Goal: Task Accomplishment & Management: Manage account settings

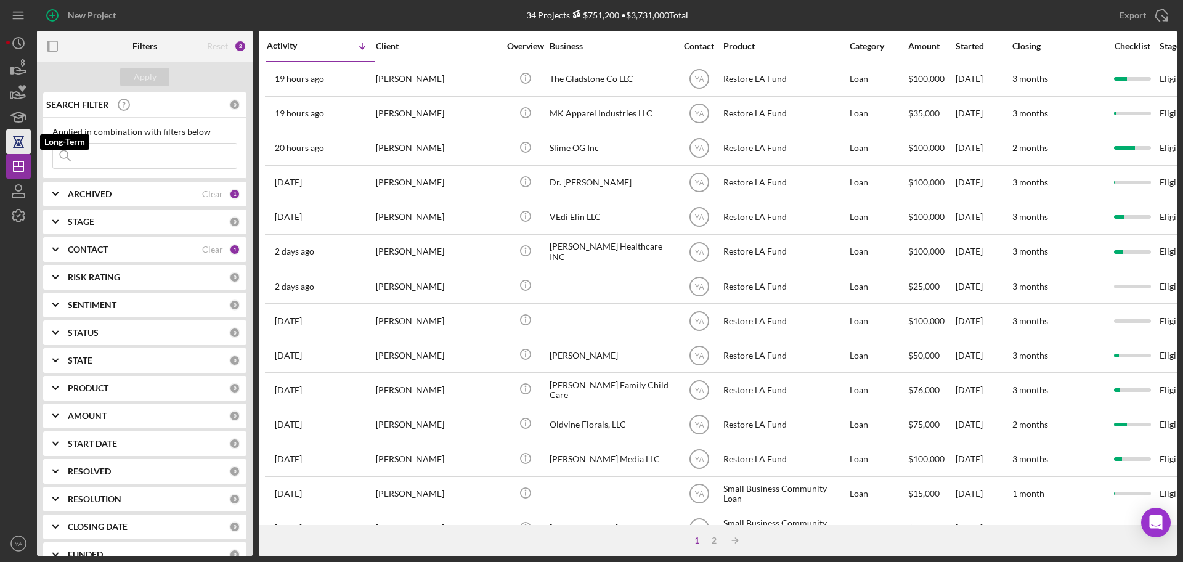
click at [17, 131] on icon "button" at bounding box center [18, 141] width 31 height 31
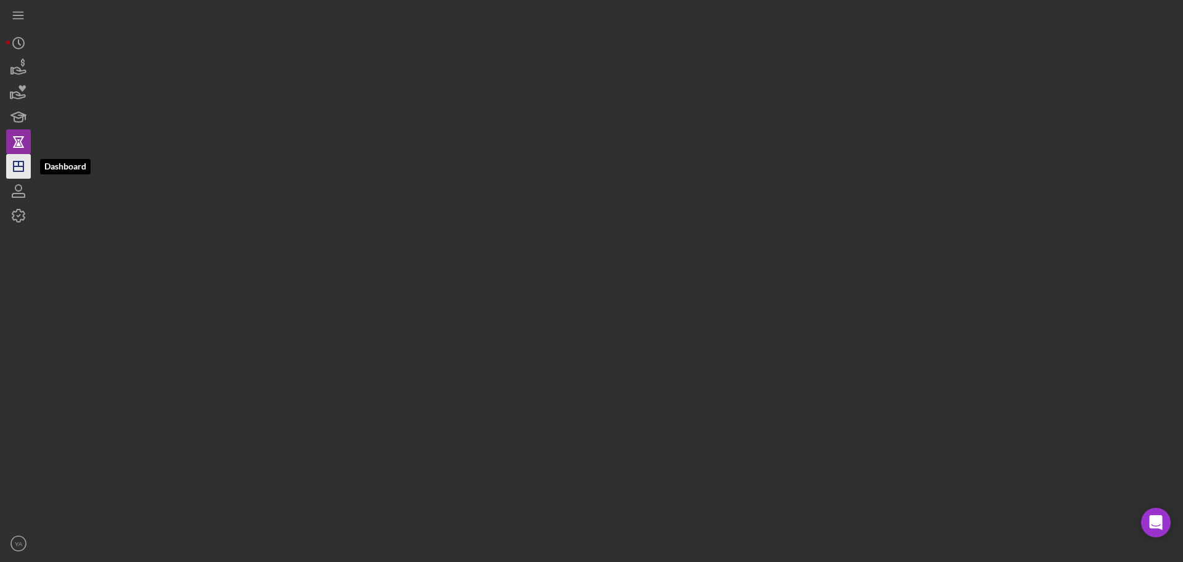
click at [15, 166] on line "button" at bounding box center [19, 166] width 10 height 0
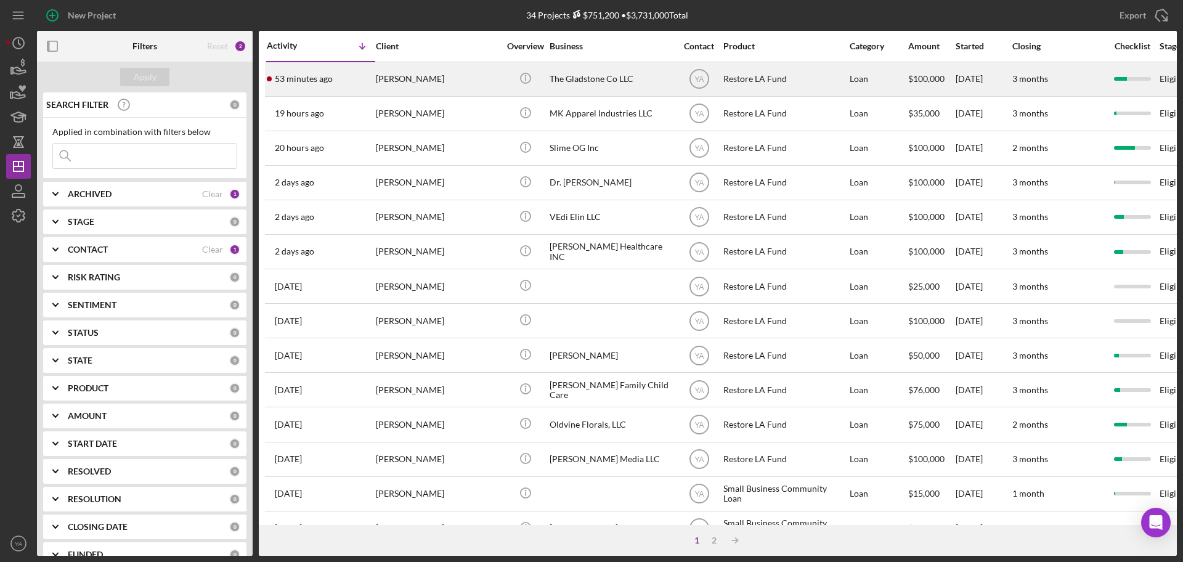
click at [577, 74] on div "The Gladstone Co LLC" at bounding box center [611, 79] width 123 height 33
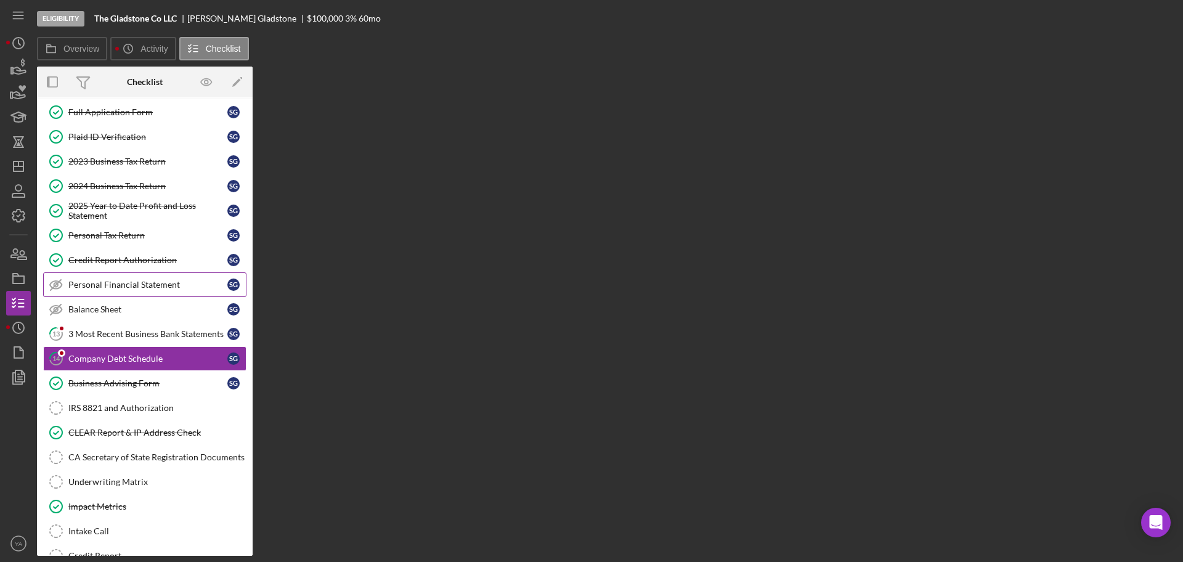
scroll to position [89, 0]
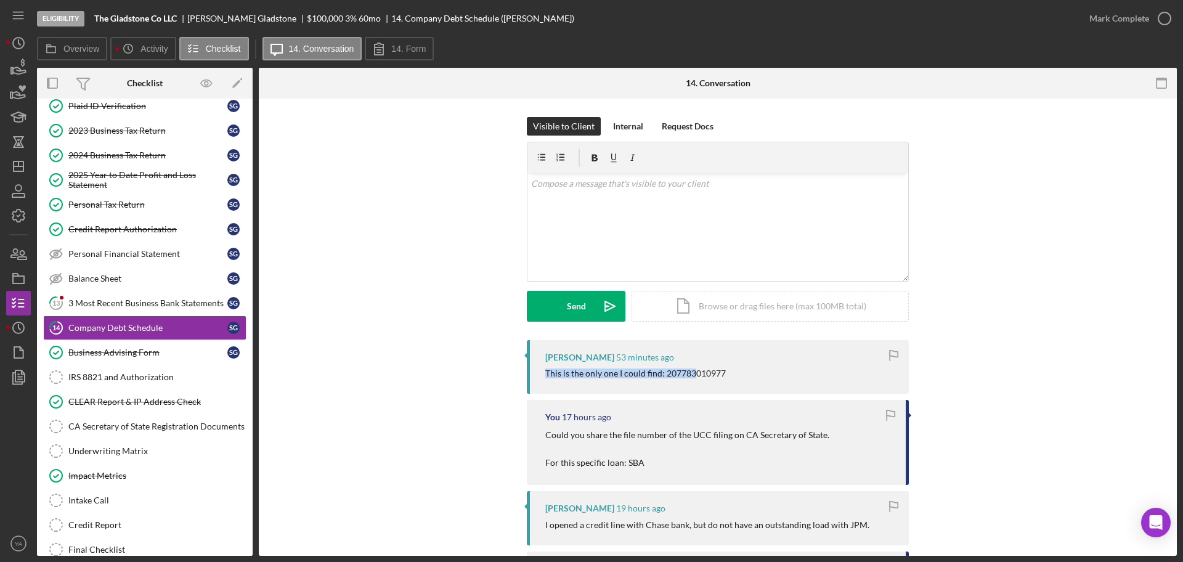
drag, startPoint x: 546, startPoint y: 375, endPoint x: 693, endPoint y: 375, distance: 147.3
click at [693, 375] on div "This is the only one I could find: 207783010977" at bounding box center [635, 374] width 181 height 10
click at [701, 370] on div "This is the only one I could find: 207783010977" at bounding box center [635, 374] width 181 height 10
drag, startPoint x: 700, startPoint y: 370, endPoint x: 700, endPoint y: 377, distance: 6.2
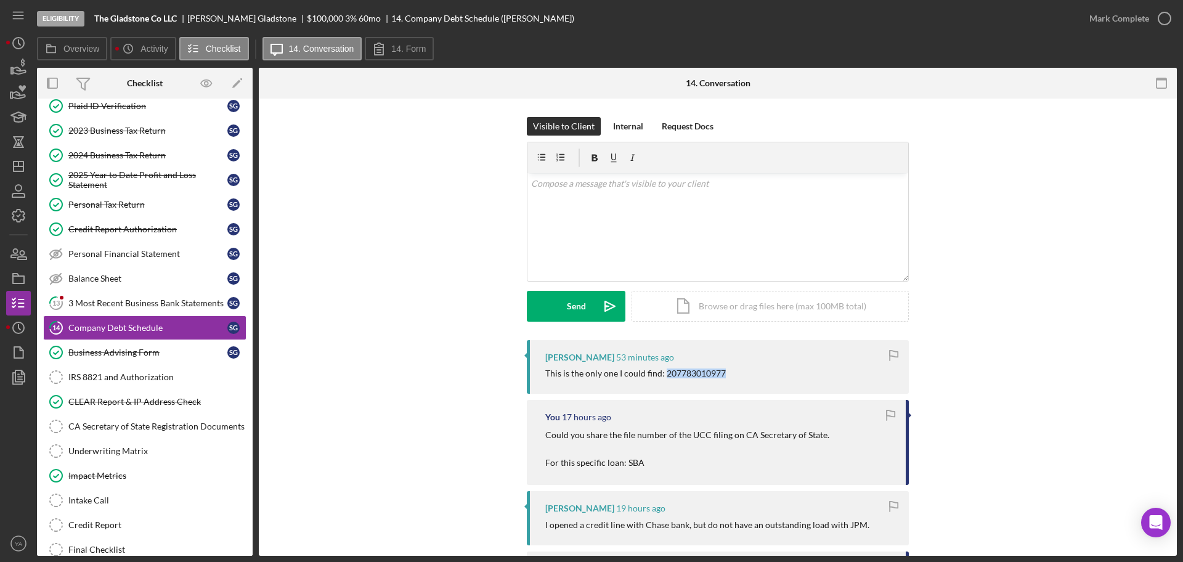
click at [700, 377] on div "This is the only one I could find: 207783010977" at bounding box center [635, 374] width 181 height 10
copy div "207783010977"
click at [136, 378] on div "IRS 8821 and Authorization" at bounding box center [157, 377] width 178 height 10
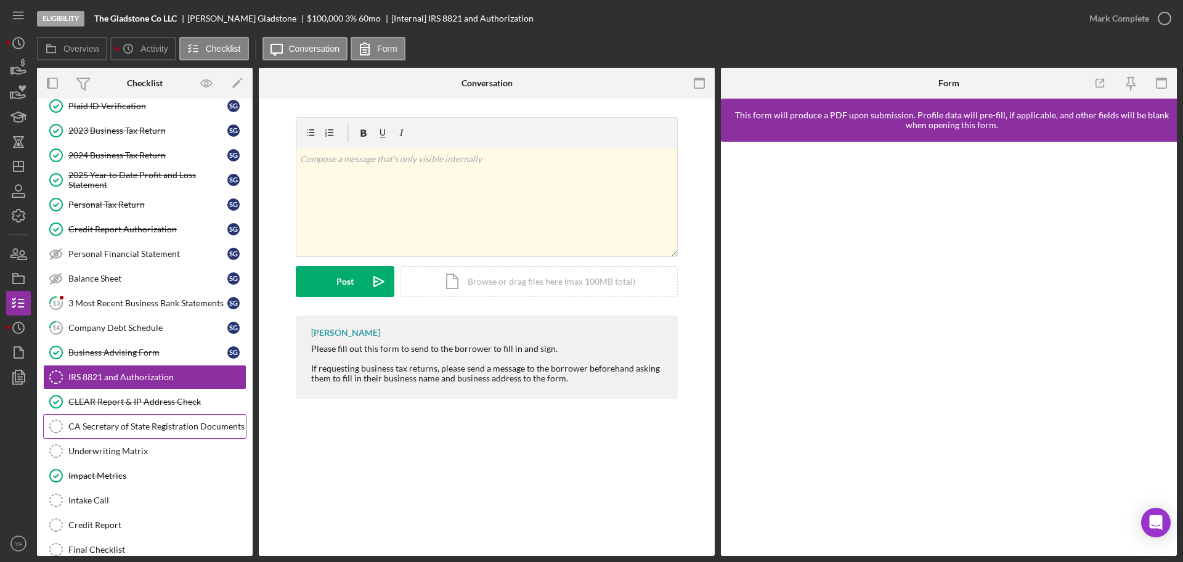
click at [146, 422] on div "CA Secretary of State Registration Documents" at bounding box center [157, 427] width 178 height 10
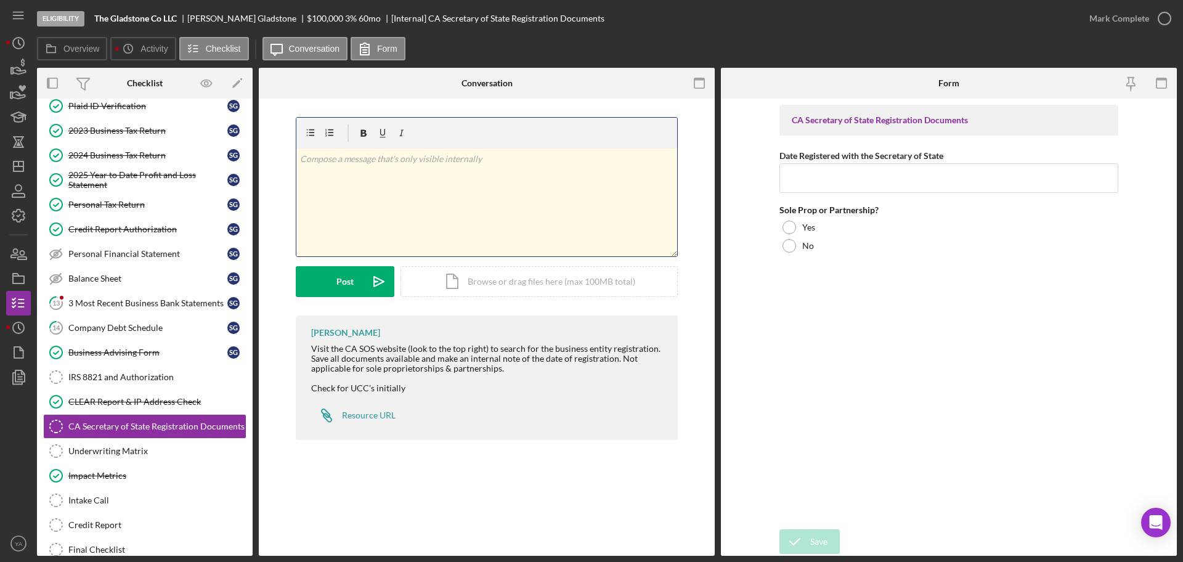
click at [423, 202] on div "v Color teal Color pink Remove color Add row above Add row below Add column bef…" at bounding box center [486, 203] width 381 height 108
click at [478, 271] on div "Icon/Document Browse or drag files here (max 100MB total) Tap to choose files o…" at bounding box center [539, 279] width 277 height 31
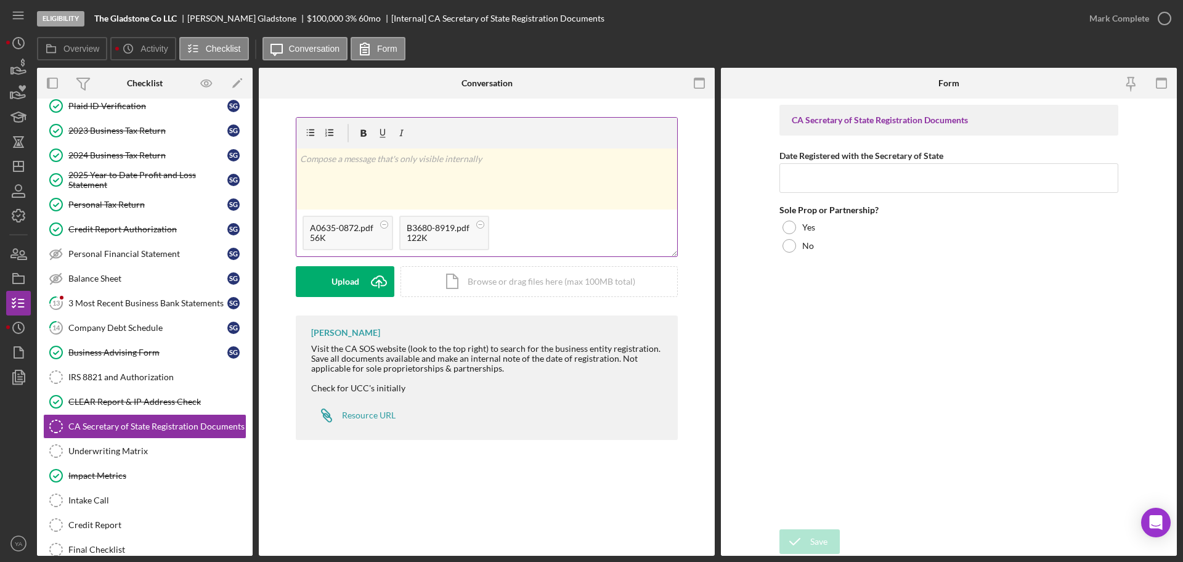
drag, startPoint x: 523, startPoint y: 185, endPoint x: 586, endPoint y: 152, distance: 71.4
click at [533, 179] on div "v Color teal Color pink Remove color Add row above Add row below Add column bef…" at bounding box center [486, 179] width 381 height 61
click at [356, 275] on button "Post Icon/icon-invite-send" at bounding box center [345, 281] width 99 height 31
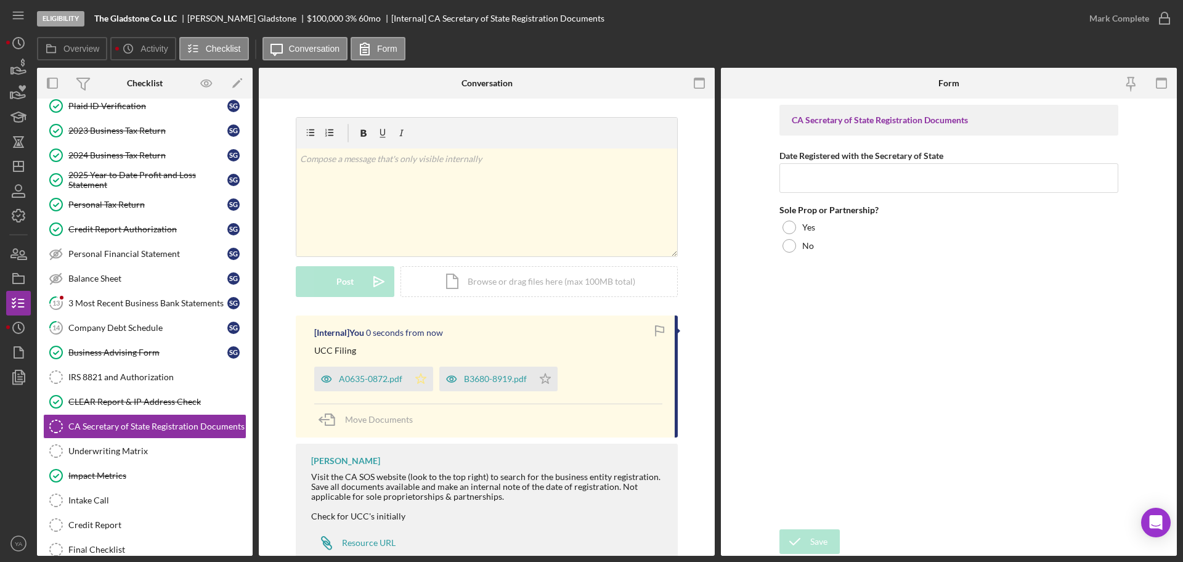
click at [414, 376] on icon "Icon/Star" at bounding box center [421, 379] width 25 height 25
click at [544, 378] on icon "Icon/Star" at bounding box center [545, 379] width 25 height 25
click at [458, 211] on div "v Color teal Color pink Remove color Add row above Add row below Add column bef…" at bounding box center [486, 203] width 381 height 108
click at [108, 301] on div "3 Most Recent Business Bank Statements" at bounding box center [147, 303] width 159 height 10
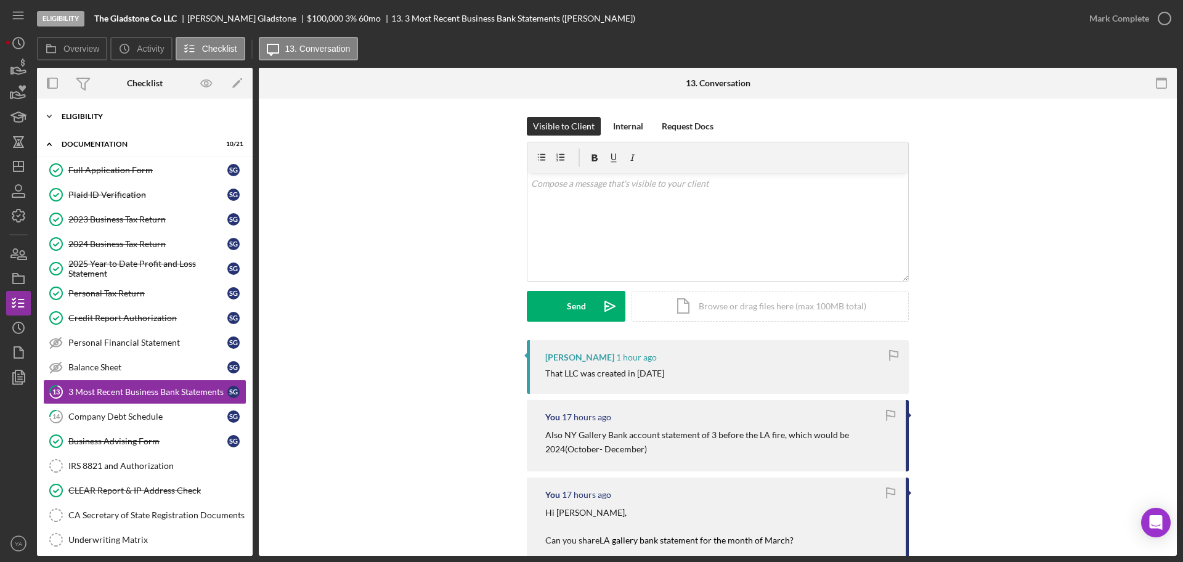
click at [125, 121] on div "Icon/Expander Eligibility 7 / 7" at bounding box center [145, 116] width 216 height 25
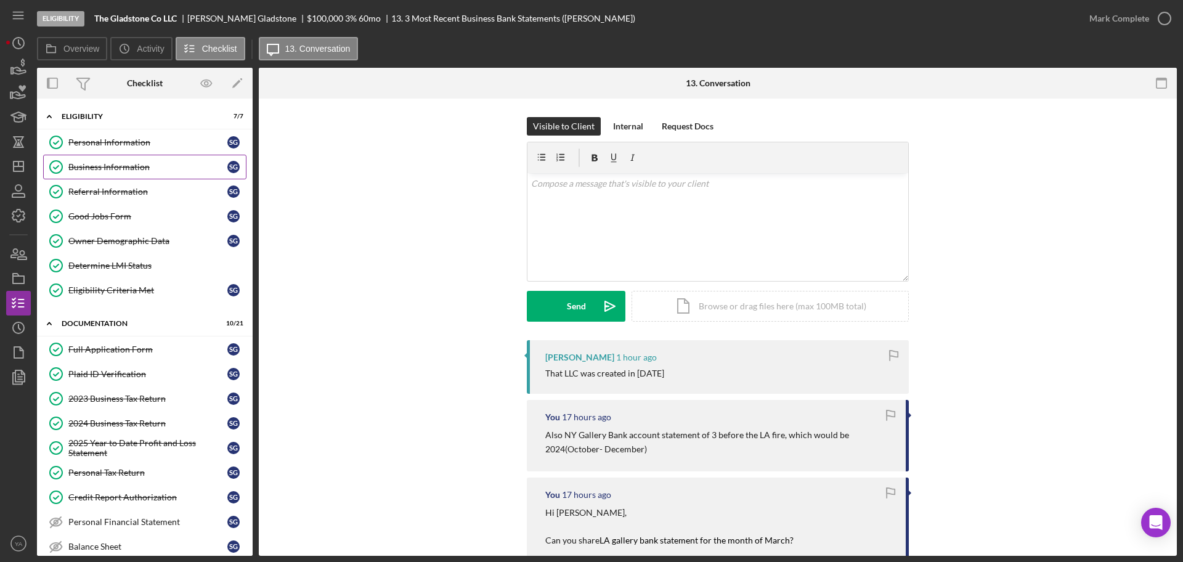
click at [121, 176] on link "Business Information Business Information S G" at bounding box center [144, 167] width 203 height 25
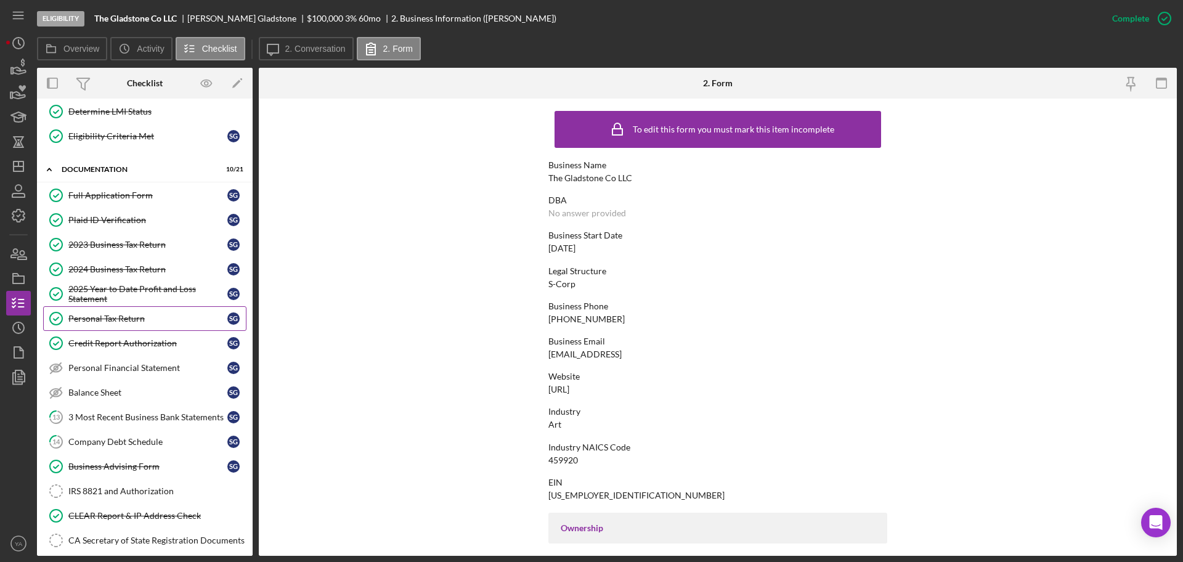
scroll to position [231, 0]
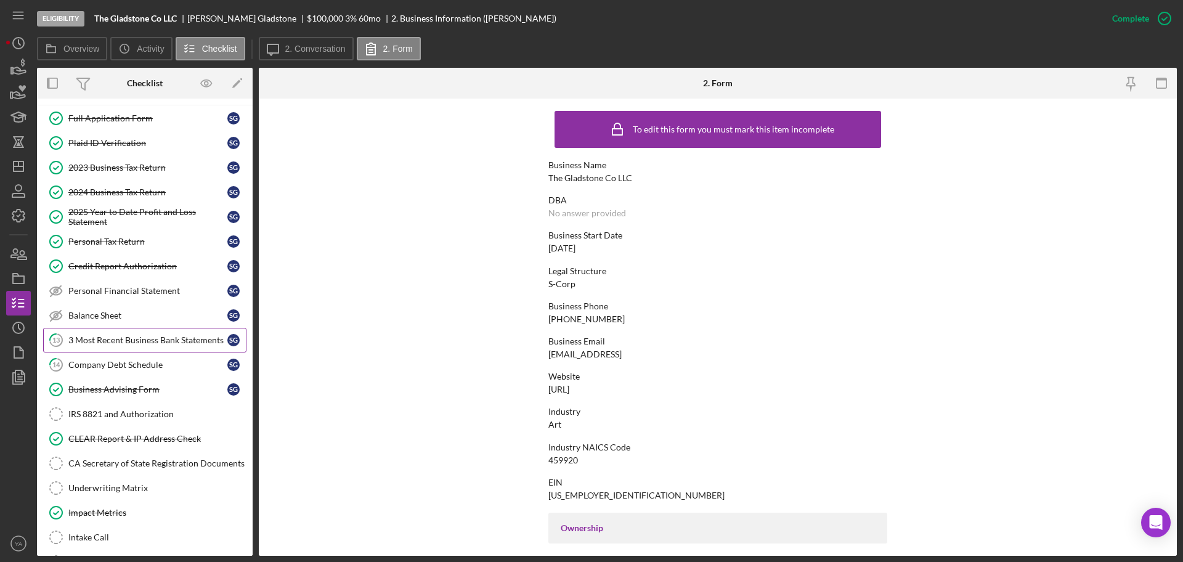
click at [129, 342] on div "3 Most Recent Business Bank Statements" at bounding box center [147, 340] width 159 height 10
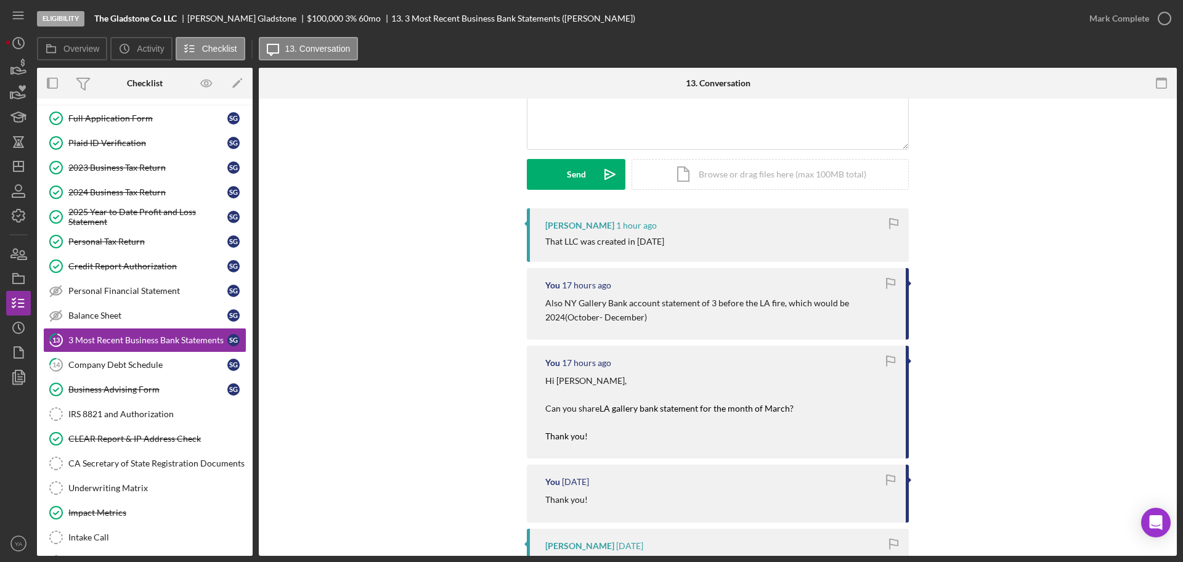
scroll to position [154, 0]
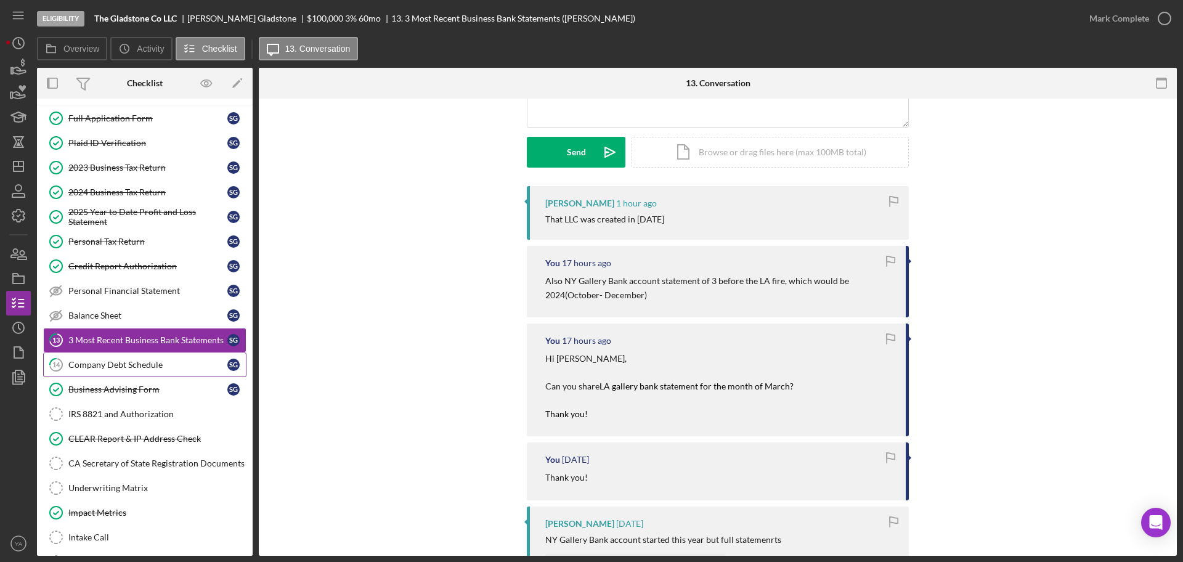
click at [93, 368] on div "Company Debt Schedule" at bounding box center [147, 365] width 159 height 10
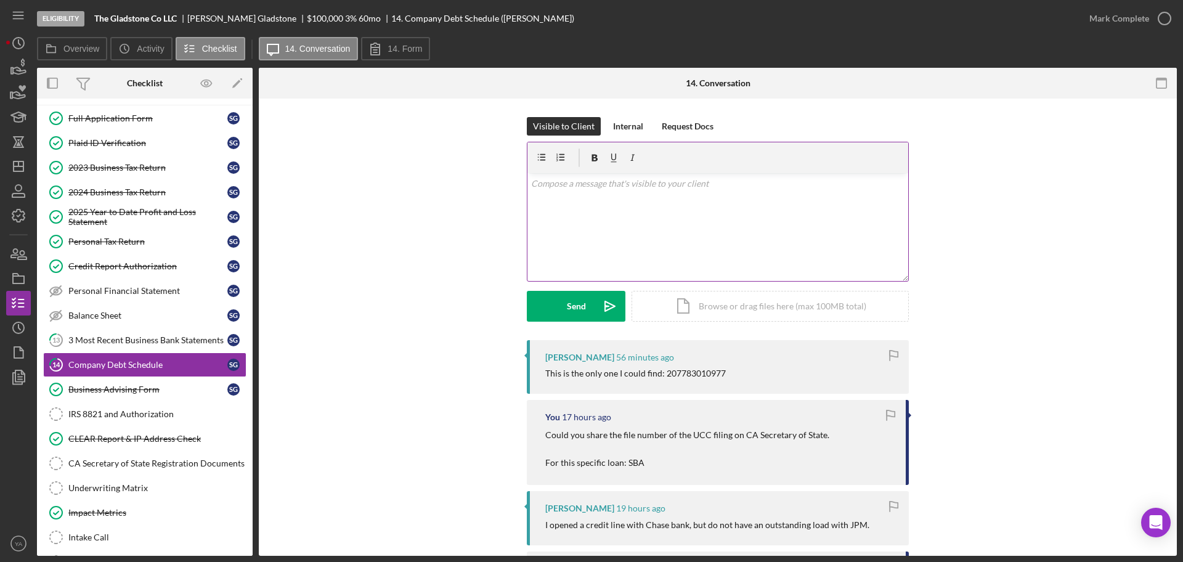
click at [653, 237] on div "v Color teal Color pink Remove color Add row above Add row below Add column bef…" at bounding box center [718, 227] width 381 height 108
click at [604, 299] on icon "Icon/icon-invite-send" at bounding box center [610, 306] width 31 height 31
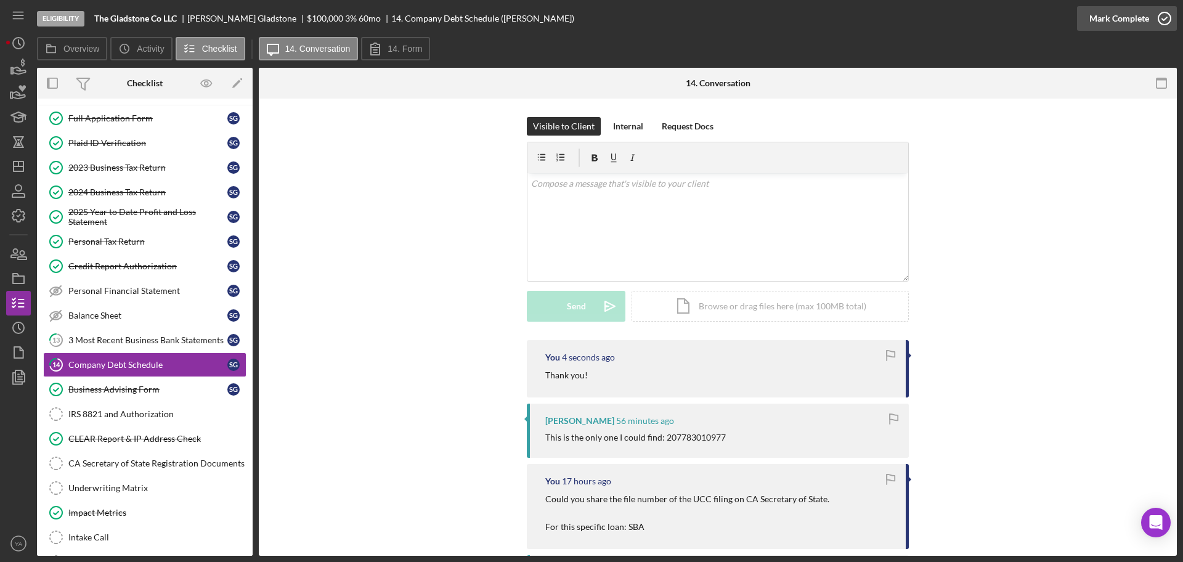
click at [1165, 17] on icon "button" at bounding box center [1165, 18] width 31 height 31
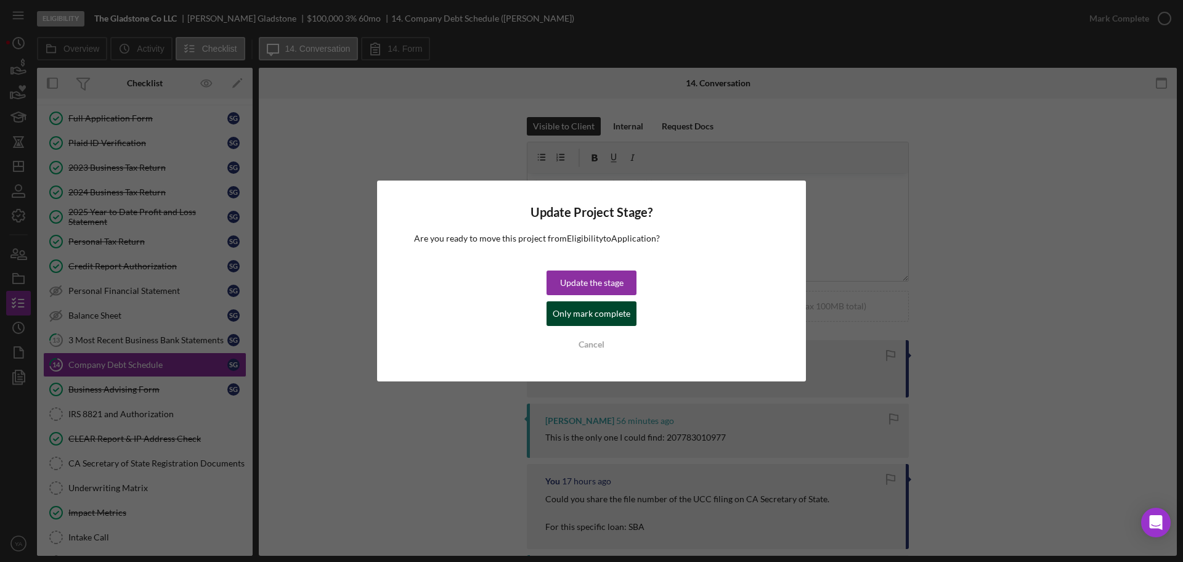
click at [602, 304] on div "Only mark complete" at bounding box center [592, 313] width 78 height 25
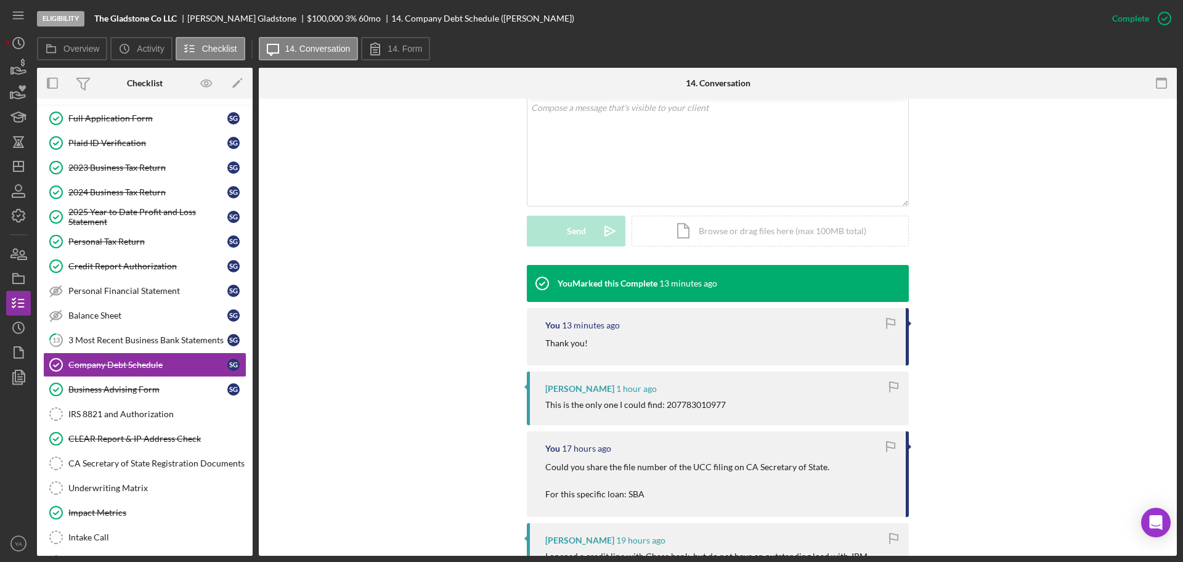
scroll to position [308, 0]
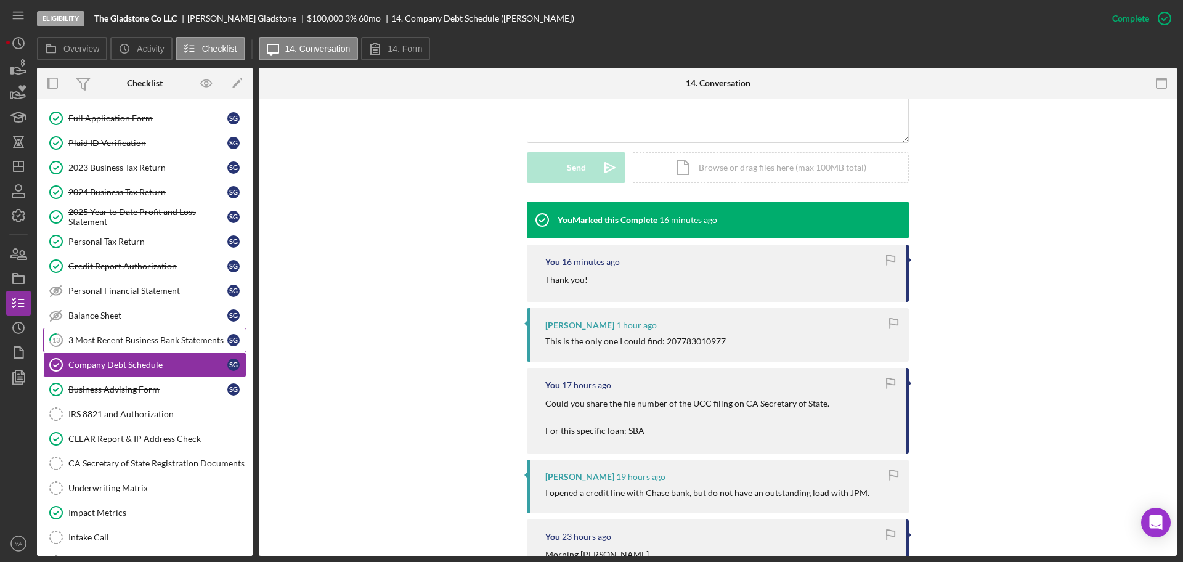
click at [102, 335] on div "3 Most Recent Business Bank Statements" at bounding box center [147, 340] width 159 height 10
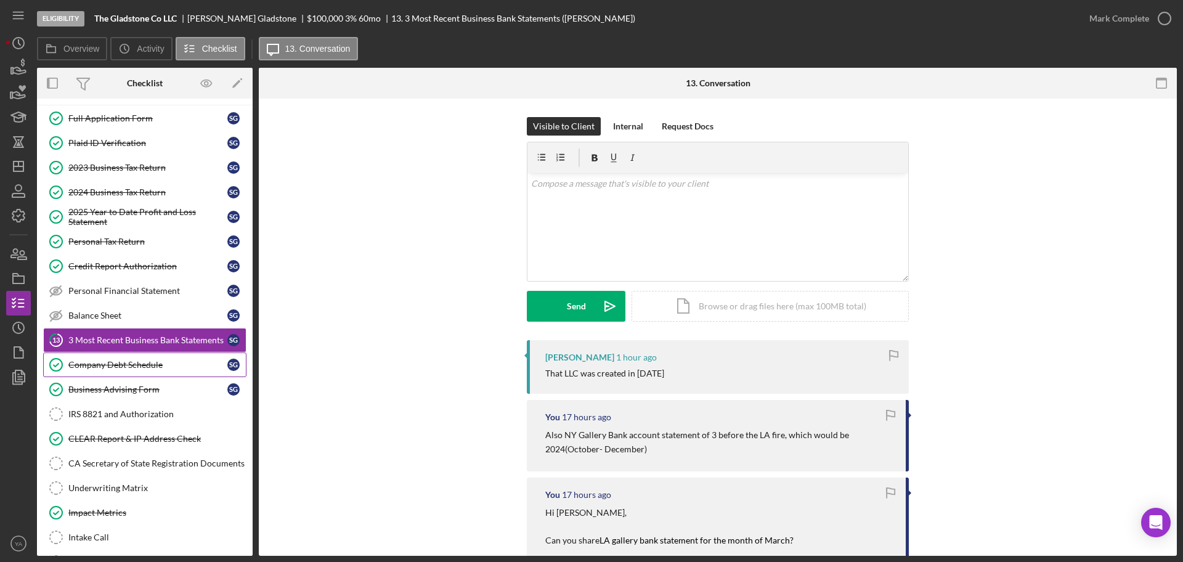
click at [165, 359] on link "Company Debt Schedule Company Debt Schedule S G" at bounding box center [144, 365] width 203 height 25
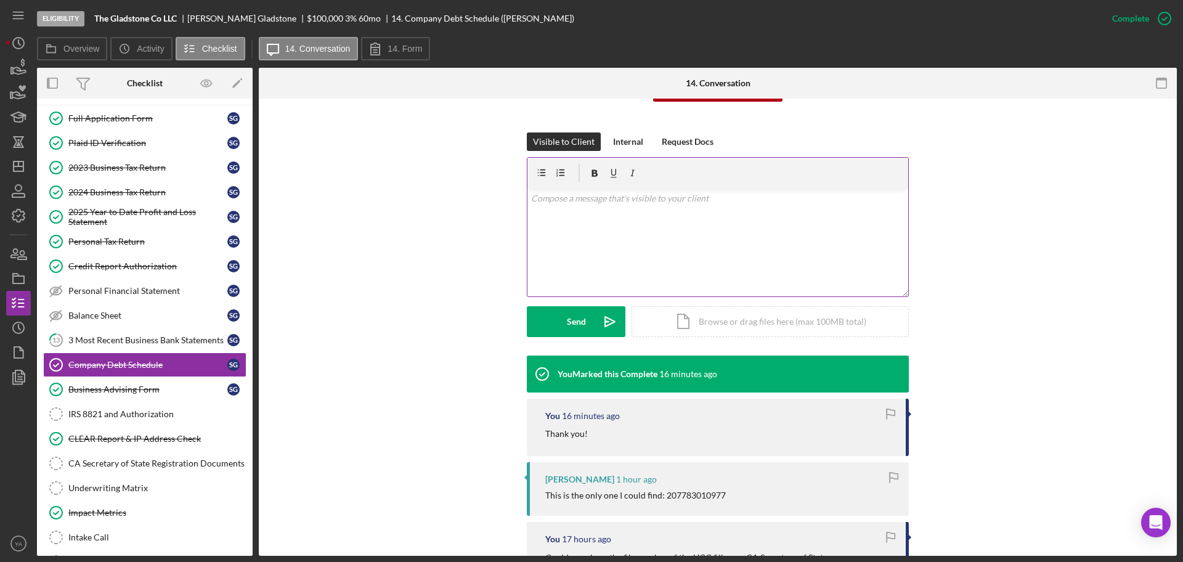
scroll to position [77, 0]
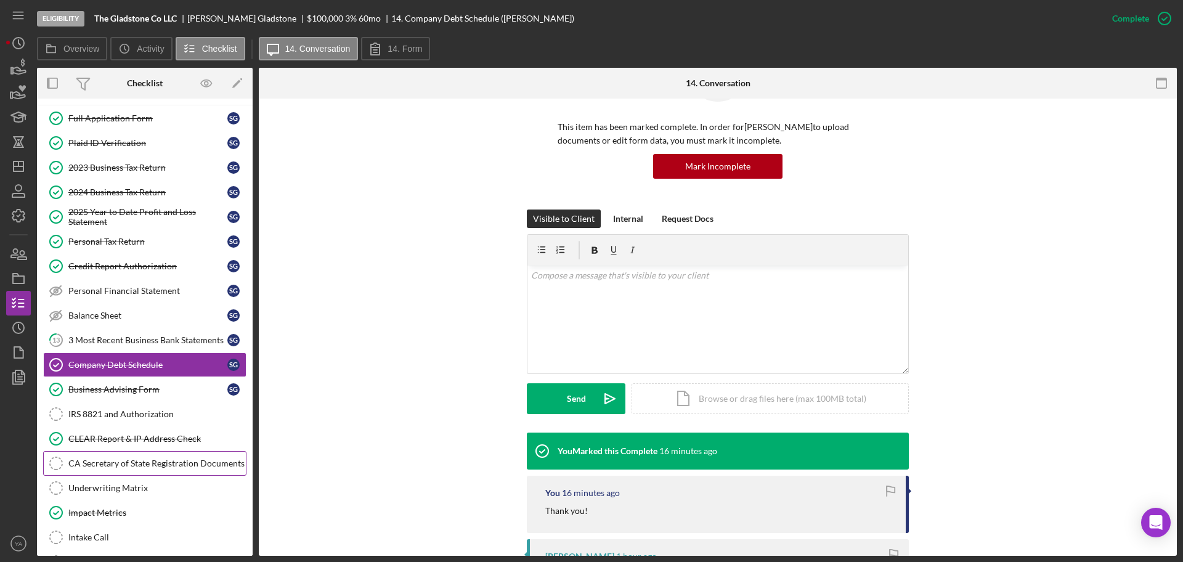
click at [138, 459] on div "CA Secretary of State Registration Documents" at bounding box center [157, 464] width 178 height 10
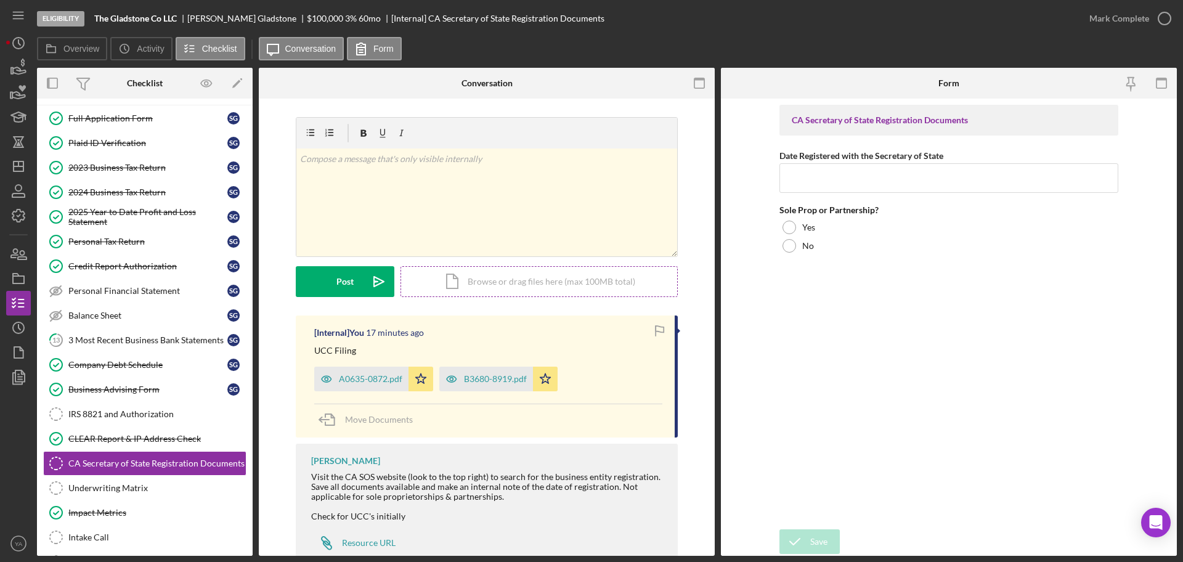
click at [505, 275] on div "Icon/Document Browse or drag files here (max 100MB total) Tap to choose files o…" at bounding box center [539, 281] width 277 height 31
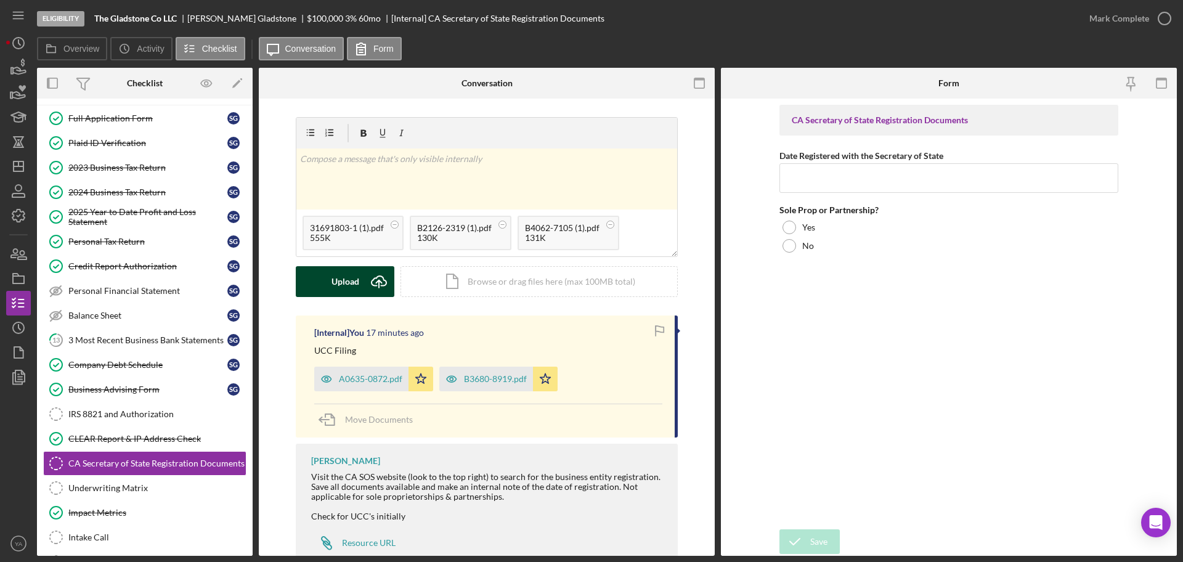
click at [386, 274] on icon "Icon/Upload" at bounding box center [379, 281] width 31 height 31
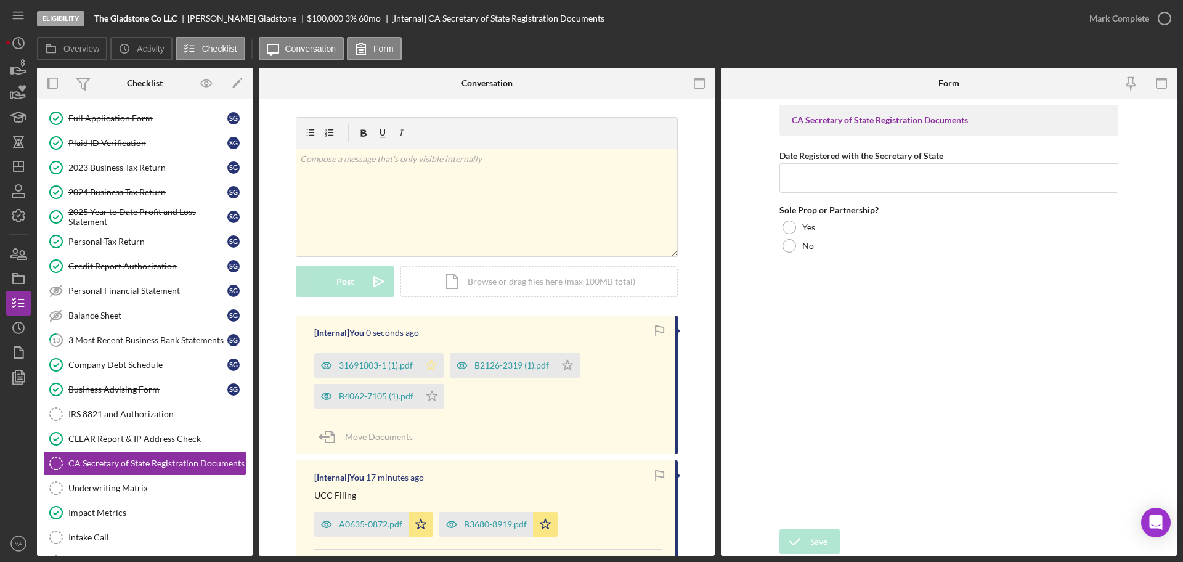
click at [419, 360] on icon "Icon/Star" at bounding box center [431, 365] width 25 height 25
click at [431, 389] on icon "Icon/Star" at bounding box center [432, 396] width 25 height 25
click at [445, 396] on div "B4062-7105 (1).pdf Icon/Star" at bounding box center [382, 393] width 136 height 31
click at [566, 367] on icon "Icon/Star" at bounding box center [567, 365] width 25 height 25
click at [468, 296] on div "Icon/Document Browse or drag files here (max 100MB total) Tap to choose files o…" at bounding box center [539, 281] width 277 height 31
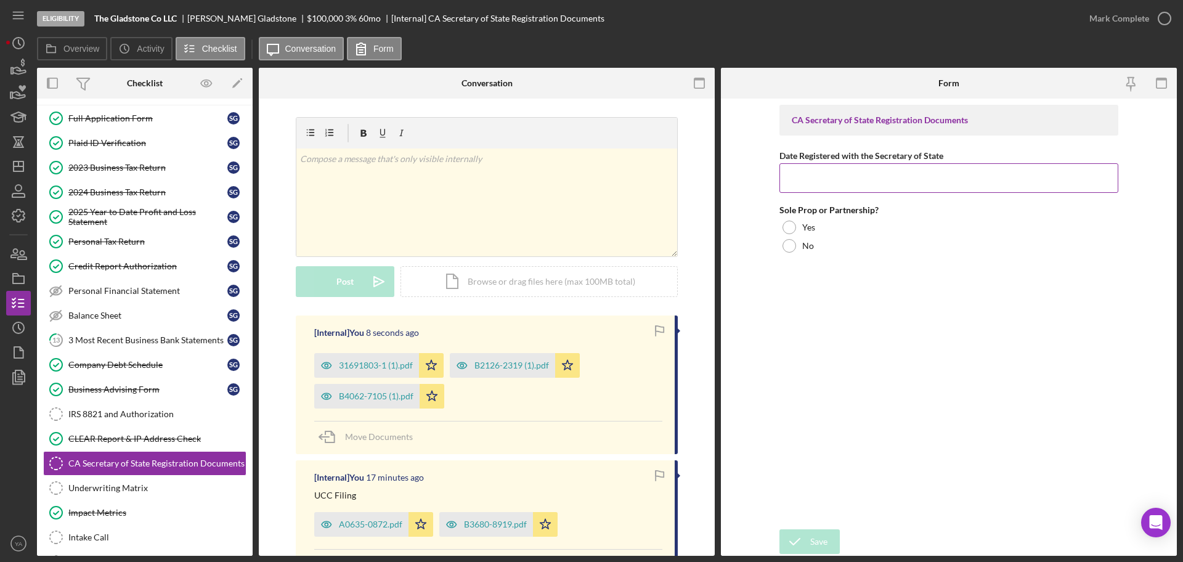
click at [825, 186] on input "Date Registered with the Secretary of State" at bounding box center [949, 178] width 339 height 30
paste input "[DATE]"
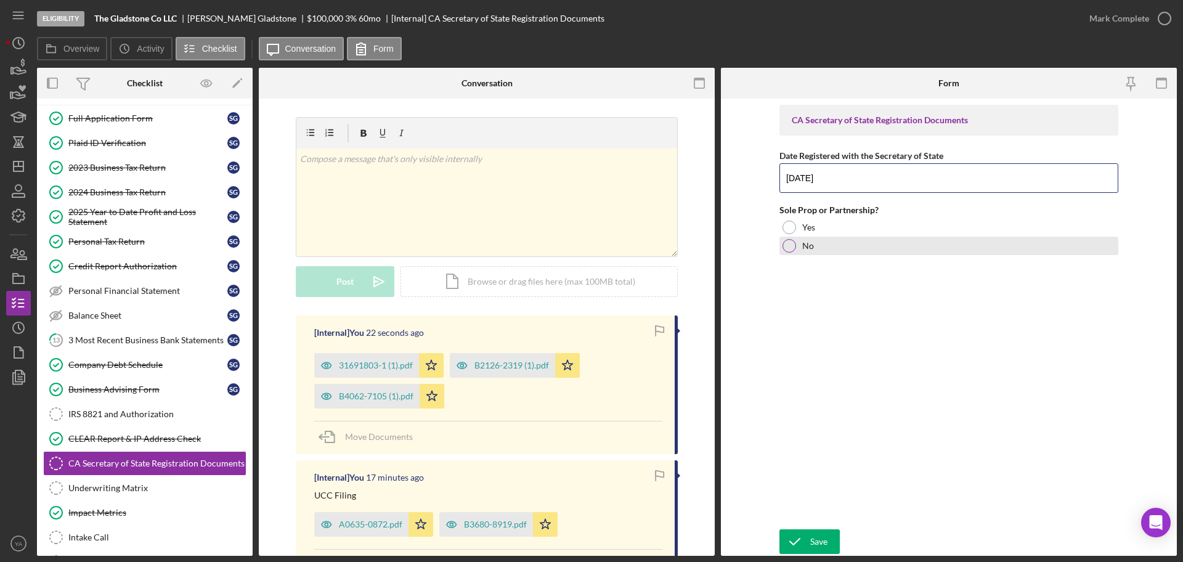
type input "[DATE]"
click at [794, 240] on div at bounding box center [790, 246] width 14 height 14
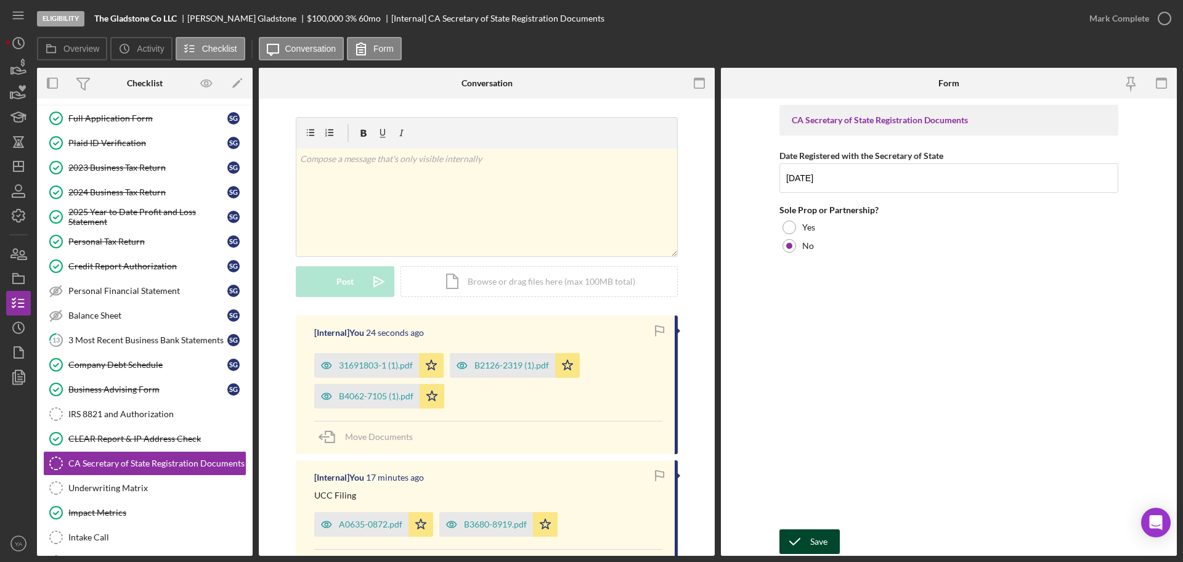
click at [817, 534] on div "Save" at bounding box center [819, 541] width 17 height 25
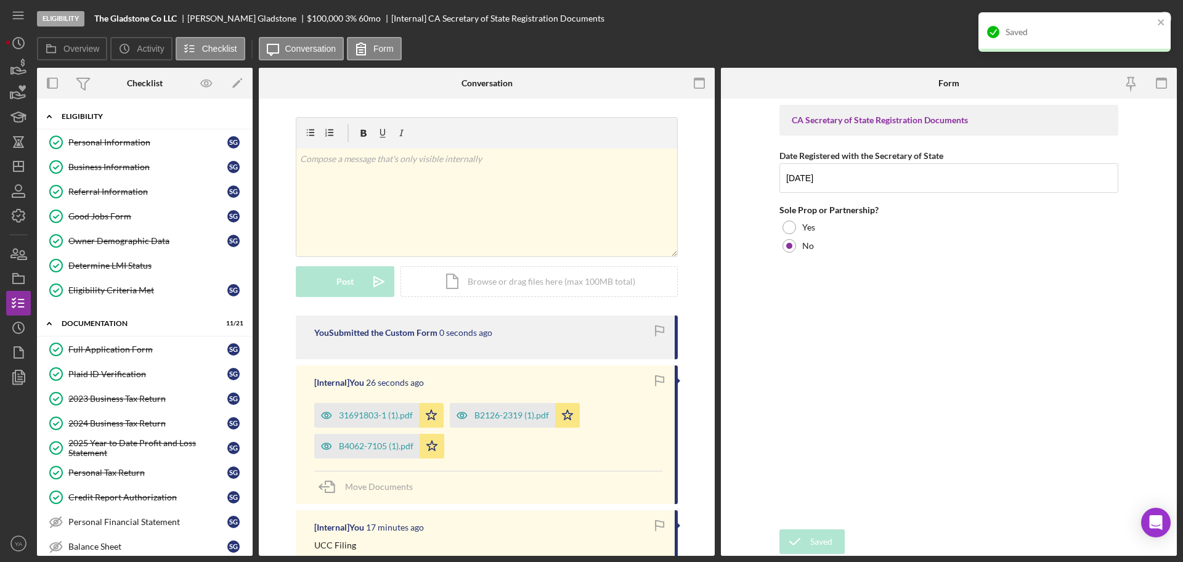
click at [180, 111] on div "Icon/Expander Eligibility 7 / 7" at bounding box center [145, 116] width 216 height 25
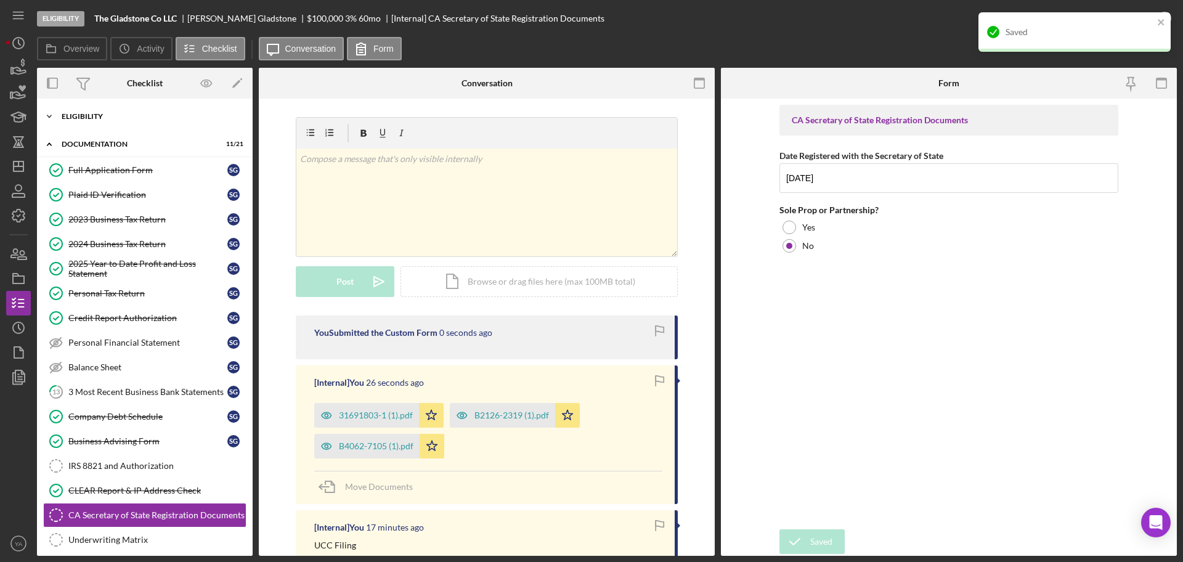
click at [180, 111] on div "Icon/Expander Eligibility 7 / 7" at bounding box center [145, 116] width 216 height 25
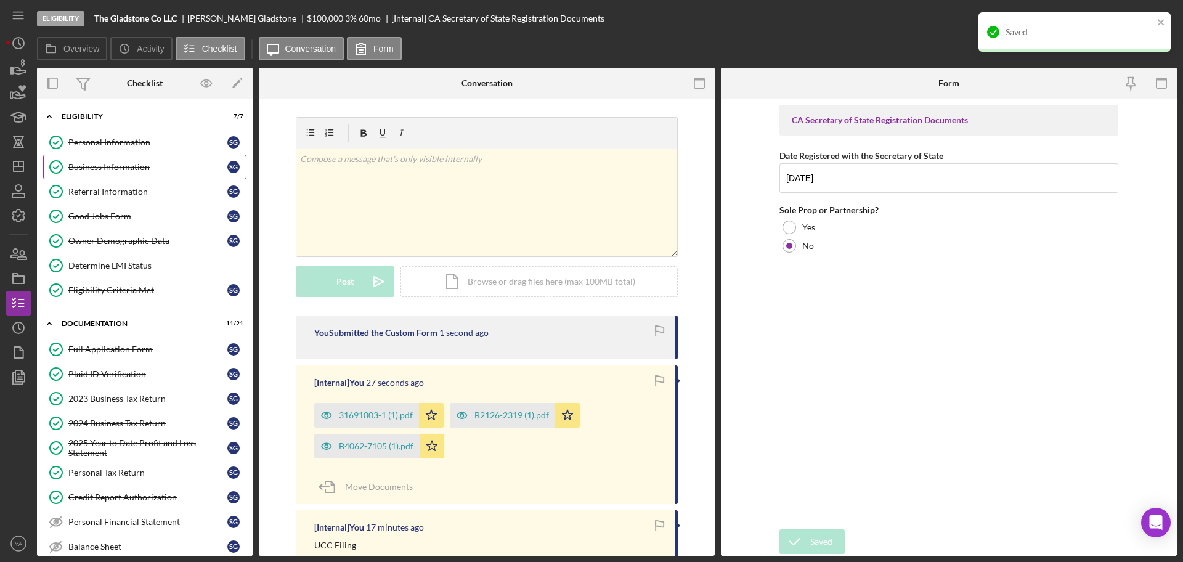
click at [152, 176] on link "Business Information Business Information S G" at bounding box center [144, 167] width 203 height 25
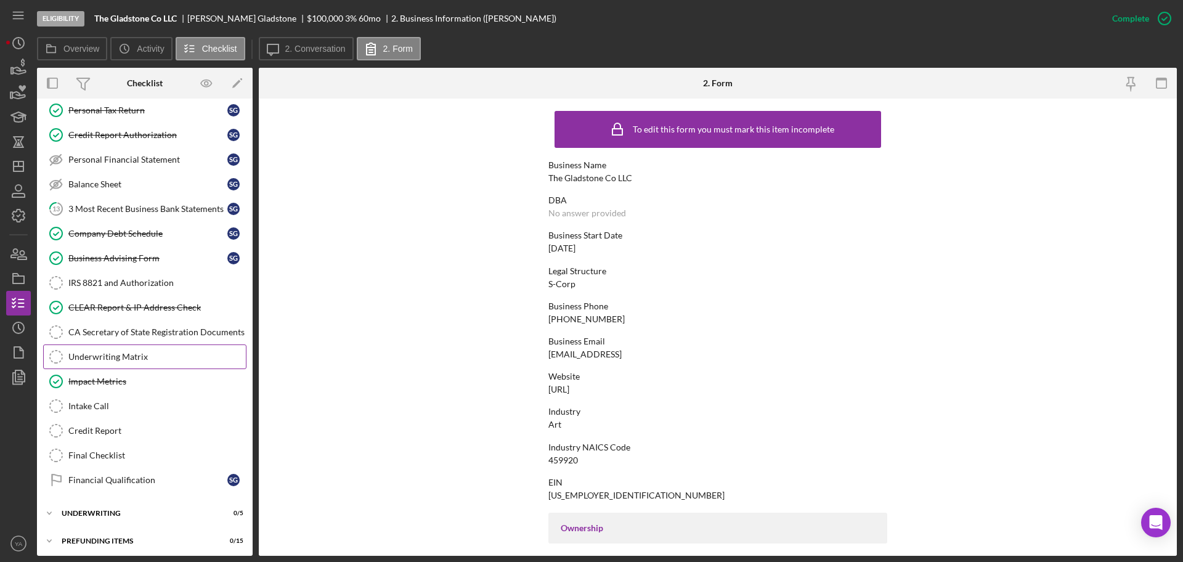
scroll to position [367, 0]
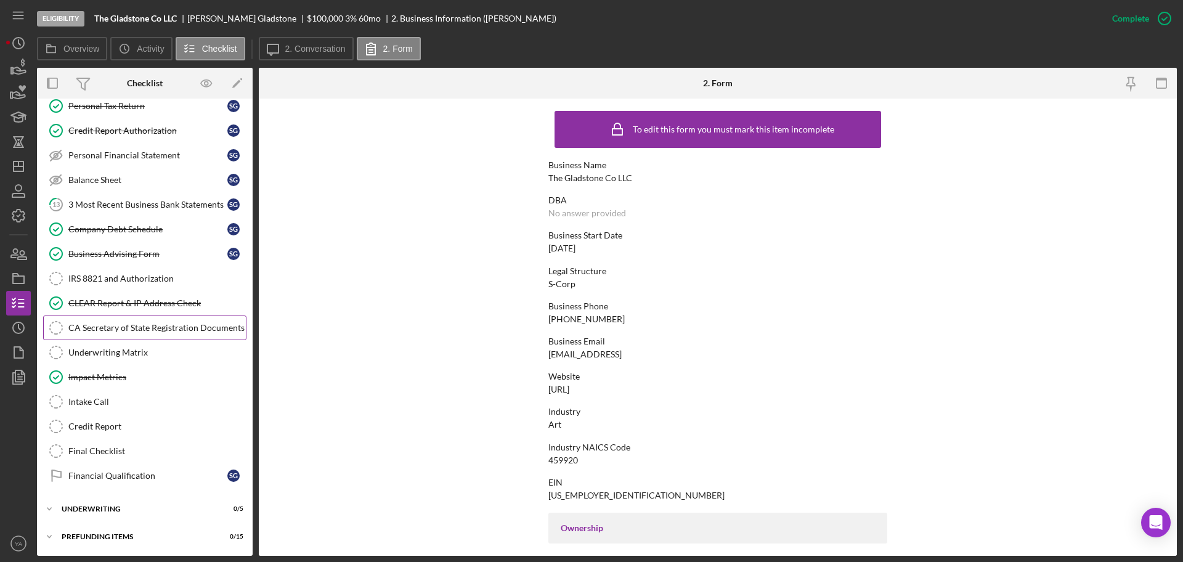
click at [160, 330] on div "CA Secretary of State Registration Documents" at bounding box center [157, 328] width 178 height 10
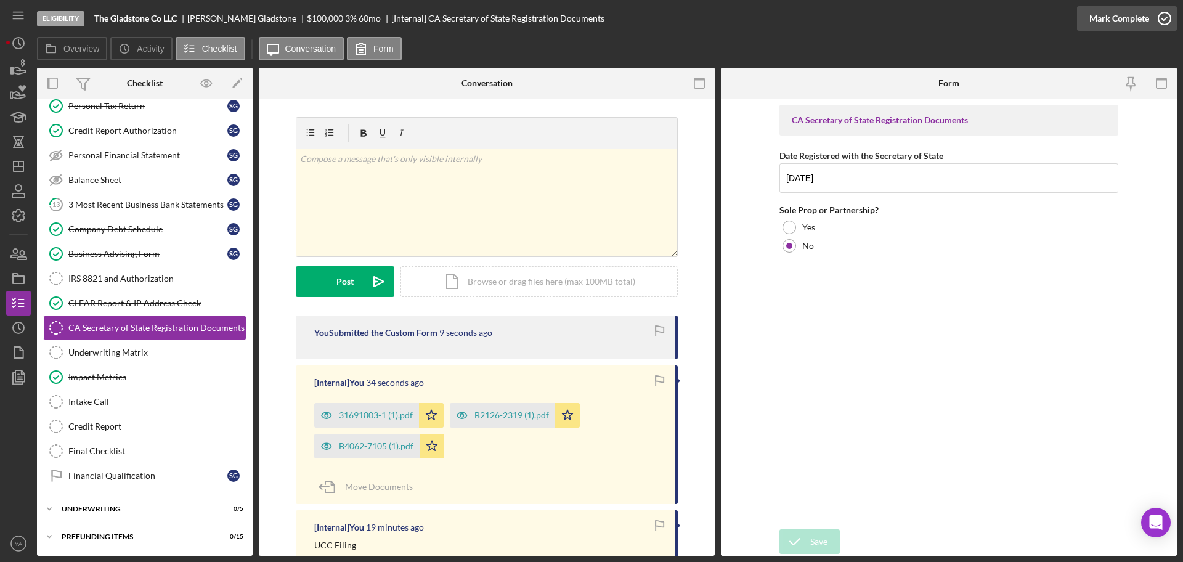
click at [1151, 15] on icon "button" at bounding box center [1165, 18] width 31 height 31
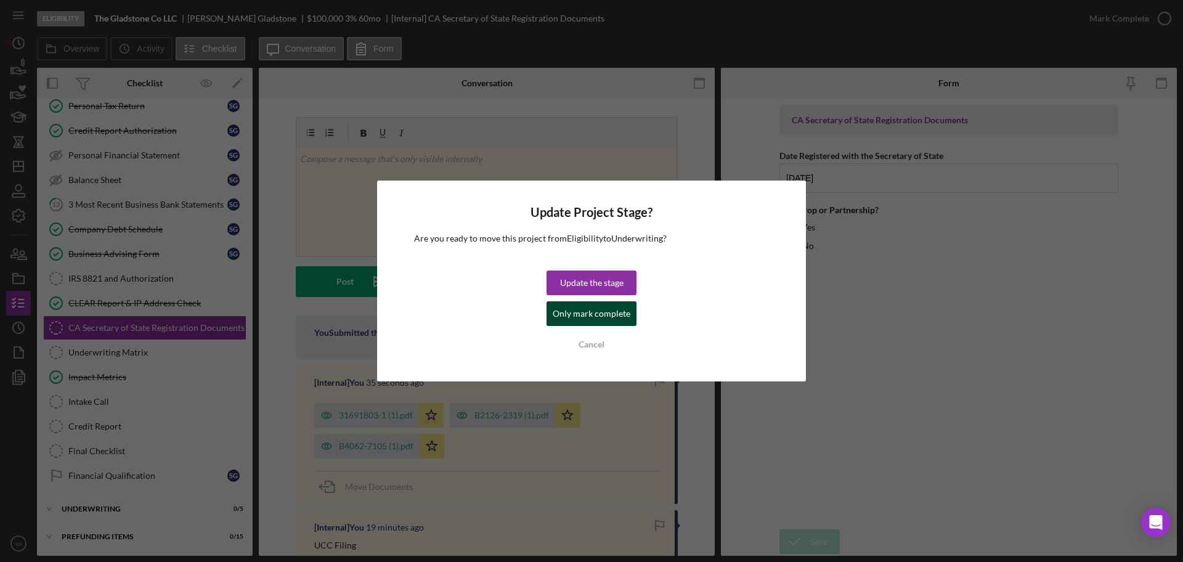
click at [586, 317] on div "Only mark complete" at bounding box center [592, 313] width 78 height 25
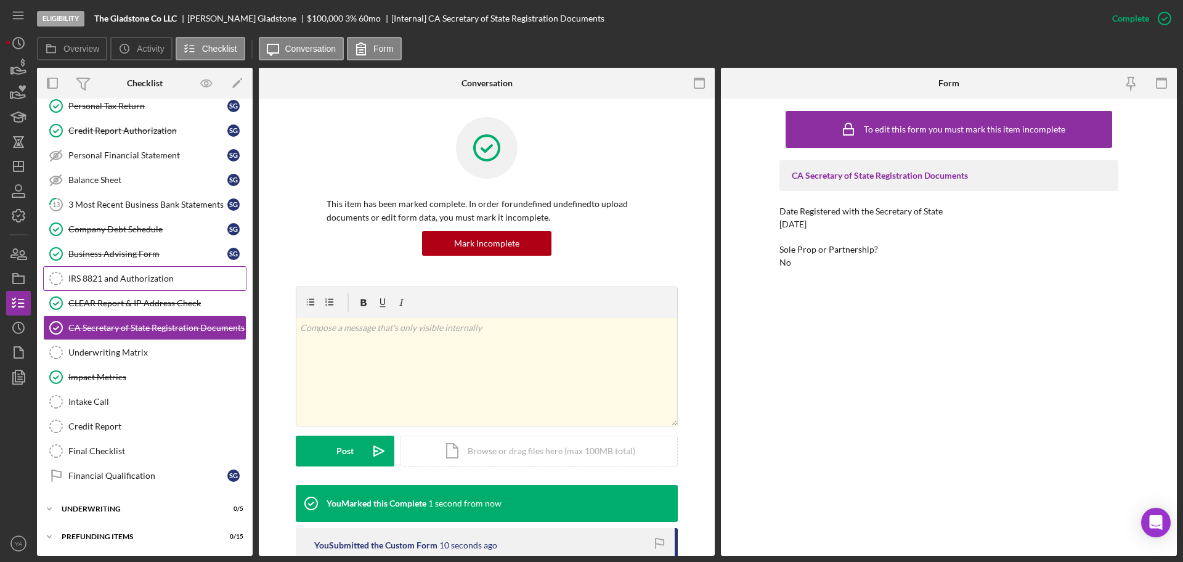
click at [179, 288] on link "IRS 8821 and Authorization IRS 8821 and Authorization" at bounding box center [144, 278] width 203 height 25
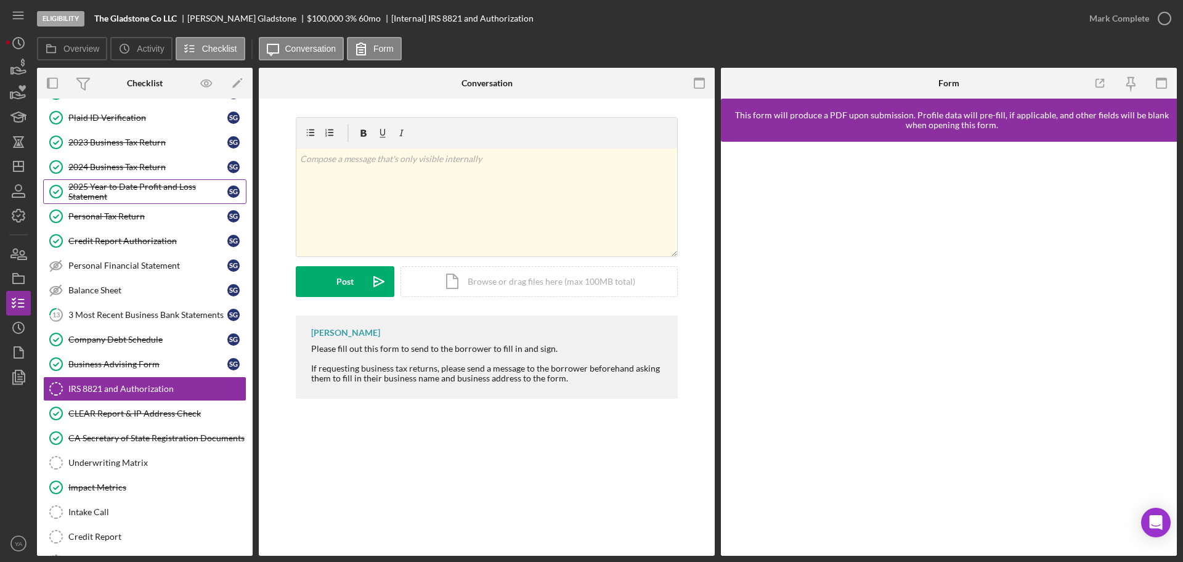
scroll to position [231, 0]
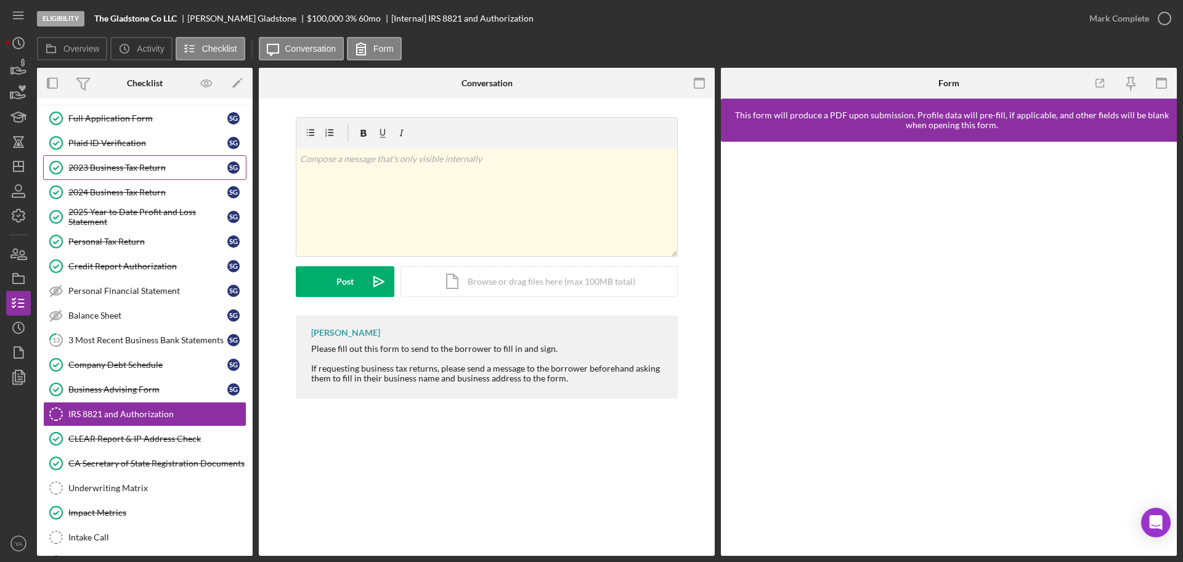
click at [145, 165] on div "2023 Business Tax Return" at bounding box center [147, 168] width 159 height 10
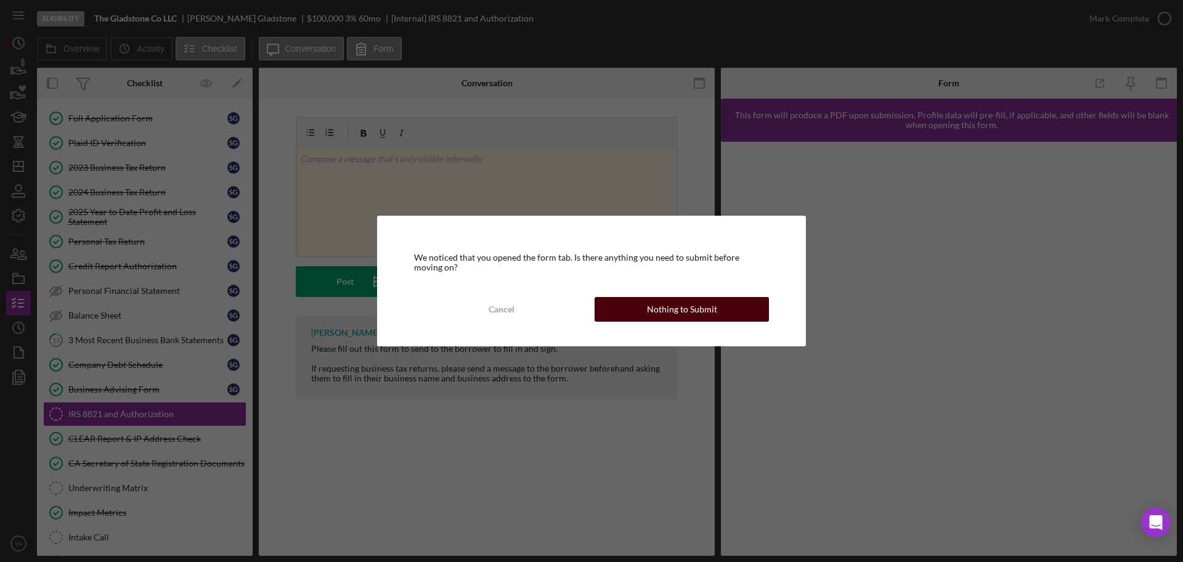
click at [705, 321] on div "Cancel Nothing to Submit" at bounding box center [591, 309] width 355 height 25
click at [703, 299] on div "Nothing to Submit" at bounding box center [682, 309] width 70 height 25
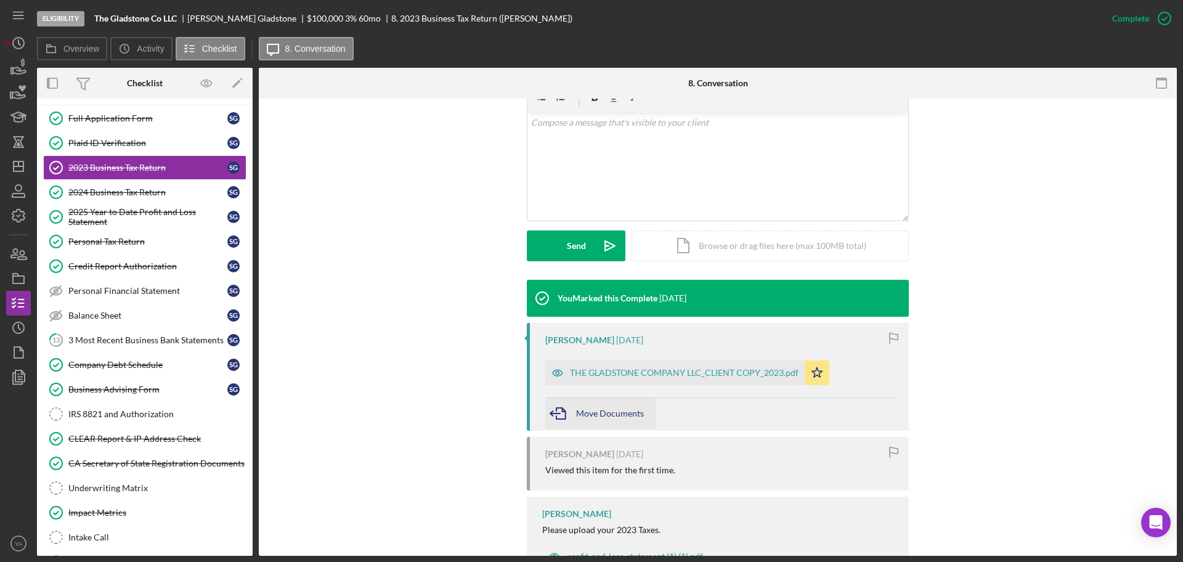
scroll to position [280, 0]
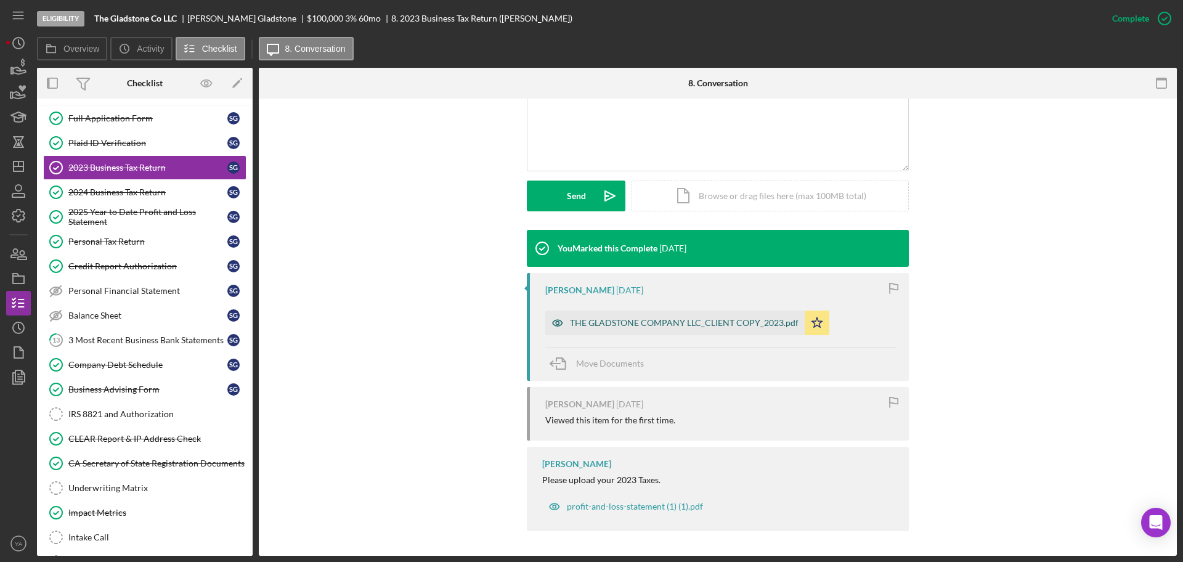
click at [672, 335] on div "THE GLADSTONE COMPANY LLC_CLIENT COPY_2023.pdf" at bounding box center [674, 323] width 259 height 25
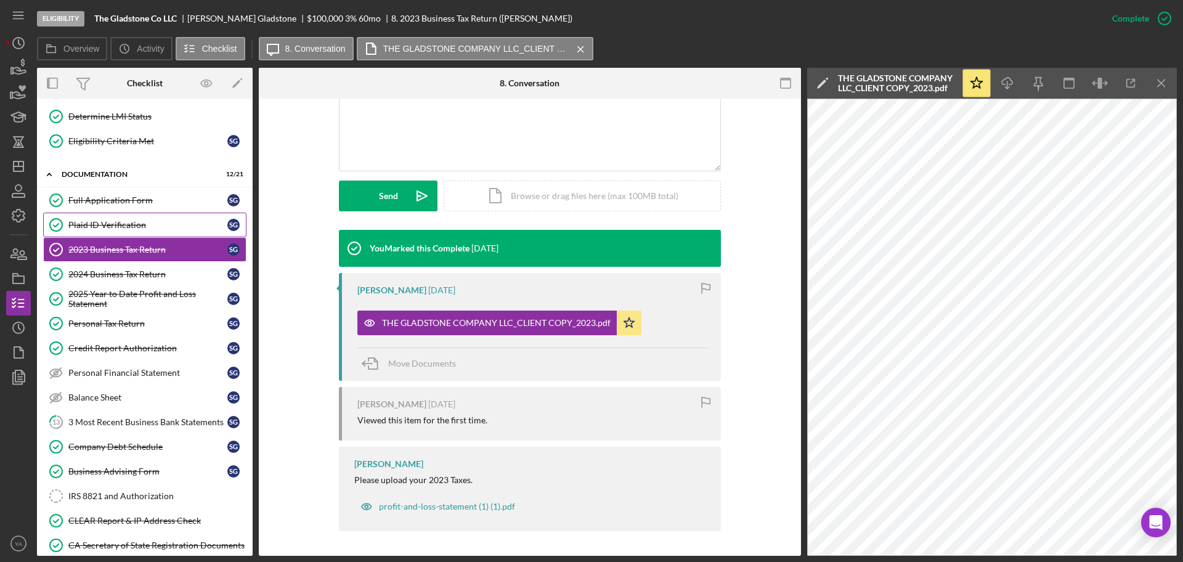
scroll to position [136, 0]
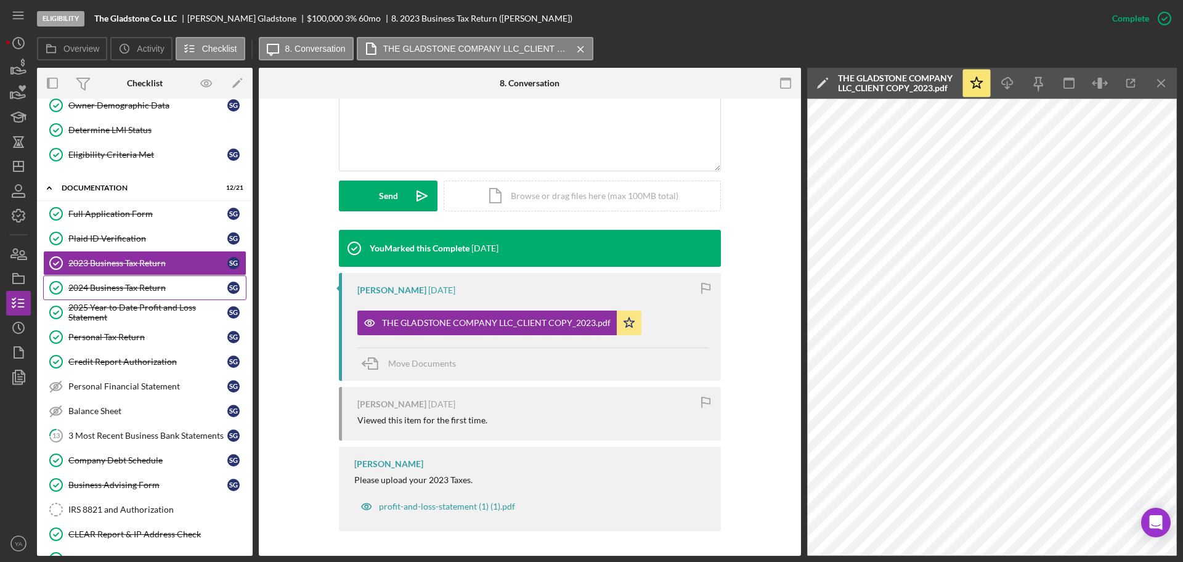
click at [120, 280] on link "2024 Business Tax Return 2024 Business Tax Return S G" at bounding box center [144, 288] width 203 height 25
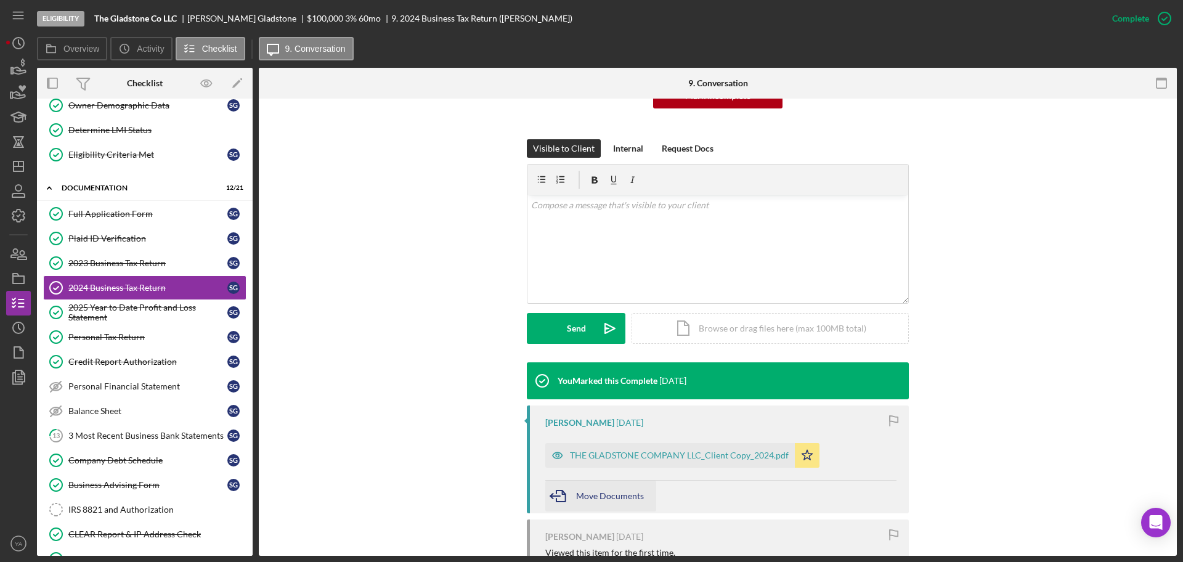
scroll to position [280, 0]
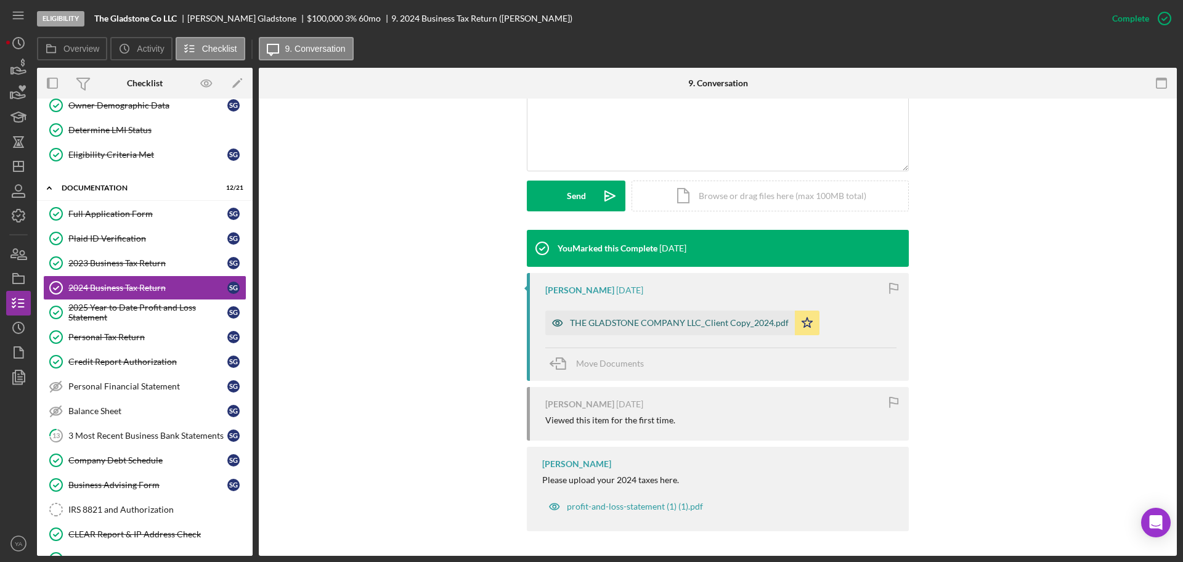
click at [633, 316] on div "THE GLADSTONE COMPANY LLC_Client Copy_2024.pdf" at bounding box center [670, 323] width 250 height 25
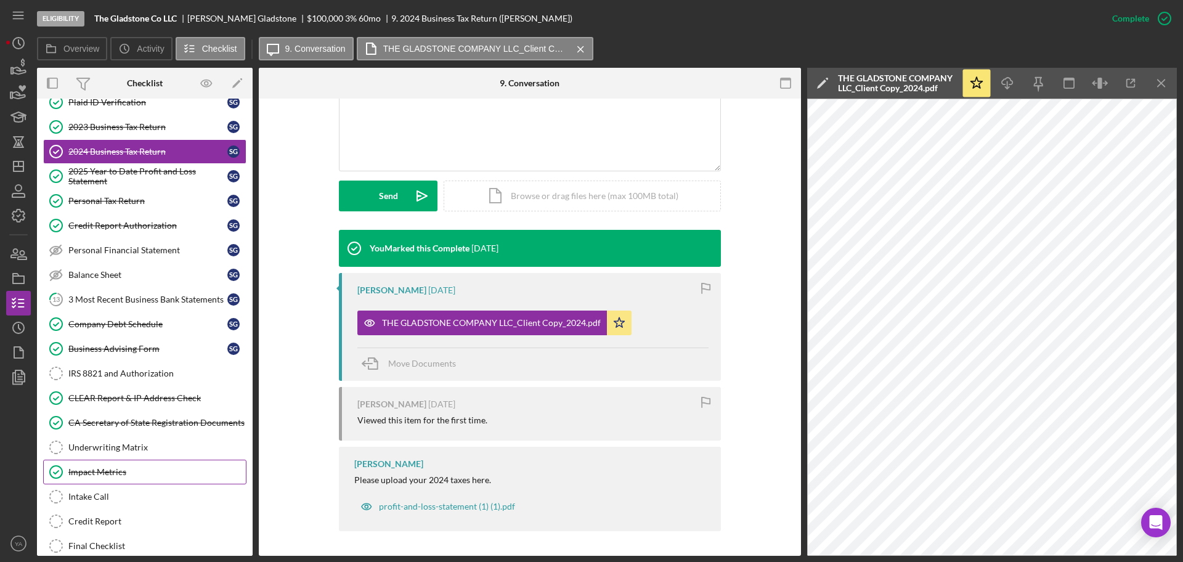
scroll to position [367, 0]
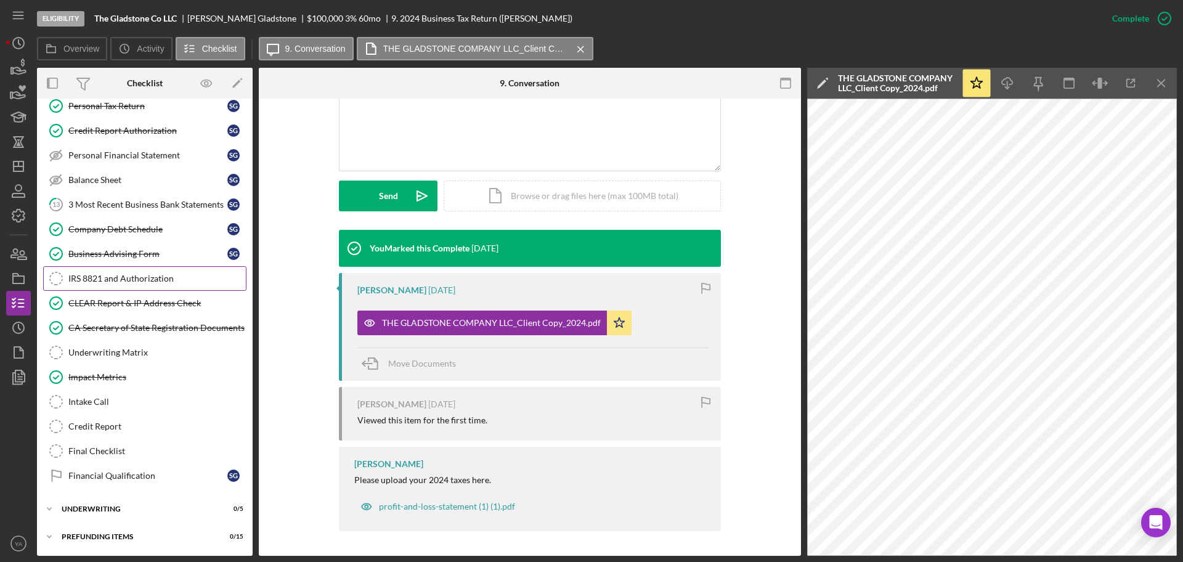
click at [170, 281] on div "IRS 8821 and Authorization" at bounding box center [157, 279] width 178 height 10
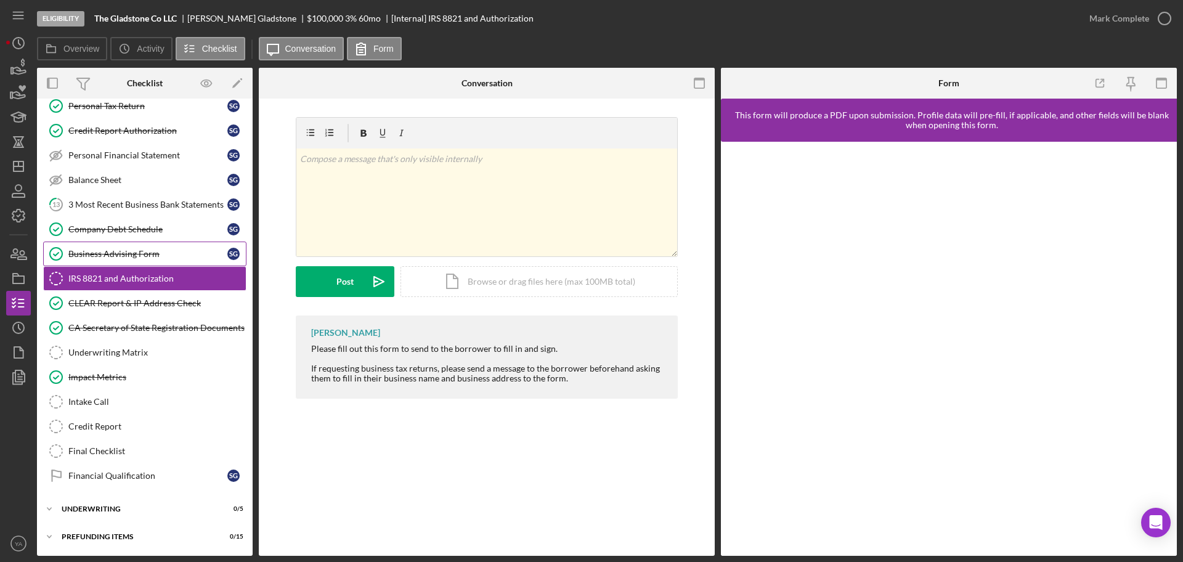
click at [155, 254] on div "Business Advising Form" at bounding box center [147, 254] width 159 height 10
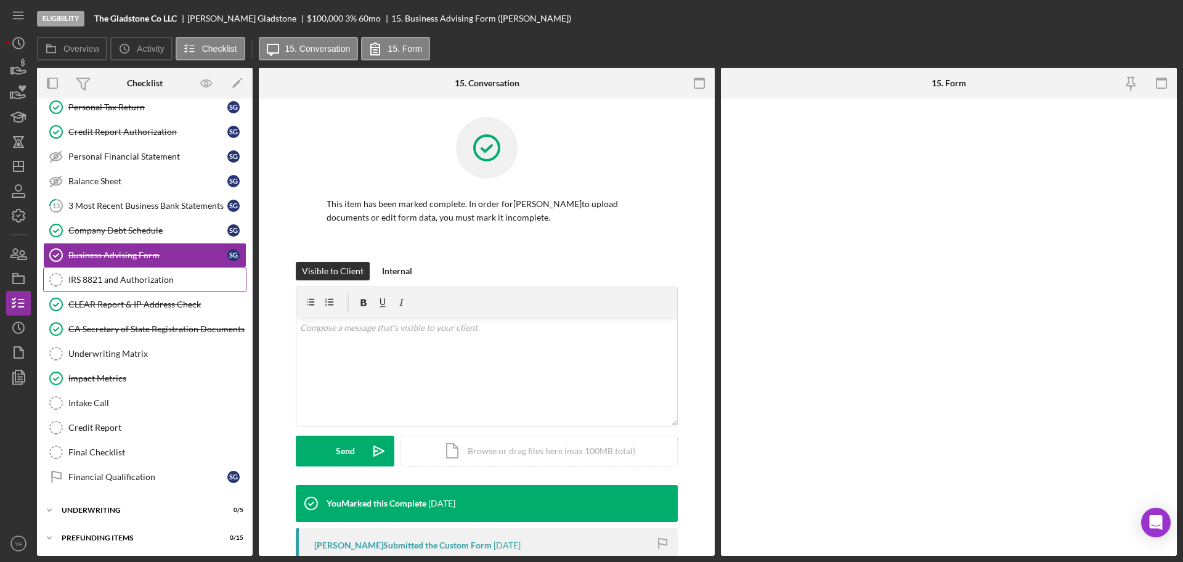
scroll to position [367, 0]
click at [155, 274] on div "IRS 8821 and Authorization" at bounding box center [157, 279] width 178 height 10
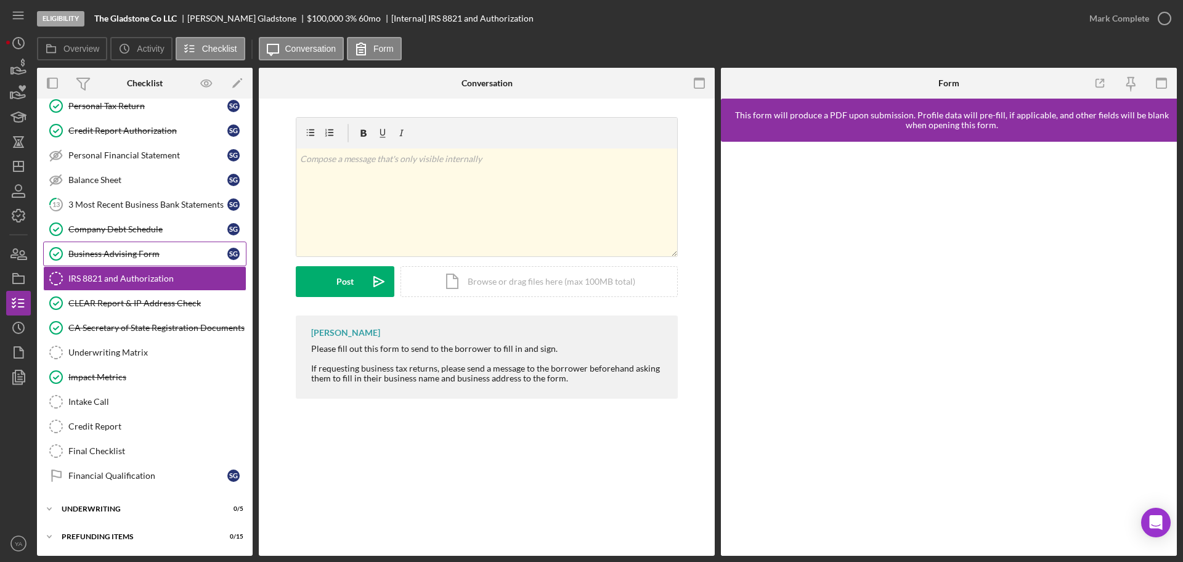
click at [153, 256] on div "Business Advising Form" at bounding box center [147, 254] width 159 height 10
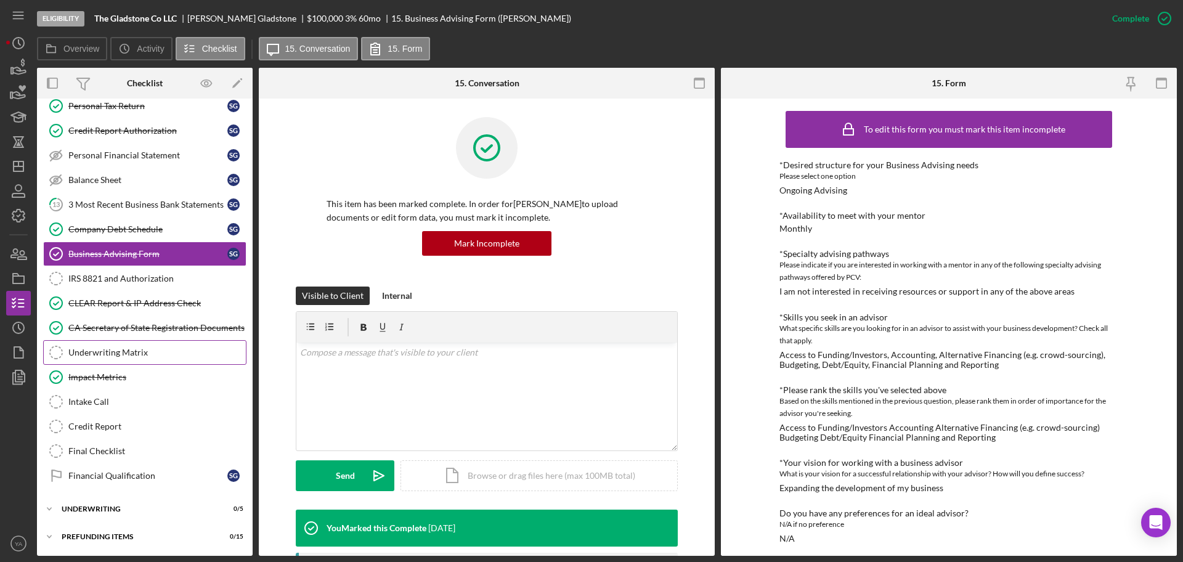
click at [134, 346] on link "Underwriting Matrix Underwriting Matrix" at bounding box center [144, 352] width 203 height 25
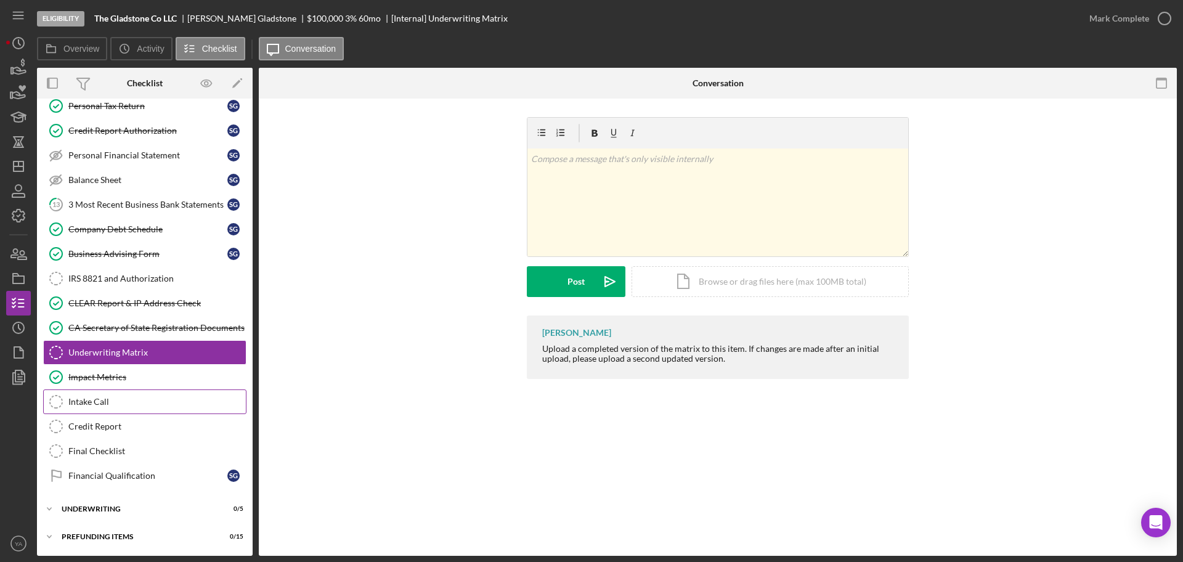
click at [163, 393] on link "Intake Call Intake Call" at bounding box center [144, 402] width 203 height 25
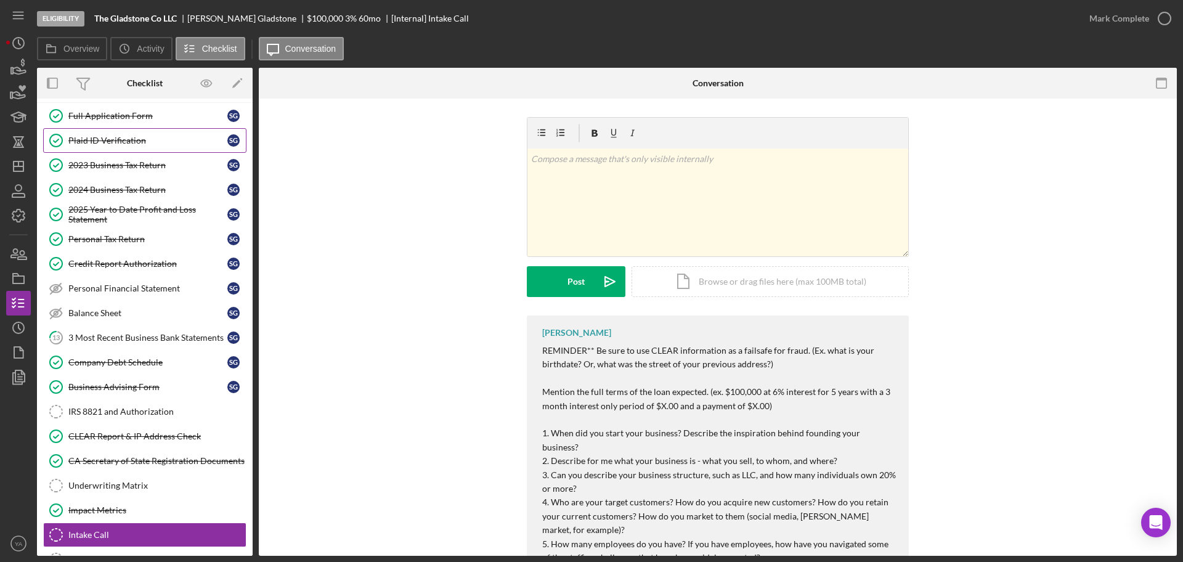
scroll to position [136, 0]
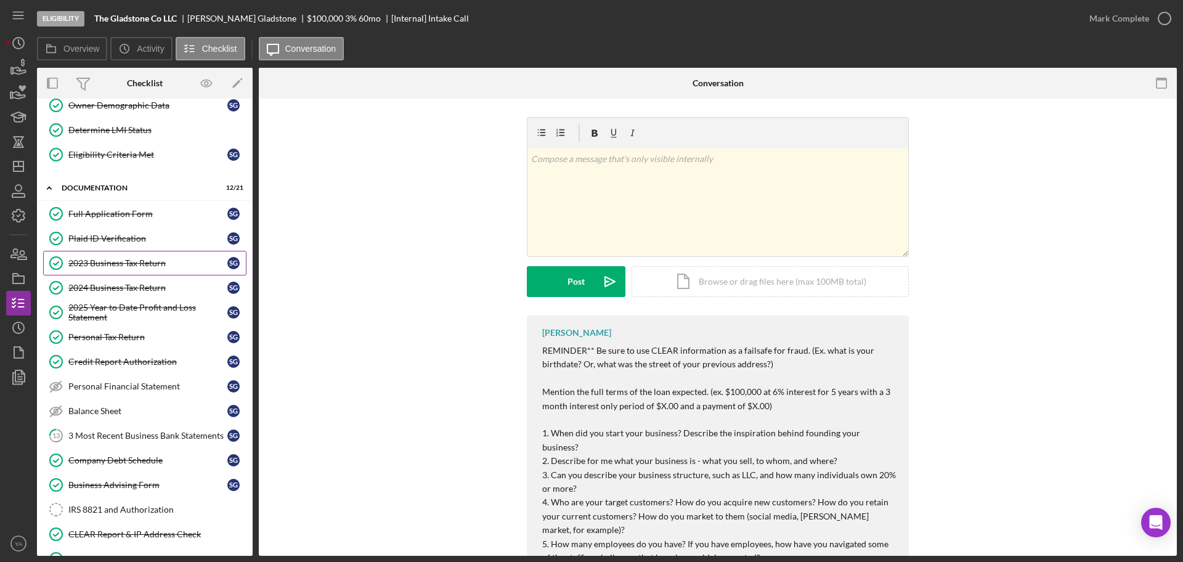
click at [84, 263] on div "2023 Business Tax Return" at bounding box center [147, 263] width 159 height 10
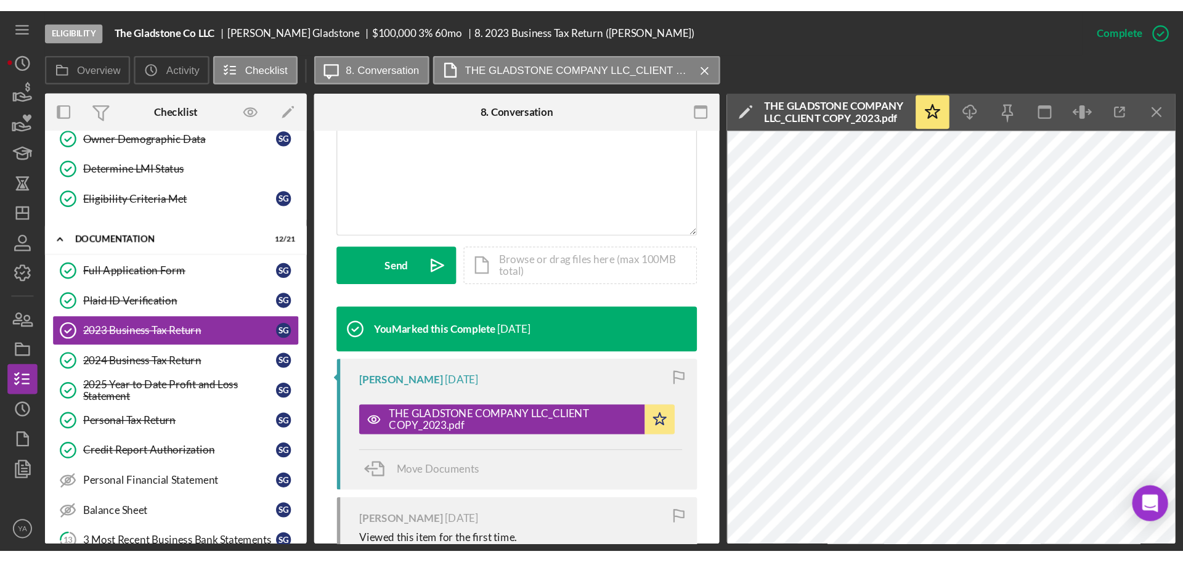
scroll to position [293, 0]
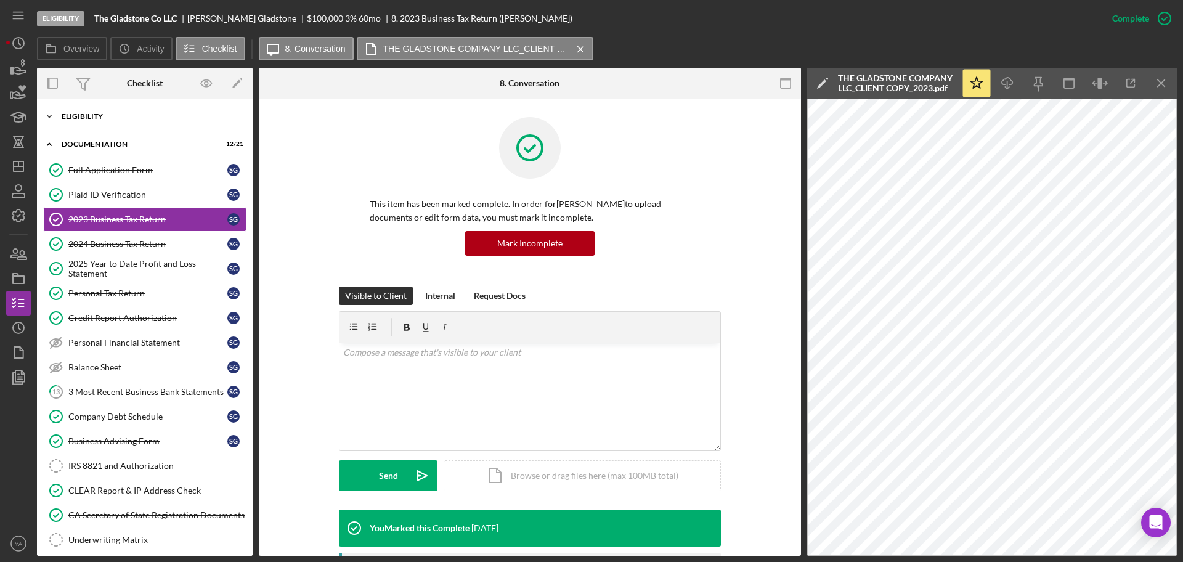
click at [161, 120] on div "Icon/Expander Eligibility 7 / 7" at bounding box center [145, 116] width 216 height 25
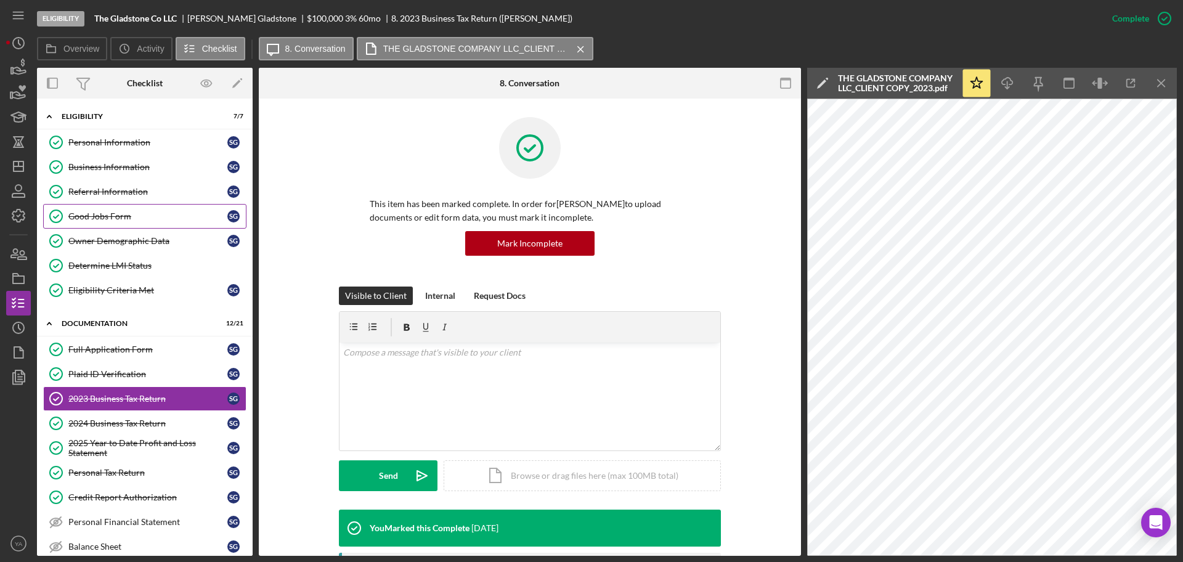
click at [112, 221] on div "Good Jobs Form" at bounding box center [147, 216] width 159 height 10
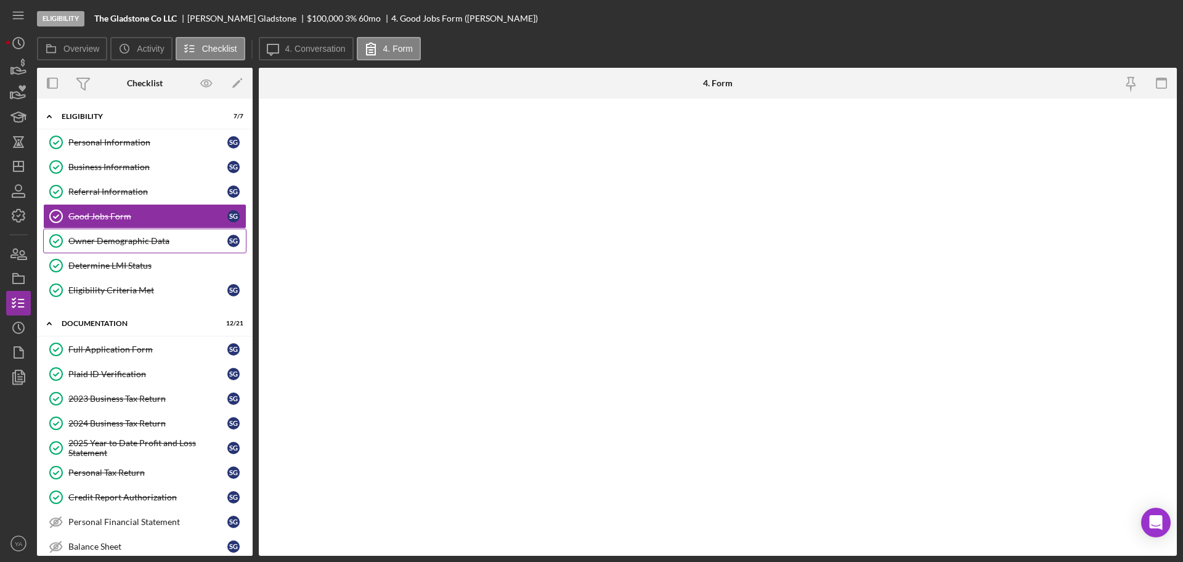
click at [136, 229] on link "Owner Demographic Data Owner Demographic Data S G" at bounding box center [144, 241] width 203 height 25
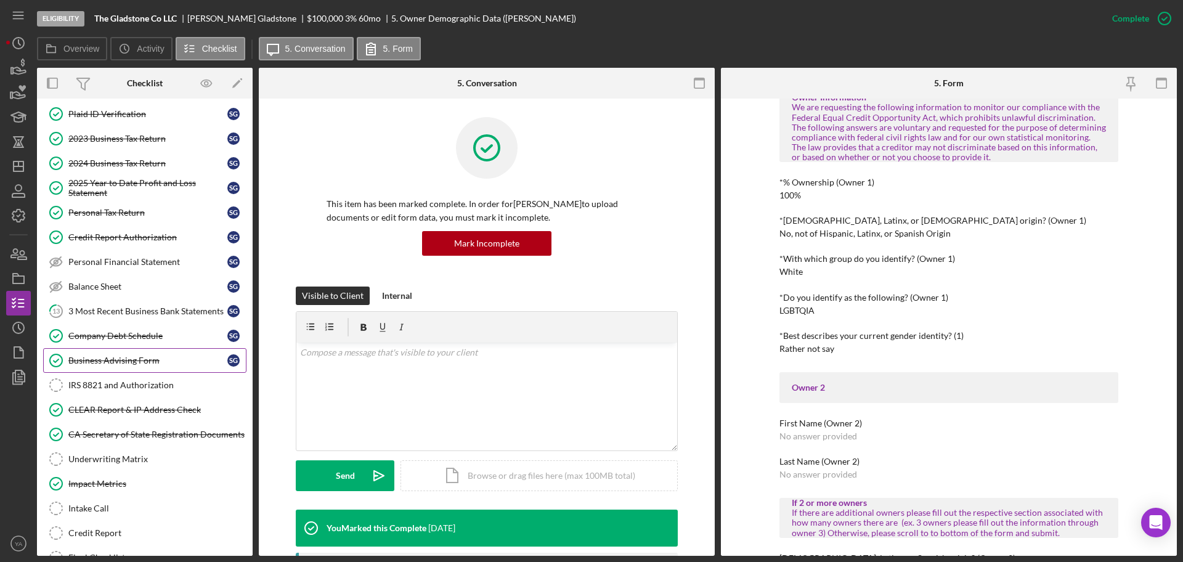
scroll to position [308, 0]
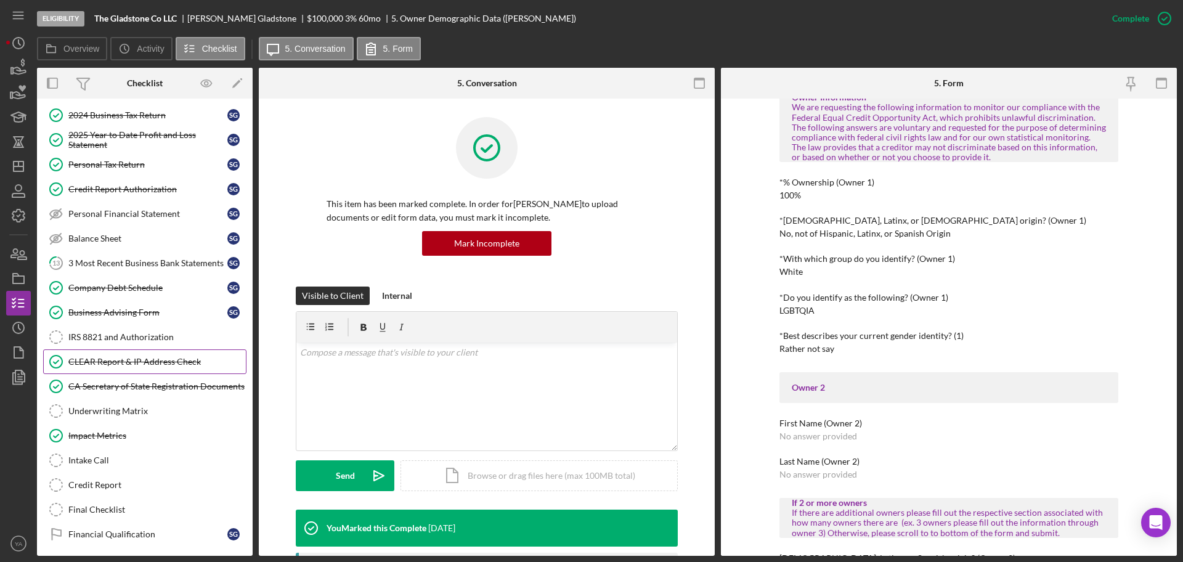
click at [150, 356] on link "CLEAR Report & IP Address Check CLEAR Report & IP Address Check" at bounding box center [144, 361] width 203 height 25
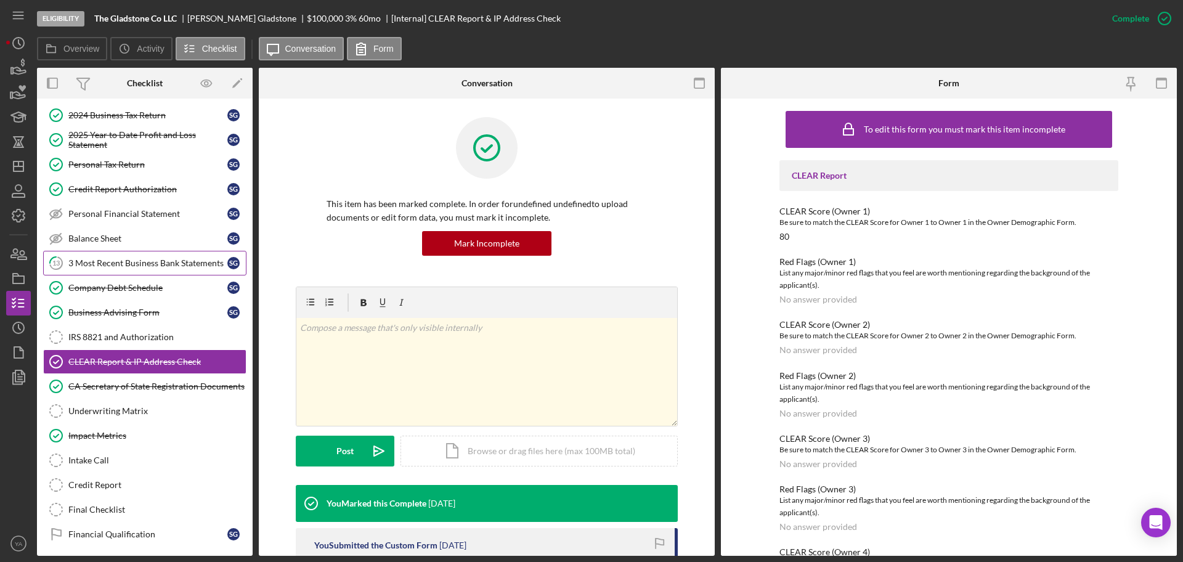
click at [131, 274] on link "13 3 Most Recent Business Bank Statements S G" at bounding box center [144, 263] width 203 height 25
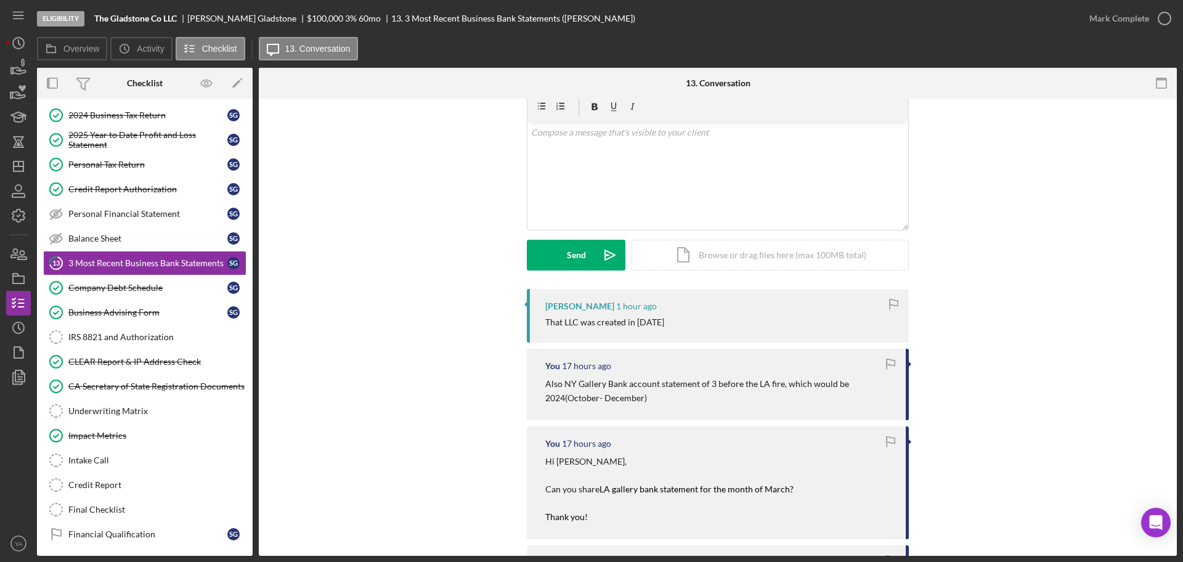
scroll to position [77, 0]
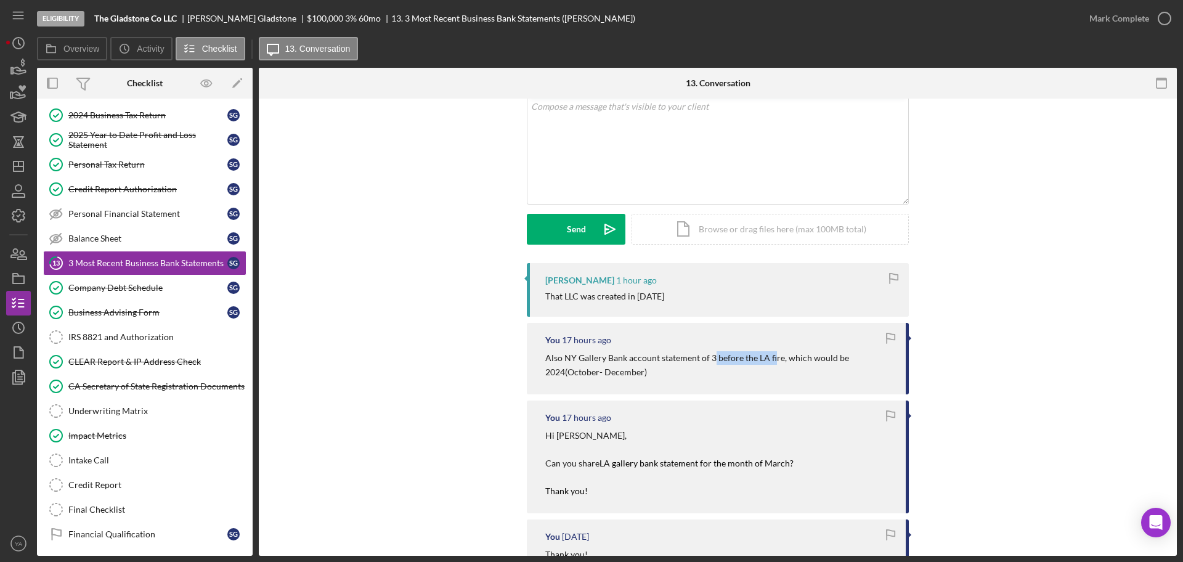
drag, startPoint x: 710, startPoint y: 361, endPoint x: 734, endPoint y: 362, distance: 24.1
click at [772, 361] on p "Also NY Gallery Bank account statement of 3 before the LA fire, which would be …" at bounding box center [719, 365] width 348 height 28
drag, startPoint x: 568, startPoint y: 296, endPoint x: 685, endPoint y: 299, distance: 117.2
click at [664, 299] on div "That LLC was created in [DATE]" at bounding box center [604, 297] width 119 height 10
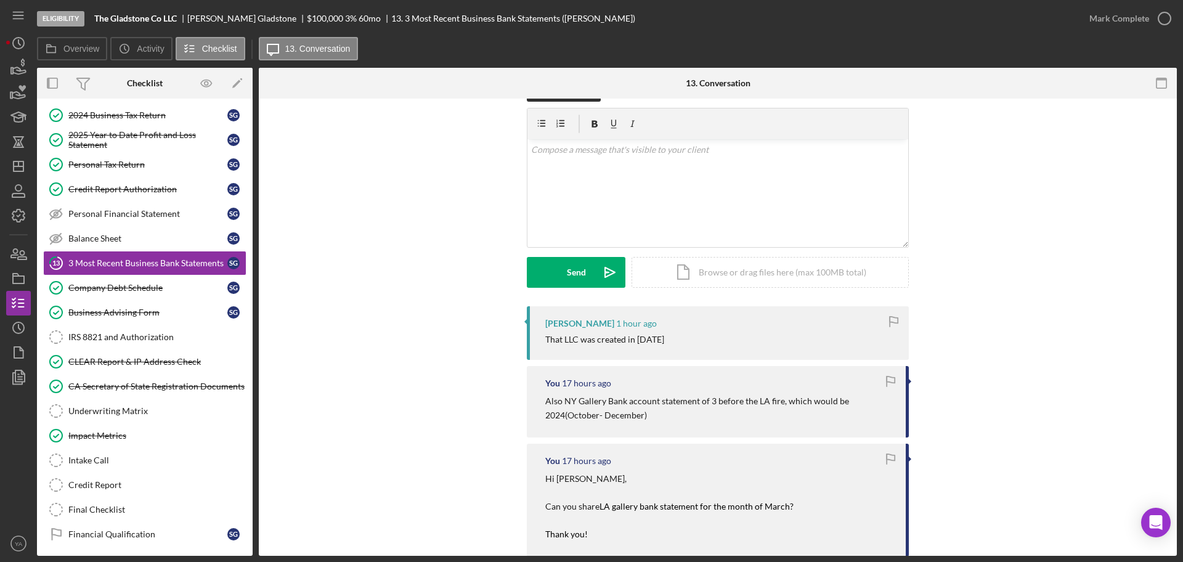
scroll to position [0, 0]
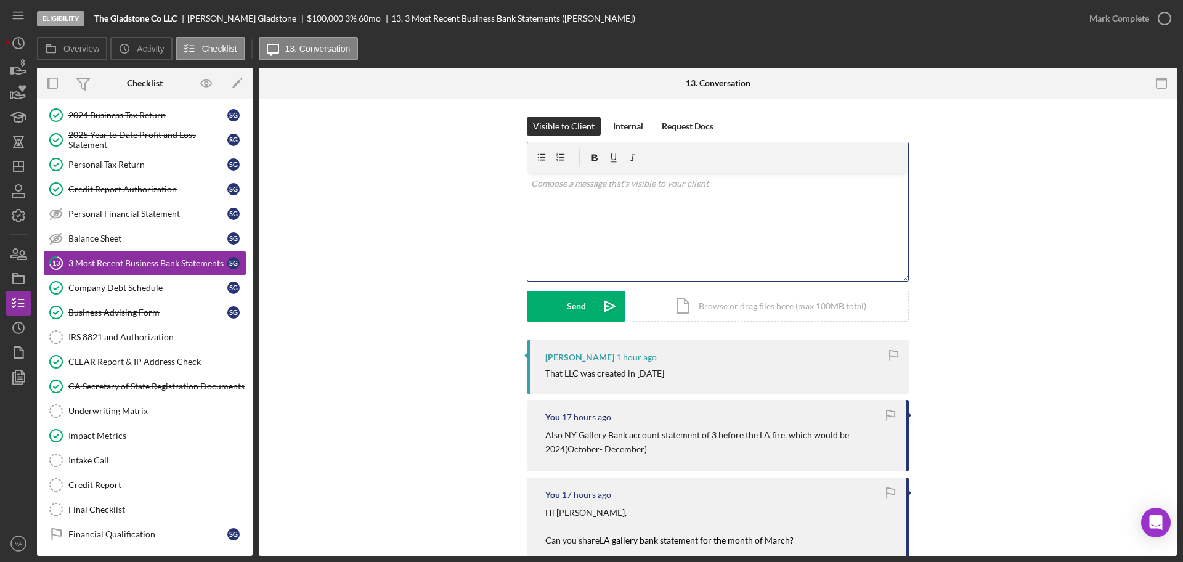
click at [728, 235] on div "v Color teal Color pink Remove color Add row above Add row below Add column bef…" at bounding box center [718, 227] width 381 height 108
drag, startPoint x: 661, startPoint y: 190, endPoint x: 489, endPoint y: 178, distance: 171.8
click at [489, 178] on div "Visible to Client Internal Request Docs v Color teal Color pink Remove color Ad…" at bounding box center [717, 228] width 881 height 223
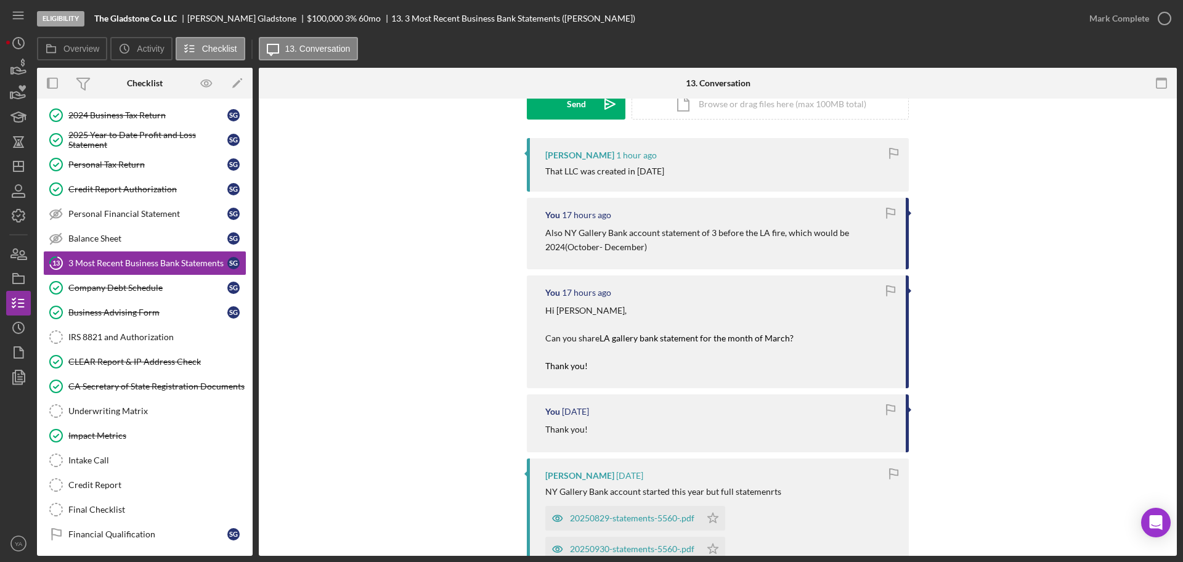
scroll to position [154, 0]
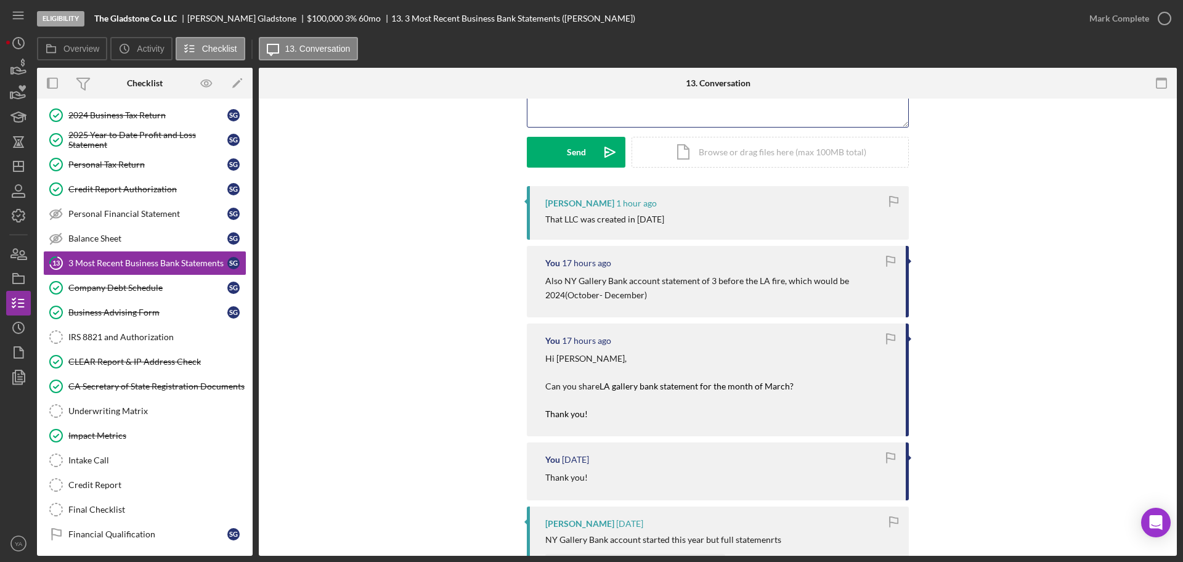
click at [579, 420] on p "Hi [PERSON_NAME], Can you share LA gallery bank statement for the month of Marc…" at bounding box center [669, 386] width 248 height 69
drag, startPoint x: 774, startPoint y: 385, endPoint x: 784, endPoint y: 388, distance: 10.8
click at [784, 388] on mark "LA gallery bank statement for the month of March? Thank you!" at bounding box center [669, 400] width 248 height 38
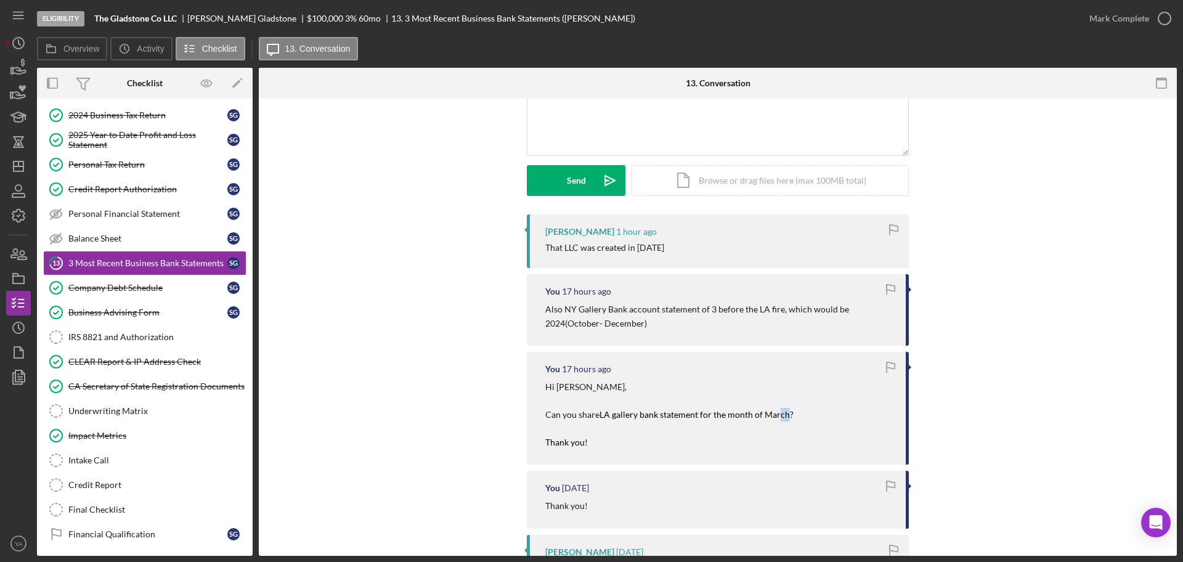
scroll to position [77, 0]
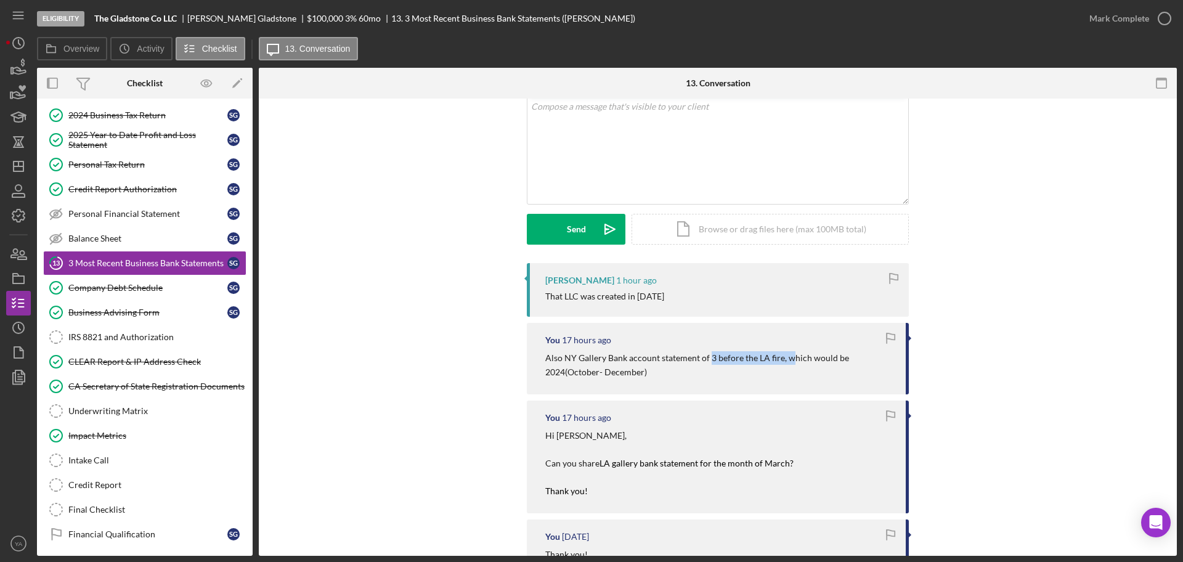
drag, startPoint x: 708, startPoint y: 359, endPoint x: 785, endPoint y: 359, distance: 77.0
click at [786, 359] on p "Also NY Gallery Bank account statement of 3 before the LA fire, which would be …" at bounding box center [719, 365] width 348 height 28
click at [735, 331] on div "You 17 hours ago Also NY Gallery Bank account statement of 3 before the LA fire…" at bounding box center [718, 358] width 382 height 71
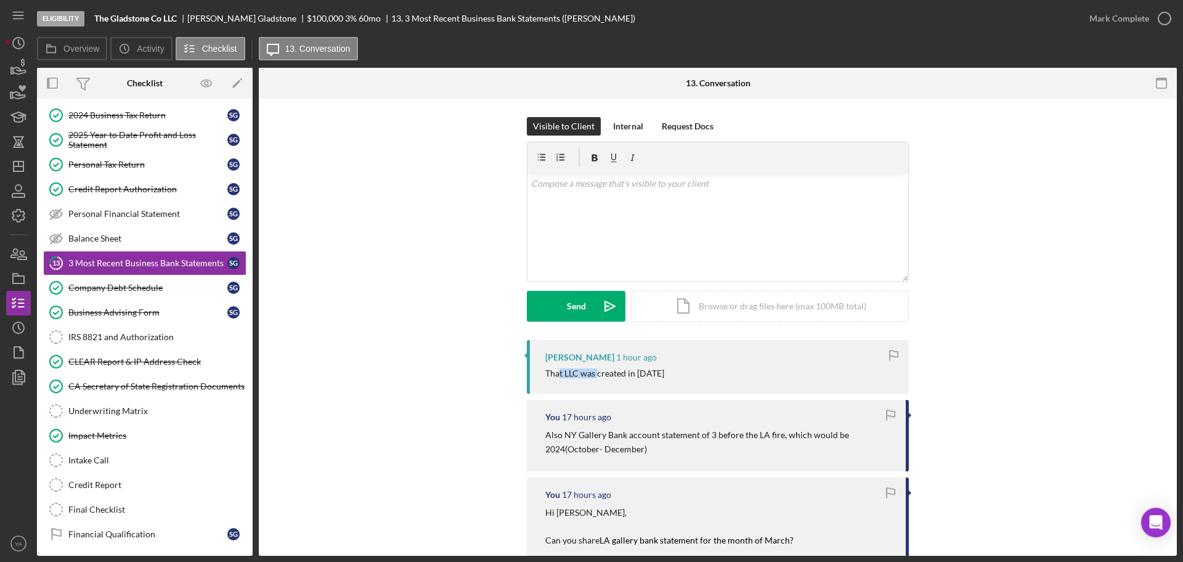
drag, startPoint x: 557, startPoint y: 375, endPoint x: 597, endPoint y: 372, distance: 40.8
click at [597, 372] on div "That LLC was created in [DATE]" at bounding box center [604, 374] width 119 height 10
click at [605, 372] on div "That LLC was created in [DATE]" at bounding box center [604, 374] width 119 height 10
drag, startPoint x: 651, startPoint y: 372, endPoint x: 713, endPoint y: 371, distance: 61.6
click at [713, 371] on div "That LLC was created in [DATE]" at bounding box center [720, 374] width 351 height 10
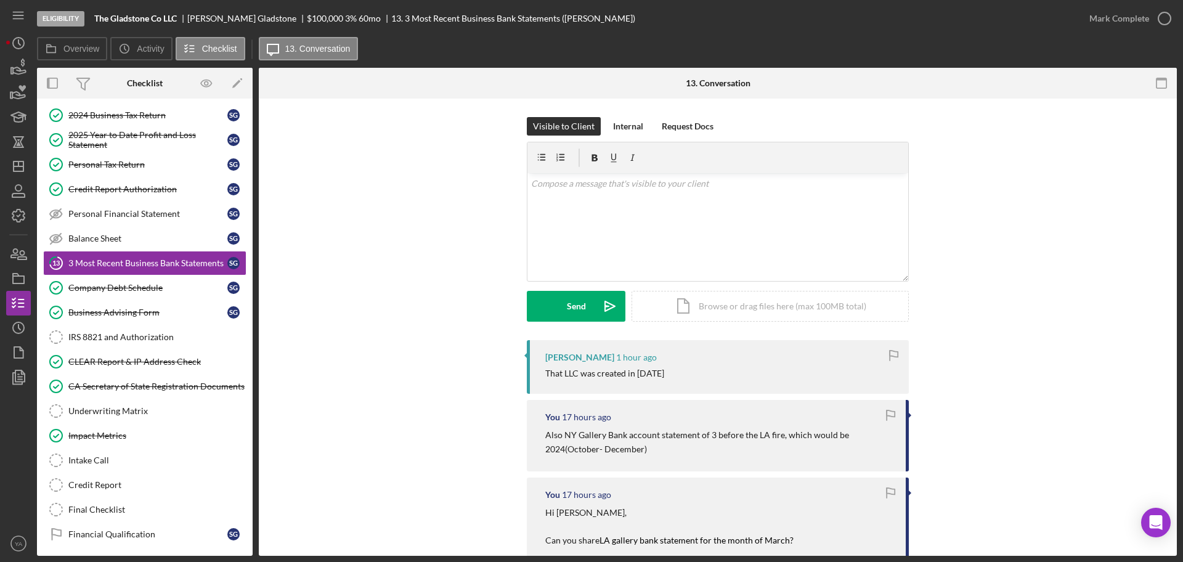
click at [713, 371] on div "That LLC was created in [DATE]" at bounding box center [720, 374] width 351 height 10
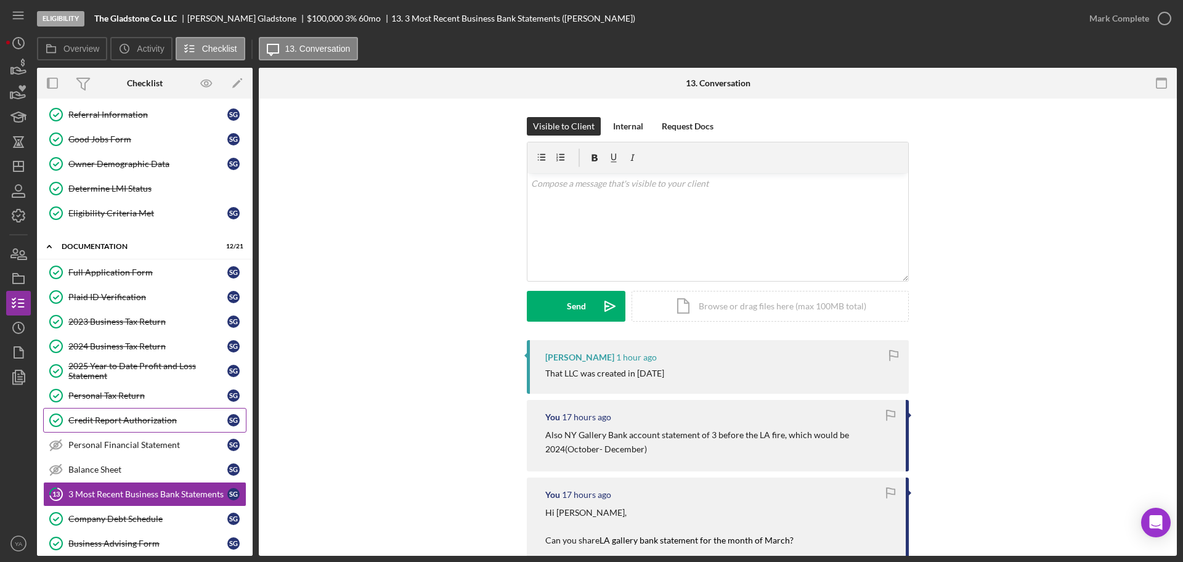
scroll to position [308, 0]
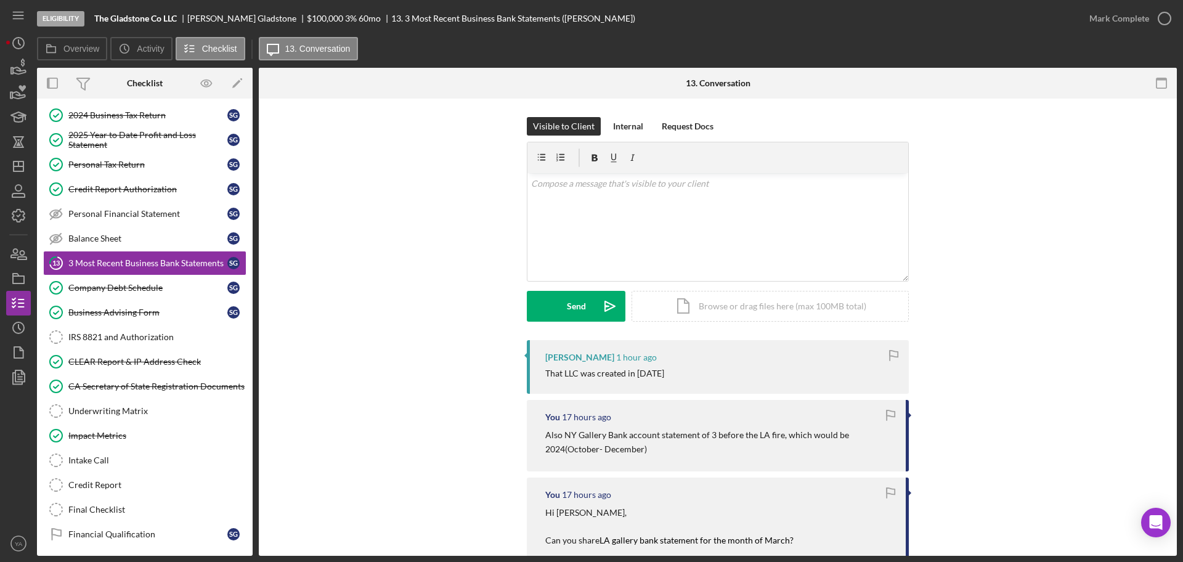
drag, startPoint x: 197, startPoint y: 332, endPoint x: 327, endPoint y: 393, distance: 143.7
click at [197, 332] on div "IRS 8821 and Authorization" at bounding box center [157, 337] width 178 height 10
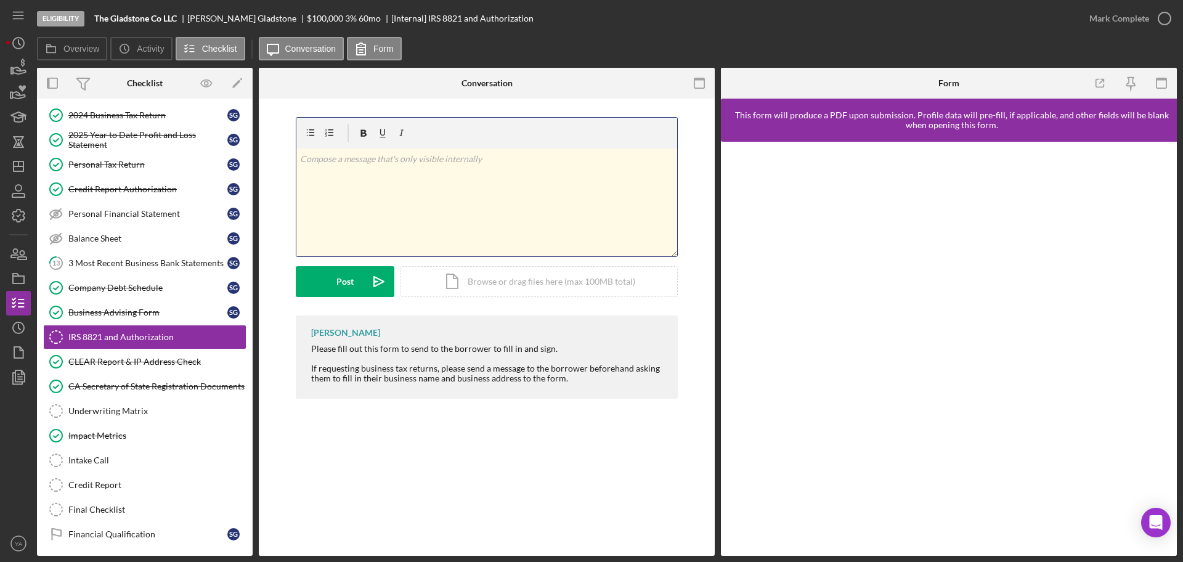
click at [434, 213] on div "v Color teal Color pink Remove color Add row above Add row below Add column bef…" at bounding box center [486, 203] width 381 height 108
click at [445, 224] on div "v Color teal Color pink Remove color Add row above Add row below Add column bef…" at bounding box center [486, 203] width 381 height 108
click at [490, 275] on div "Icon/Document Browse or drag files here (max 100MB total) Tap to choose files o…" at bounding box center [539, 281] width 277 height 31
click at [409, 179] on div "v Color teal Color pink Remove color Add row above Add row below Add column bef…" at bounding box center [486, 203] width 381 height 108
click at [374, 288] on icon "Icon/icon-invite-send" at bounding box center [379, 281] width 31 height 31
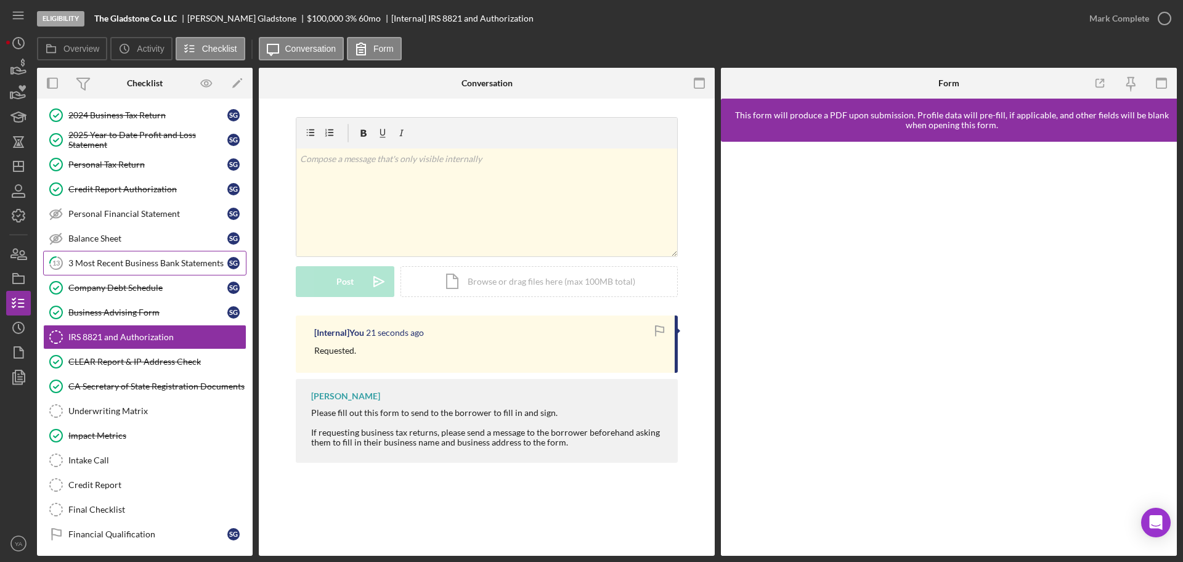
click at [112, 251] on link "13 3 Most Recent Business Bank Statements S G" at bounding box center [144, 263] width 203 height 25
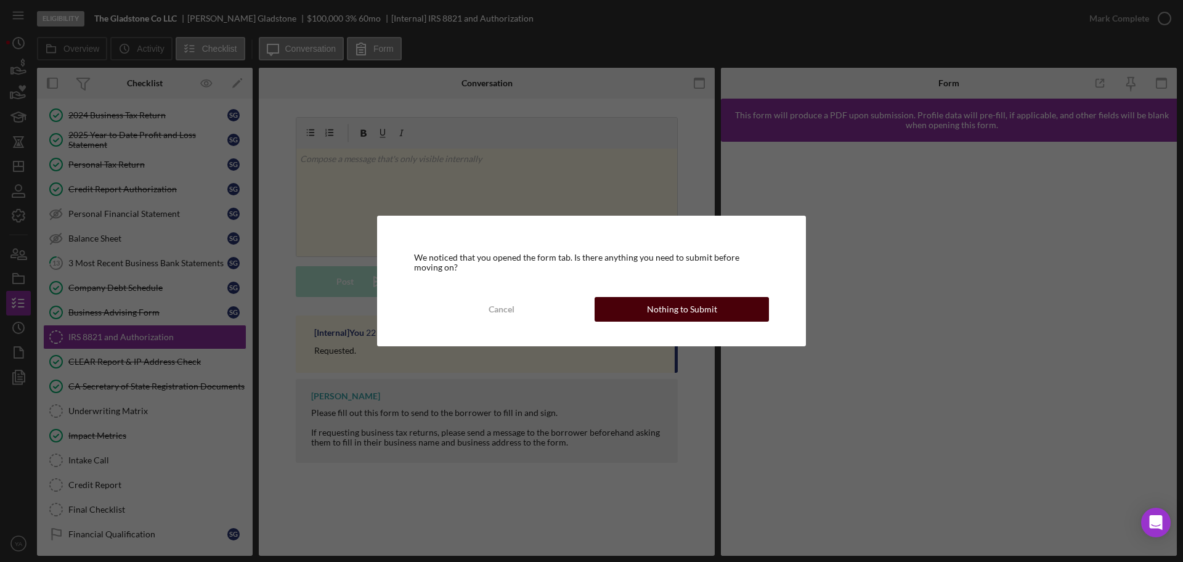
click at [660, 302] on div "Nothing to Submit" at bounding box center [682, 309] width 70 height 25
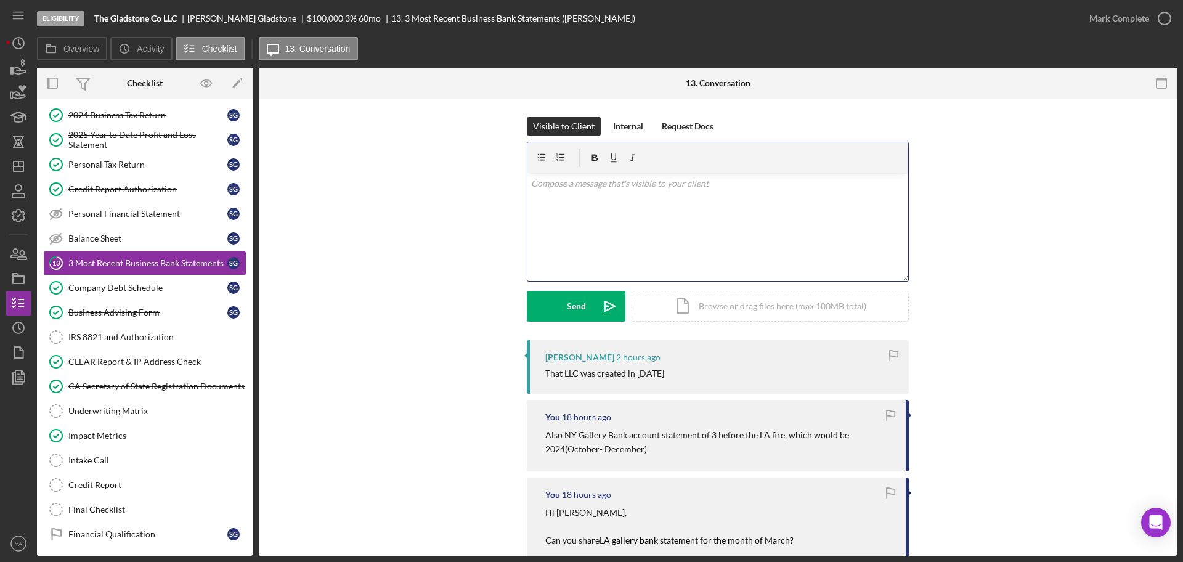
click at [684, 224] on div "v Color teal Color pink Remove color Add row above Add row below Add column bef…" at bounding box center [718, 227] width 381 height 108
click at [1150, 92] on icon "button" at bounding box center [1162, 84] width 28 height 28
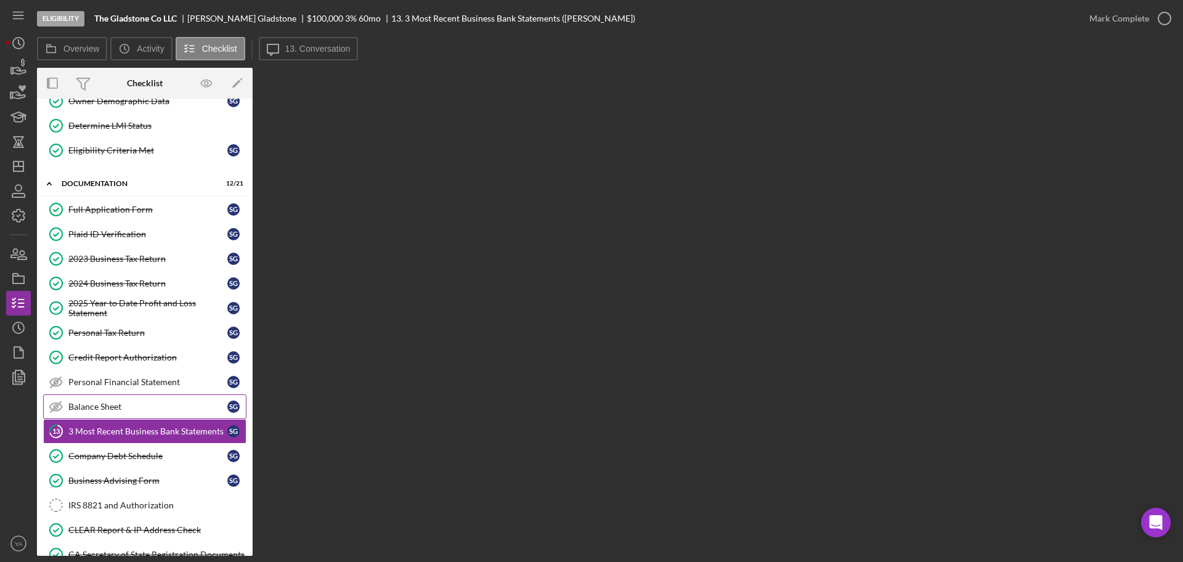
scroll to position [231, 0]
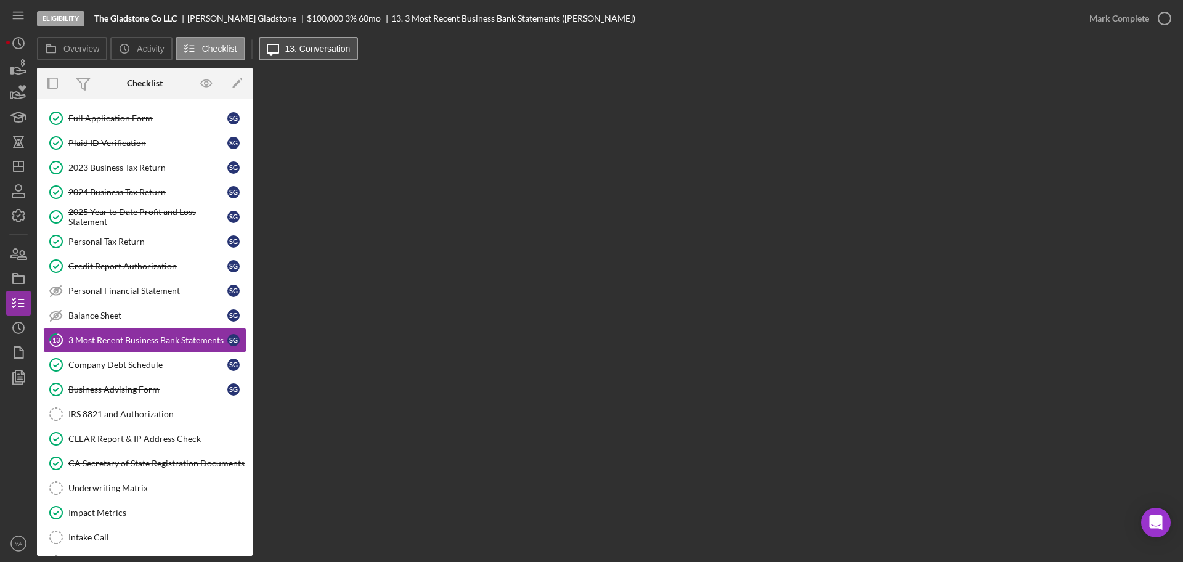
drag, startPoint x: 322, startPoint y: 33, endPoint x: 335, endPoint y: 54, distance: 24.3
click at [322, 33] on div "Eligibility The Gladstone Co LLC [PERSON_NAME] $100,000 $20,000 3 % 60 mo 13. 3…" at bounding box center [557, 18] width 1040 height 37
click at [335, 54] on button "Icon/Message 13. Conversation" at bounding box center [309, 48] width 100 height 23
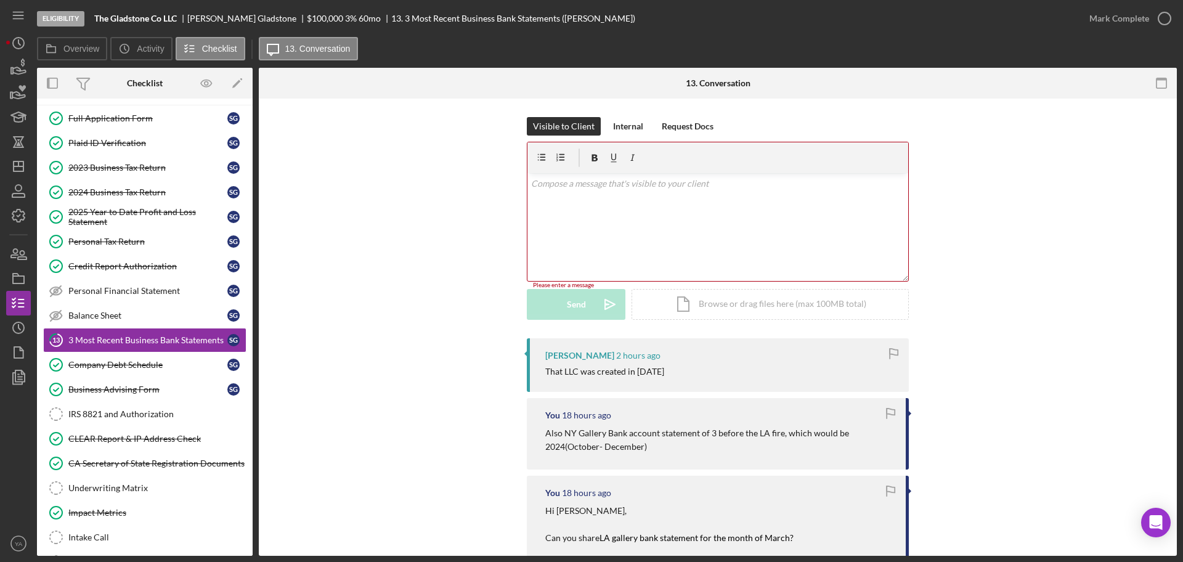
click at [694, 221] on div "v Color teal Color pink Remove color Add row above Add row below Add column bef…" at bounding box center [718, 227] width 381 height 108
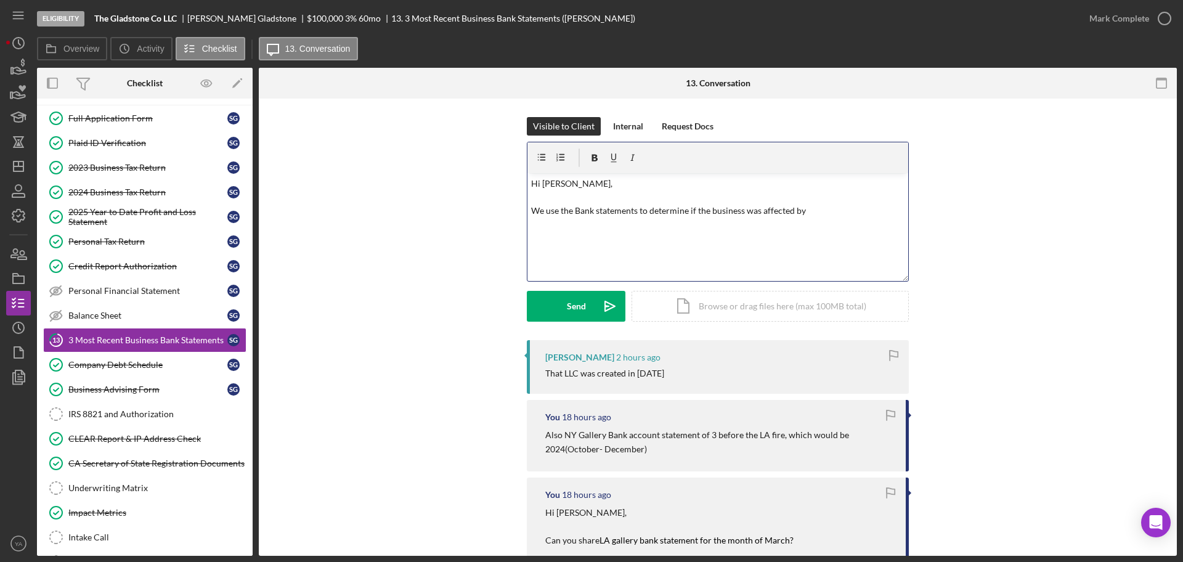
click at [576, 213] on p "Hi [PERSON_NAME], We use the Bank statements to determine if the business was a…" at bounding box center [718, 197] width 374 height 41
click at [836, 215] on p "Hi [PERSON_NAME], We use the bank statements to determine if the business was a…" at bounding box center [718, 197] width 374 height 41
click at [840, 198] on p "Hi [PERSON_NAME], We use the bank statements to determine if the business was a…" at bounding box center [718, 197] width 374 height 41
click at [852, 214] on p "Hi [PERSON_NAME], We use the bank statements to determine if the business was a…" at bounding box center [718, 197] width 374 height 41
click at [591, 309] on button "Send Icon/icon-invite-send" at bounding box center [576, 306] width 99 height 31
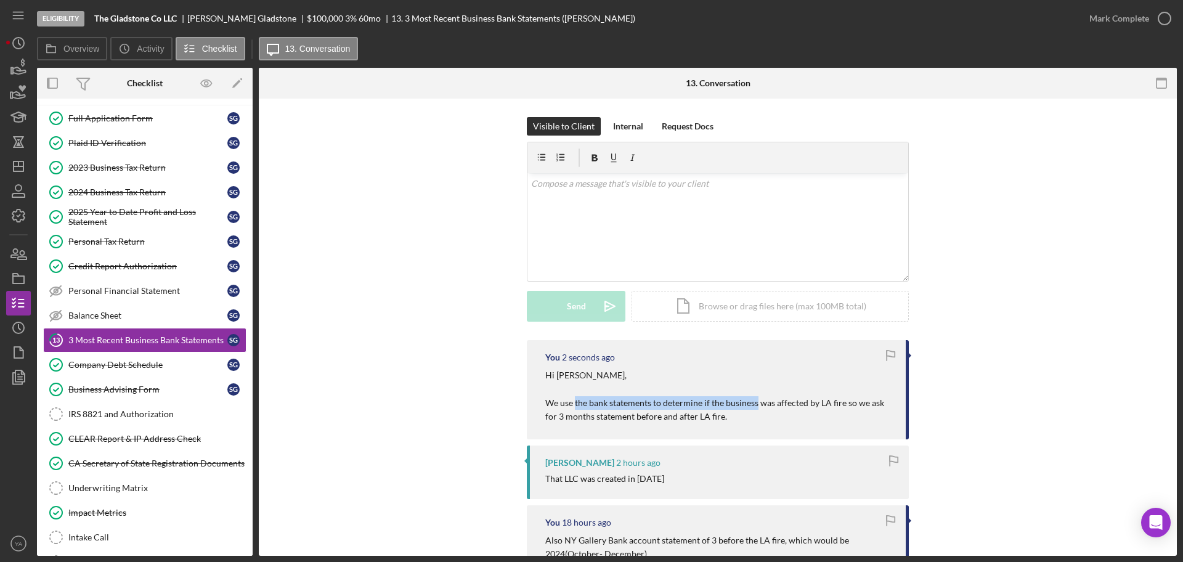
drag, startPoint x: 574, startPoint y: 398, endPoint x: 754, endPoint y: 405, distance: 180.1
click at [754, 405] on p "Hi [PERSON_NAME], We use the bank statements to determine if the business was a…" at bounding box center [719, 396] width 348 height 55
drag, startPoint x: 635, startPoint y: 191, endPoint x: 642, endPoint y: 192, distance: 6.9
click at [635, 191] on div "v Color teal Color pink Remove color Add row above Add row below Add column bef…" at bounding box center [718, 227] width 381 height 108
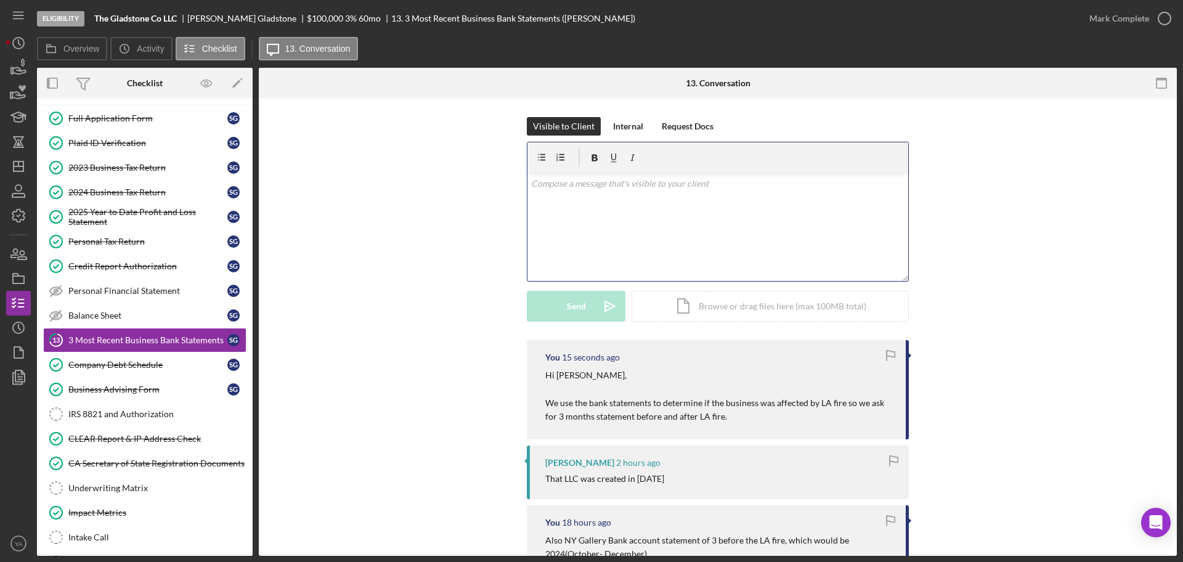
drag, startPoint x: 703, startPoint y: 219, endPoint x: 712, endPoint y: 202, distance: 19.3
click at [712, 203] on div "v Color teal Color pink Remove color Add row above Add row below Add column bef…" at bounding box center [718, 227] width 381 height 108
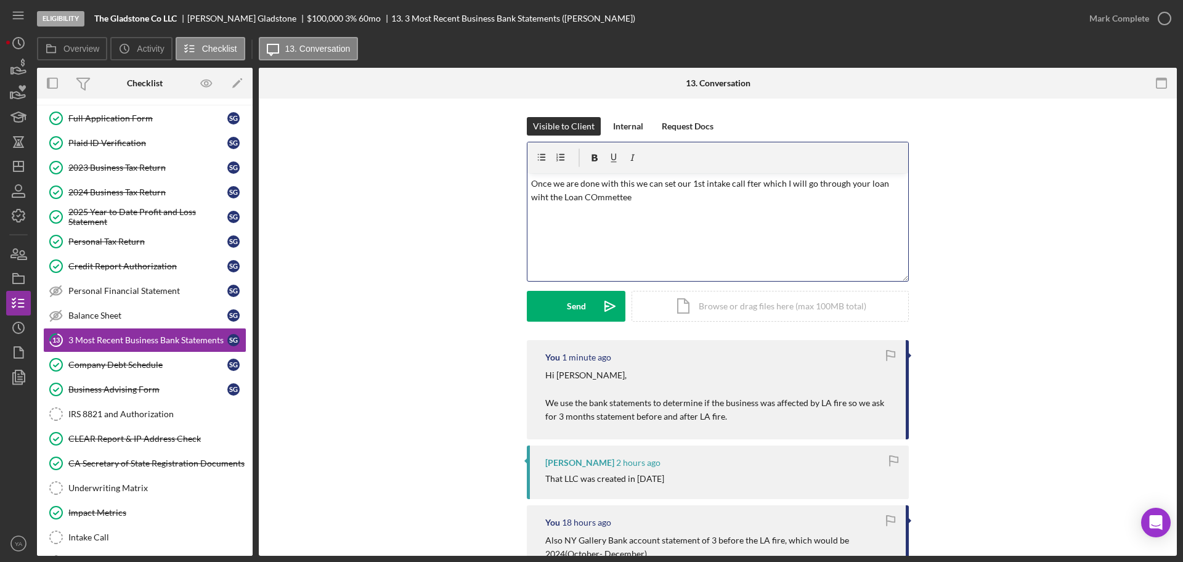
drag, startPoint x: 573, startPoint y: 186, endPoint x: 571, endPoint y: 198, distance: 12.0
click at [571, 198] on p "Once we are done with this we can set our 1st intake call fter which I will go …" at bounding box center [718, 191] width 374 height 28
click at [740, 179] on p "Once we are done with this we can set our 1st intake call fter which I will go …" at bounding box center [718, 191] width 374 height 28
click at [746, 179] on p "Once we are done with this we can set our 1st intake call fter which I will go …" at bounding box center [718, 191] width 374 height 28
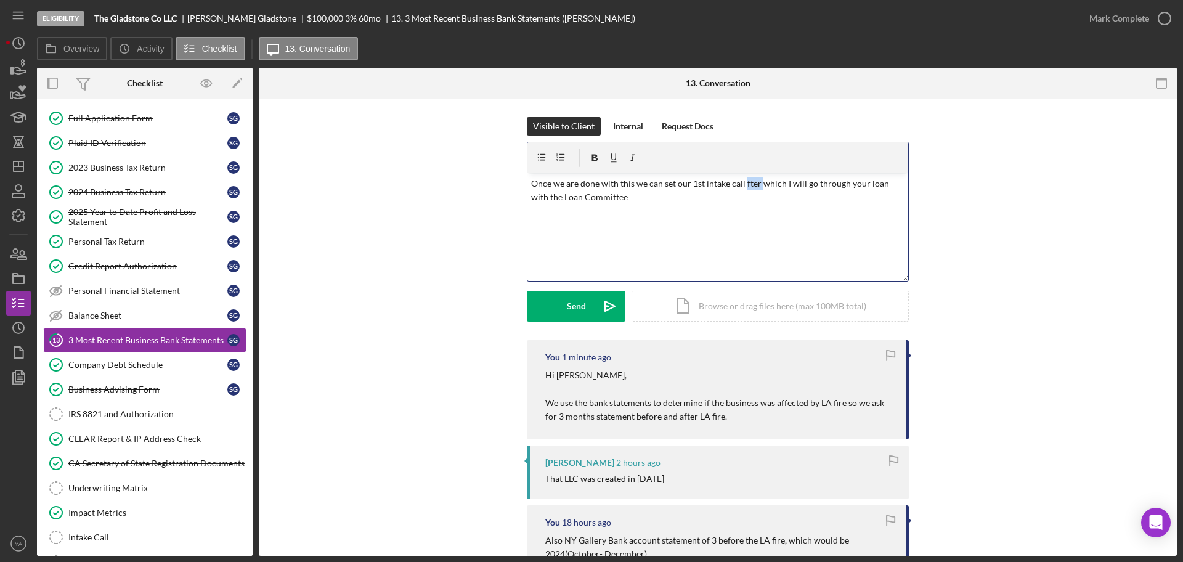
click at [743, 185] on p "Once we are done with this we can set our 1st intake call fter which I will go …" at bounding box center [718, 191] width 374 height 28
click at [785, 186] on p "Once we are done with this we can set our 1st intake call after which I will go…" at bounding box center [718, 191] width 374 height 28
click at [740, 181] on p "Once we are done with this we can set our 1st intake call after which I will go…" at bounding box center [718, 191] width 374 height 28
click at [802, 215] on div "v Color teal Color pink Remove color Add row above Add row below Add column bef…" at bounding box center [718, 227] width 381 height 108
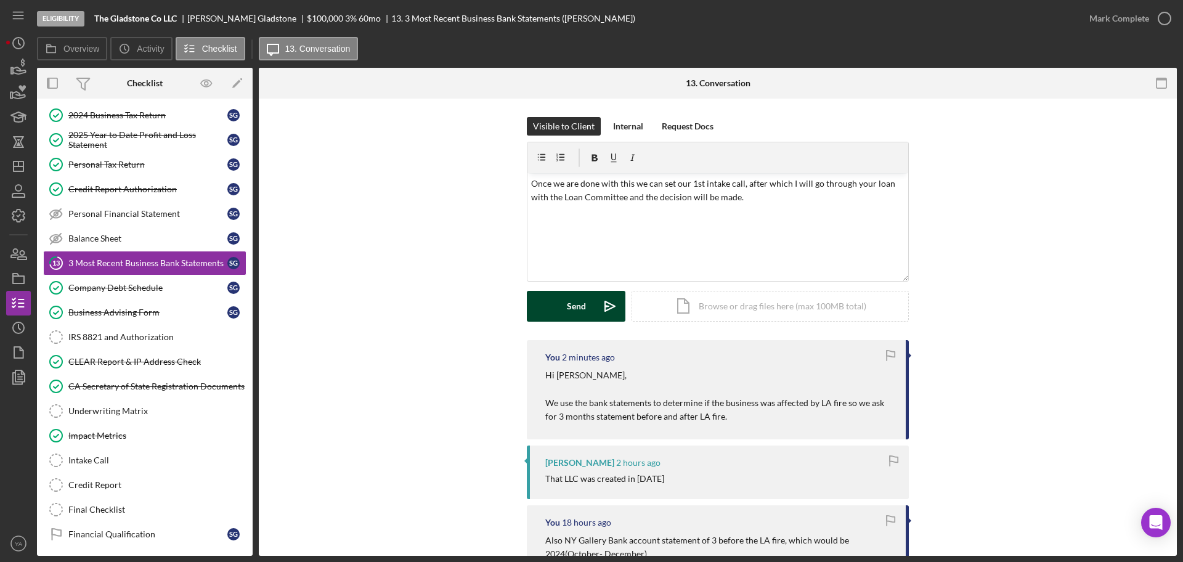
click at [601, 303] on icon "Icon/icon-invite-send" at bounding box center [610, 306] width 31 height 31
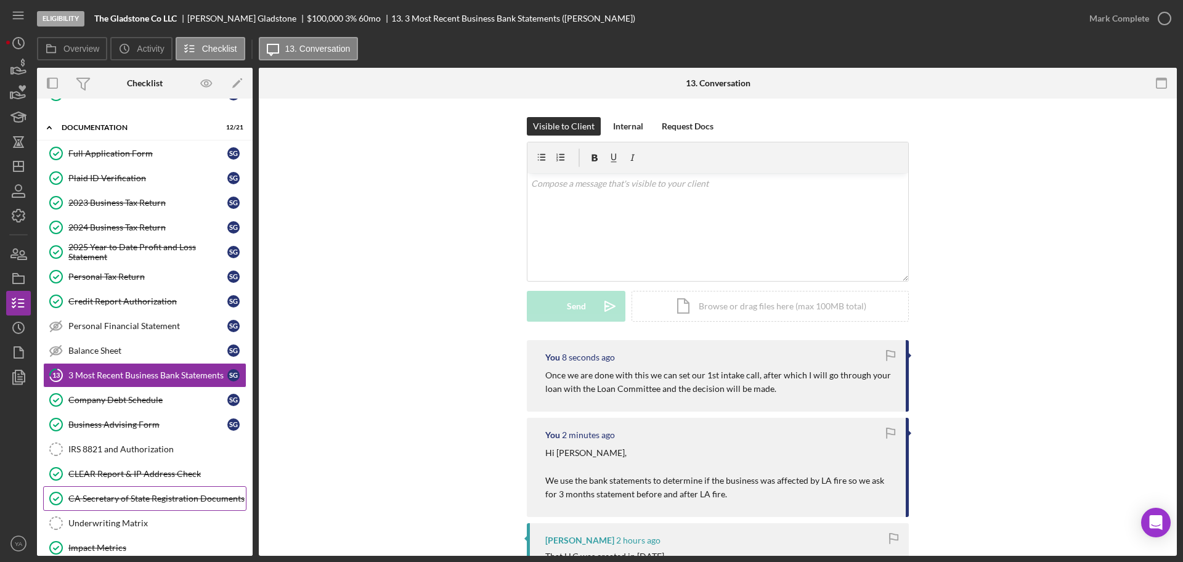
scroll to position [0, 0]
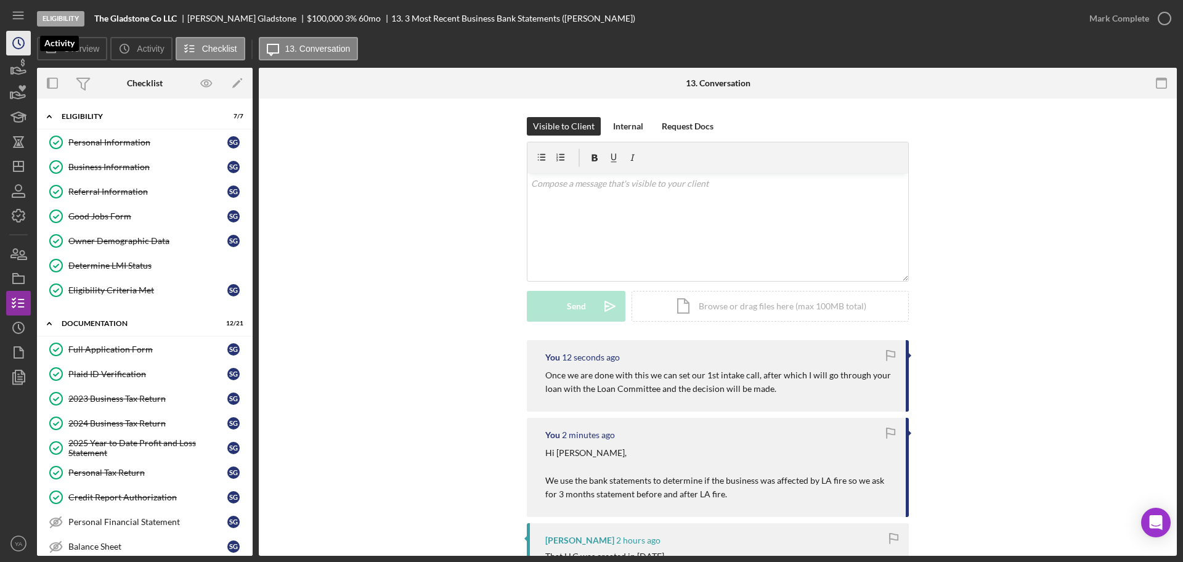
click at [12, 54] on icon "Icon/History" at bounding box center [18, 43] width 31 height 31
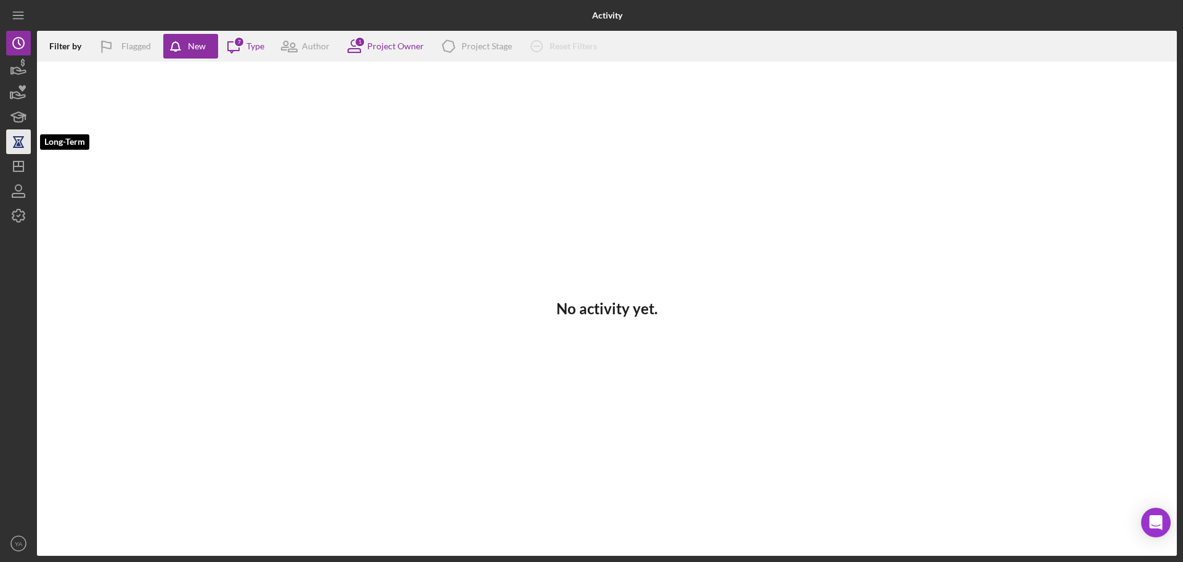
click at [20, 147] on icon "button" at bounding box center [18, 147] width 11 height 1
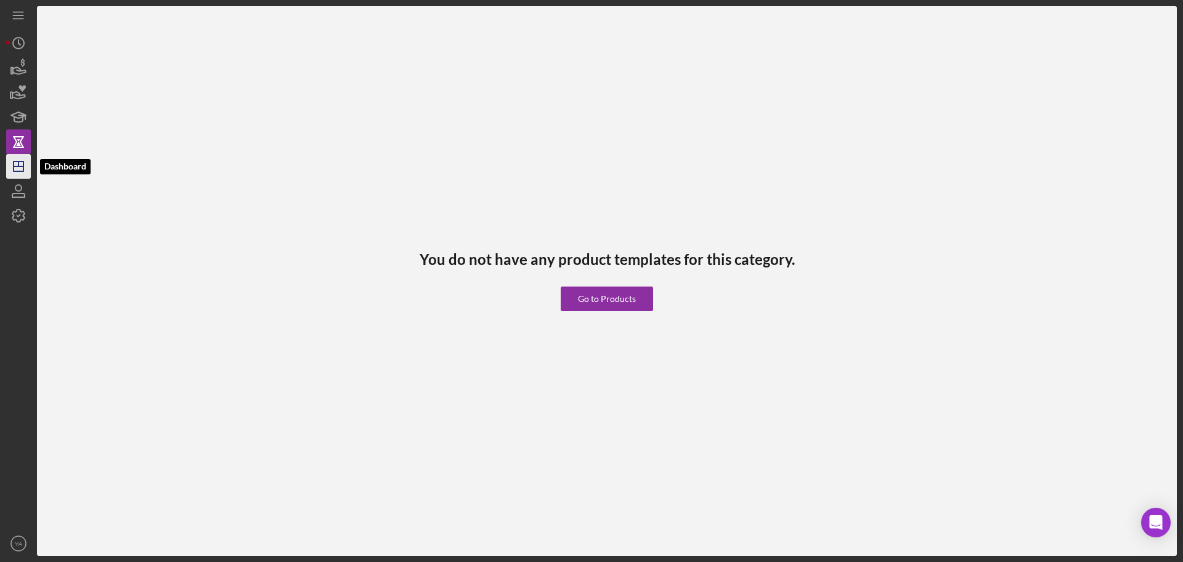
click at [20, 158] on icon "Icon/Dashboard" at bounding box center [18, 166] width 31 height 31
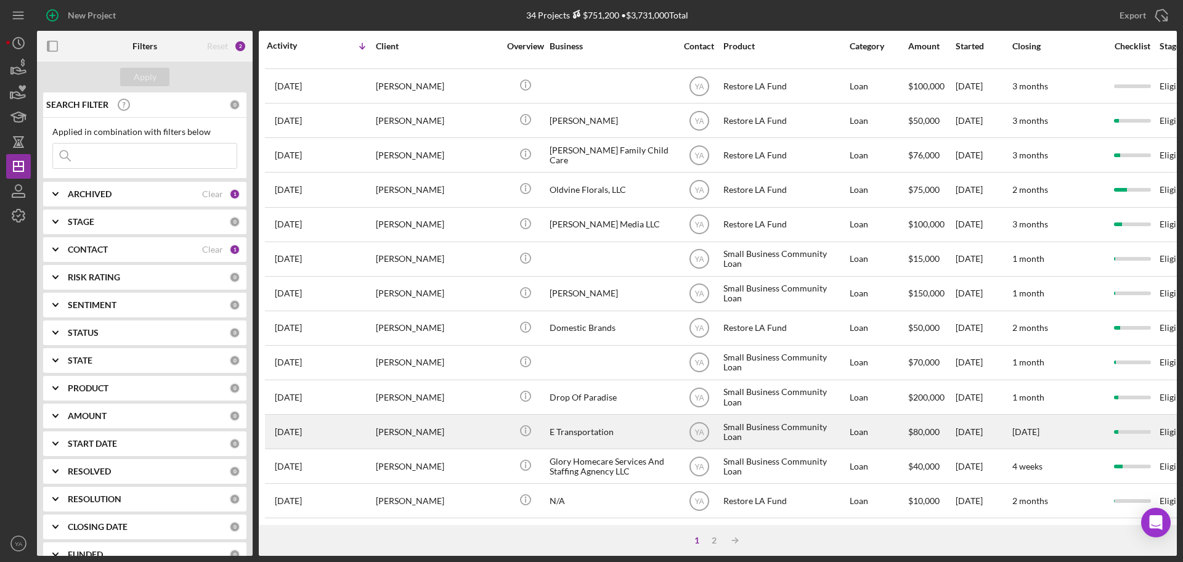
scroll to position [419, 0]
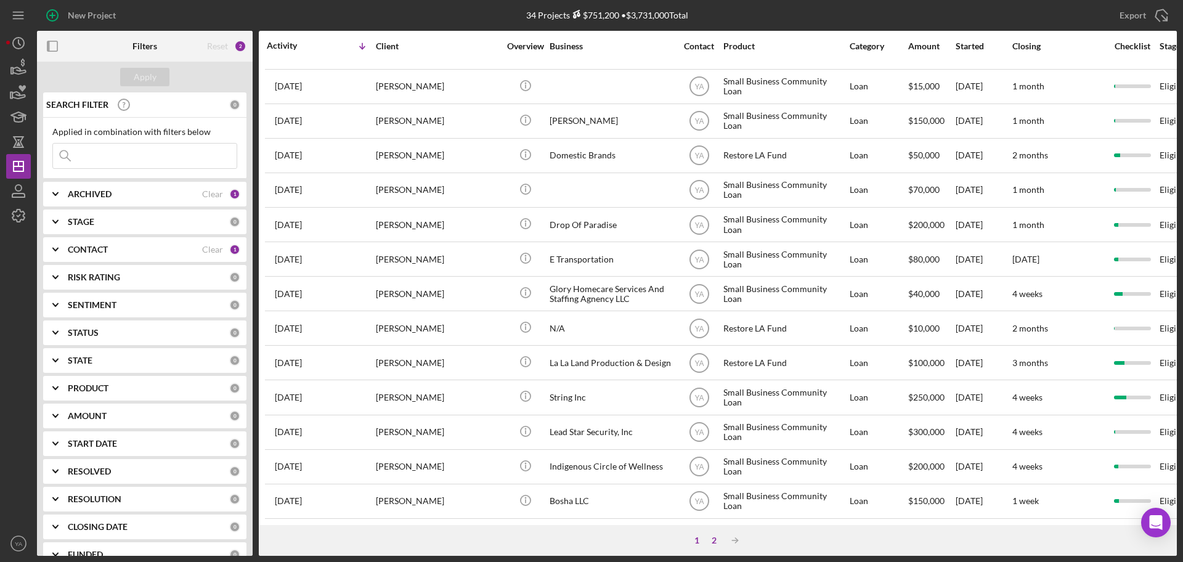
click at [713, 541] on div "2" at bounding box center [714, 541] width 17 height 10
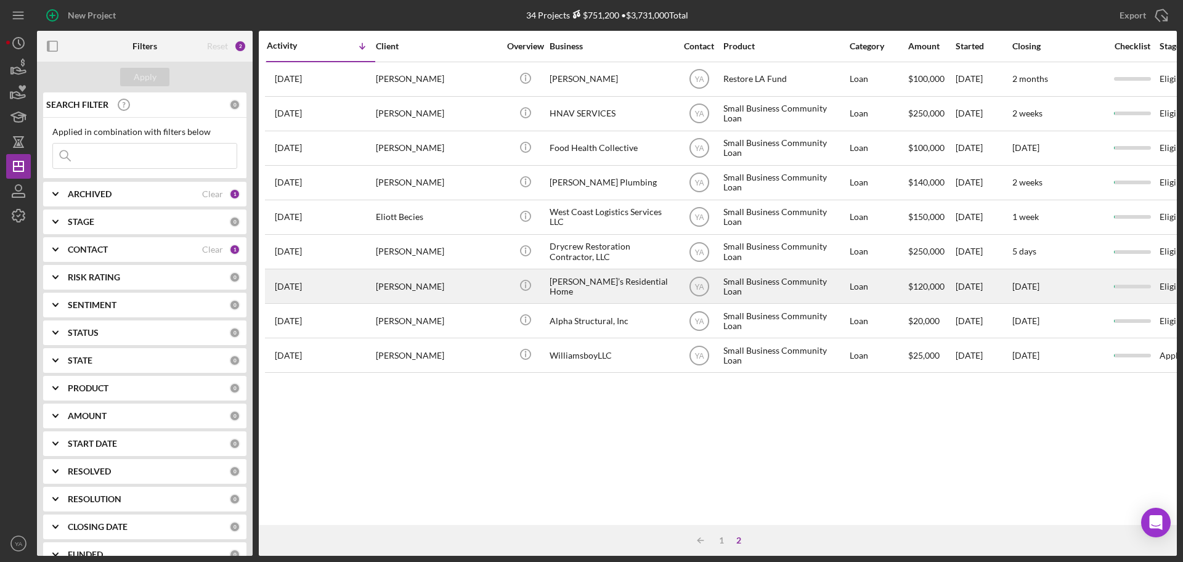
scroll to position [0, 0]
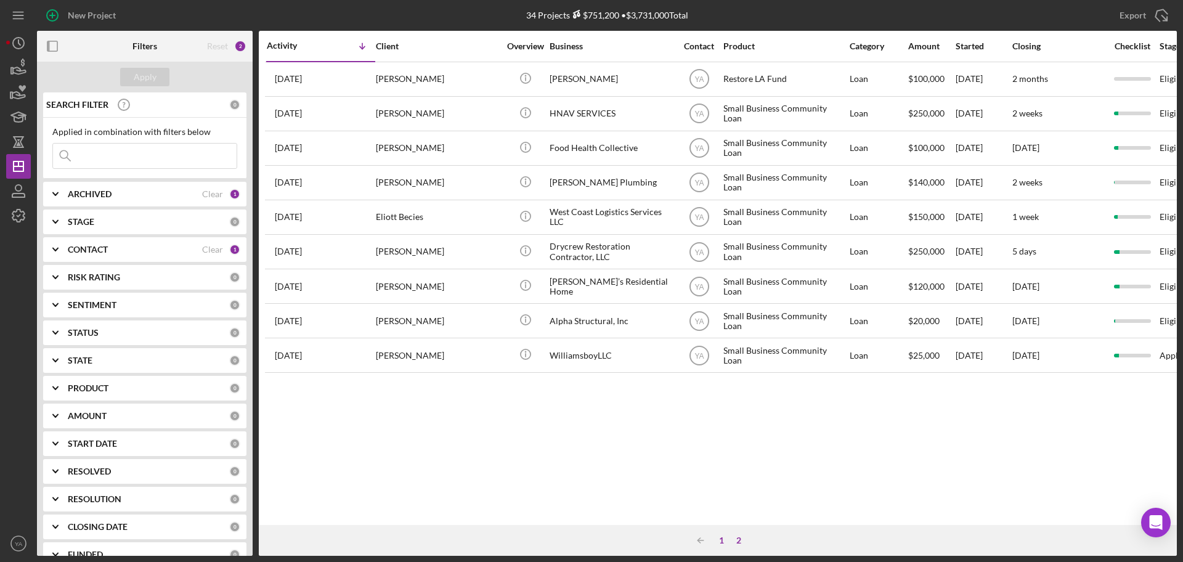
click at [724, 542] on div "1" at bounding box center [721, 541] width 17 height 10
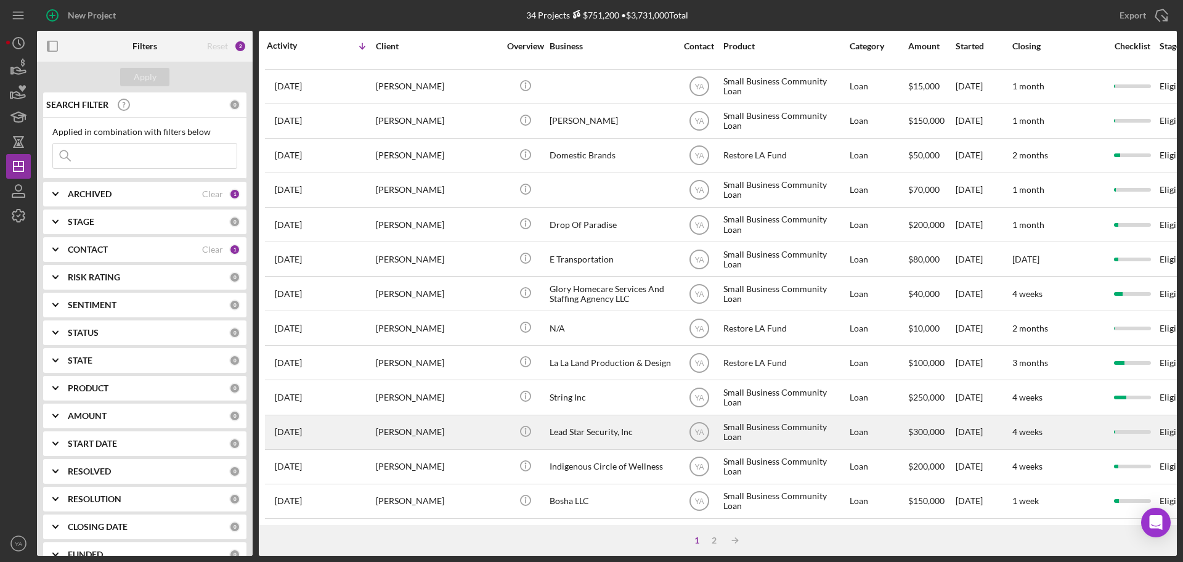
scroll to position [419, 0]
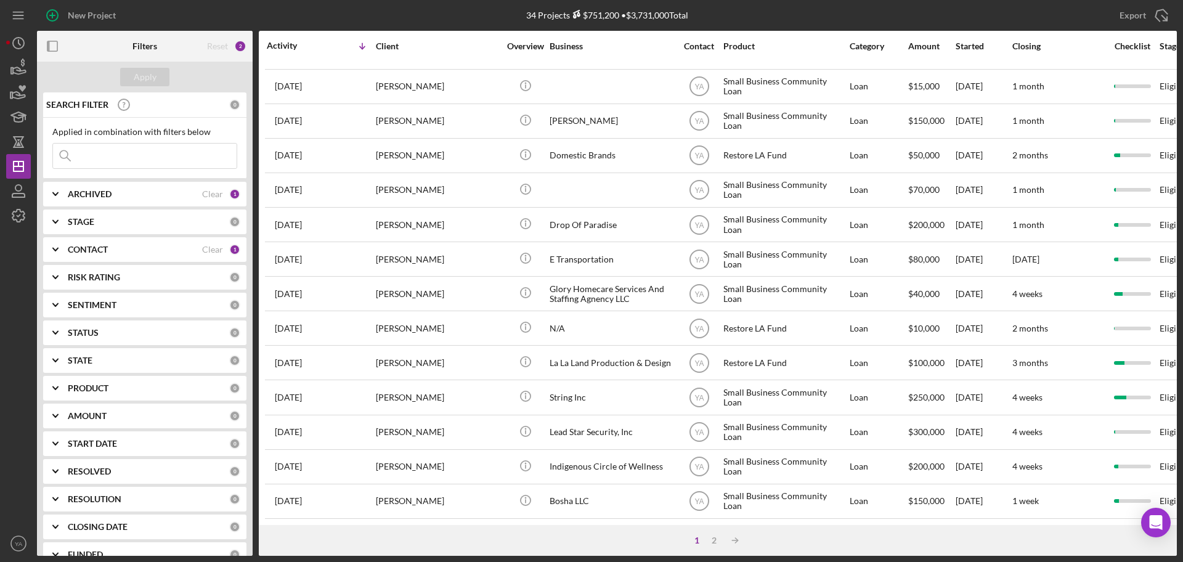
click at [707, 546] on div "1 2 Icon/Table Sort Arrow" at bounding box center [718, 540] width 918 height 31
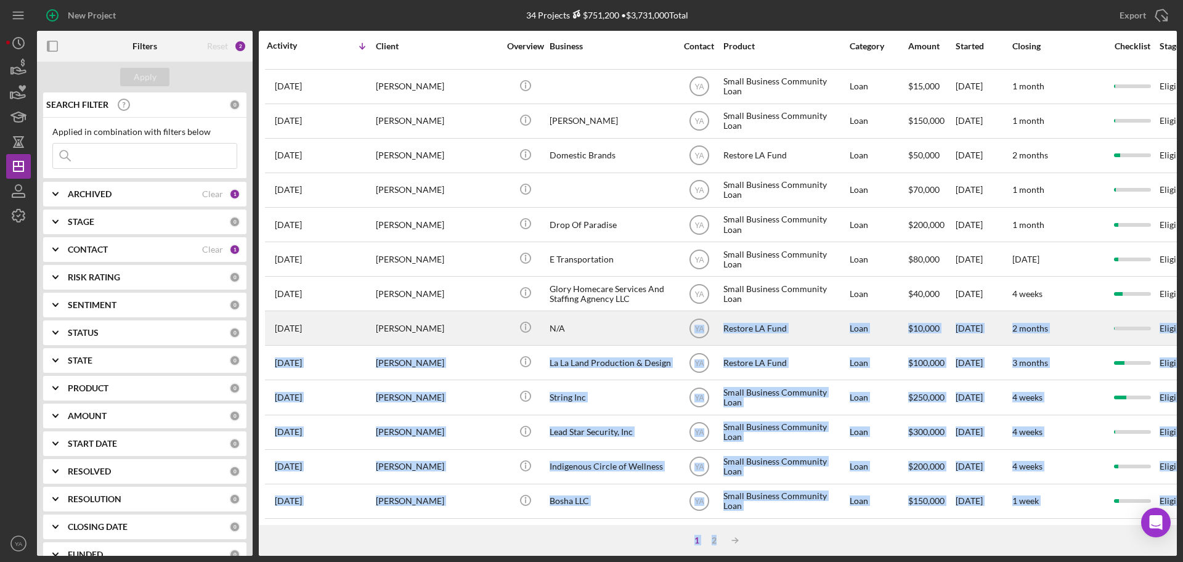
drag, startPoint x: 715, startPoint y: 539, endPoint x: 638, endPoint y: 322, distance: 230.2
click at [640, 325] on div "Activity Icon/Table Sort Arrow Client Overview Business Contact Product Categor…" at bounding box center [718, 293] width 918 height 525
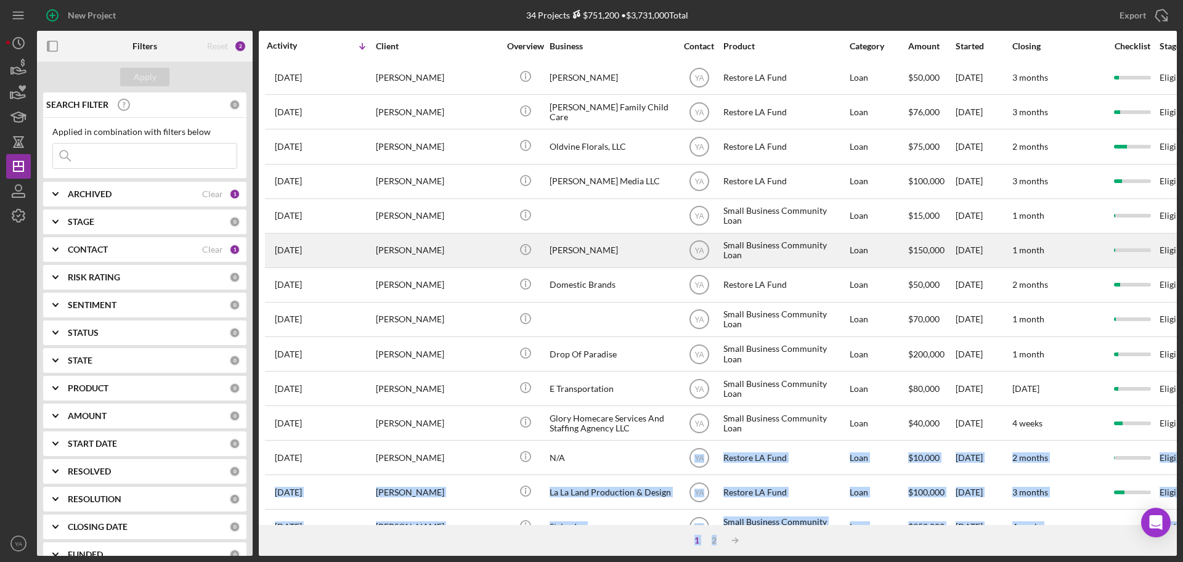
scroll to position [188, 0]
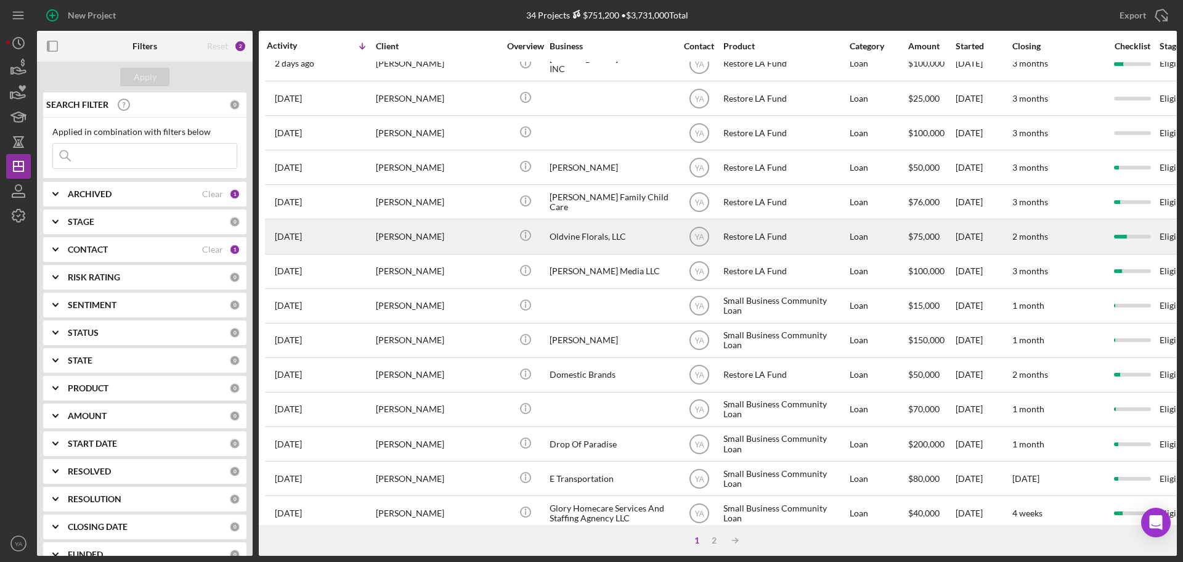
click at [615, 243] on div "Oldvine Florals, LLC" at bounding box center [611, 236] width 123 height 33
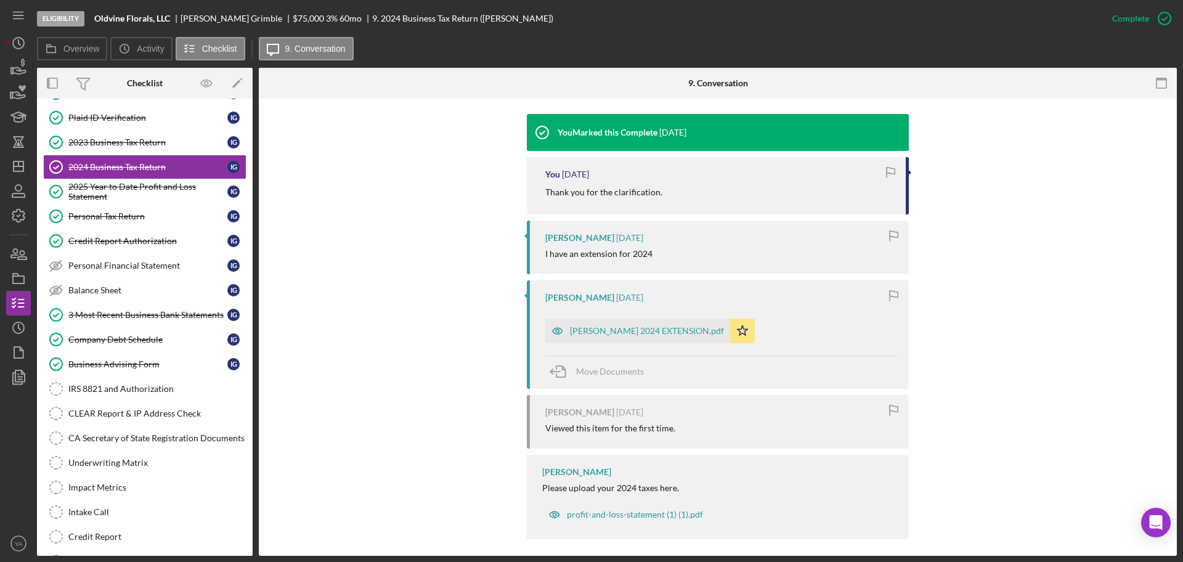
scroll to position [404, 0]
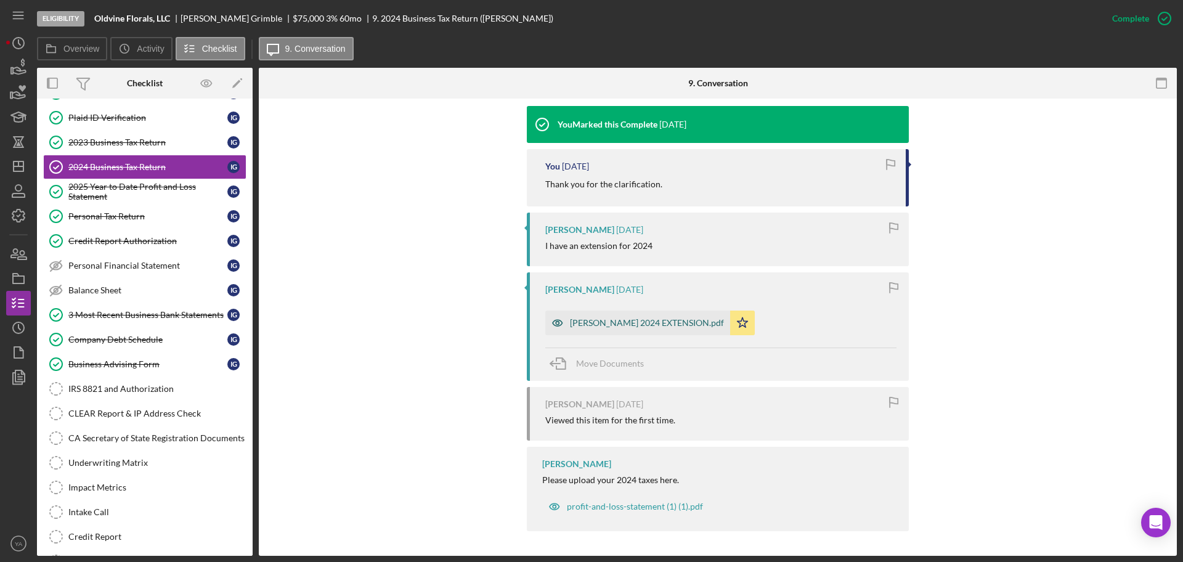
click at [656, 327] on div "[PERSON_NAME] 2024 EXTENSION.pdf" at bounding box center [647, 323] width 154 height 10
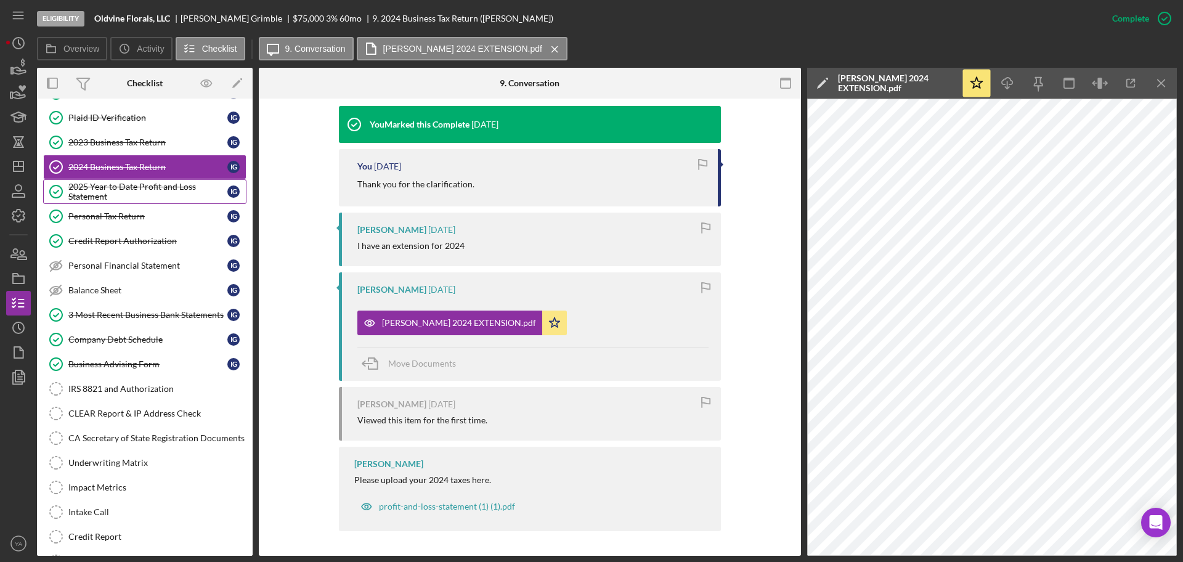
click at [113, 200] on div "2025 Year to Date Profit and Loss Statement" at bounding box center [147, 192] width 159 height 20
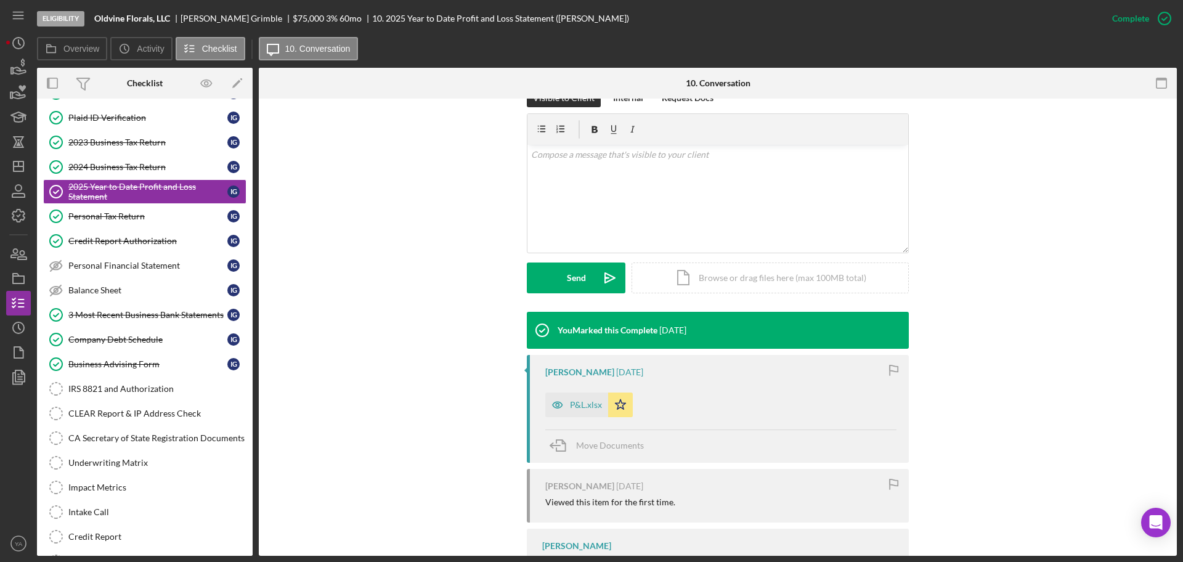
scroll to position [279, 0]
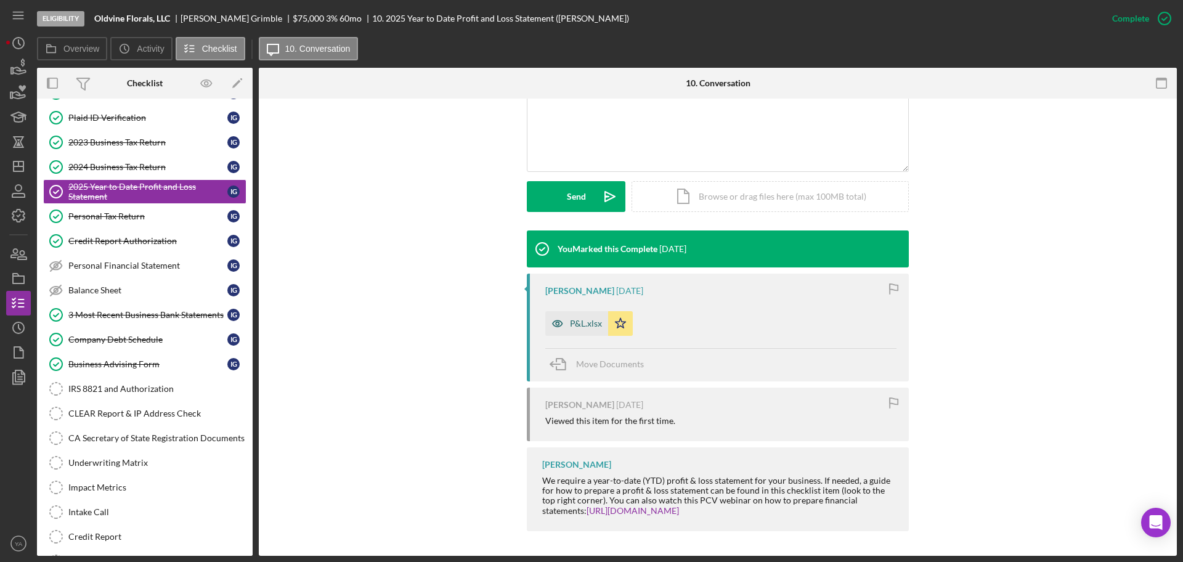
click at [582, 316] on div "P&L.xlsx" at bounding box center [576, 323] width 63 height 25
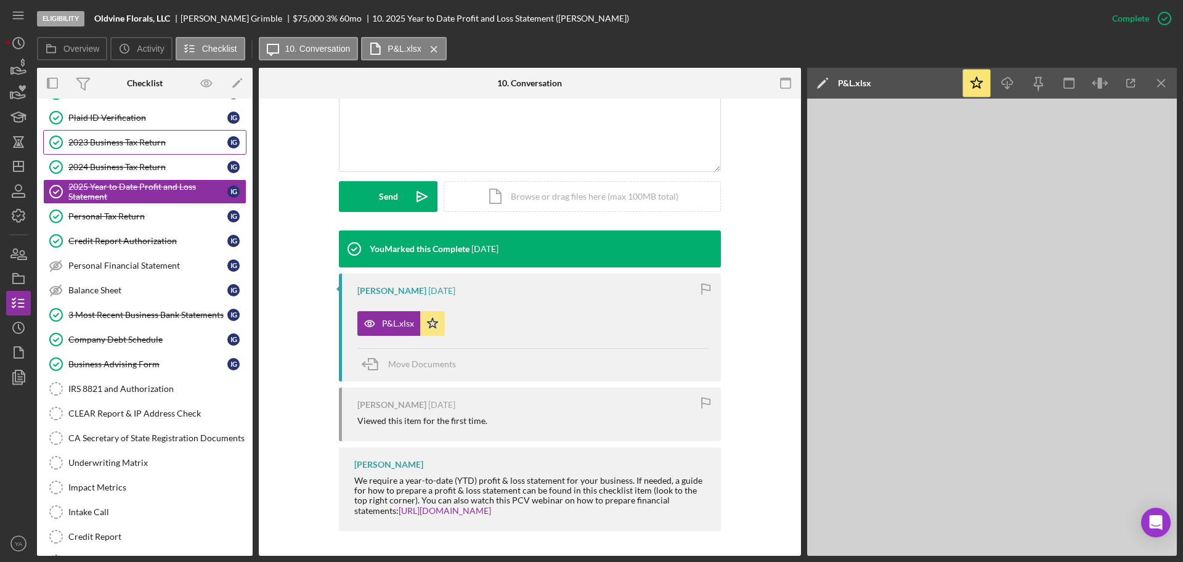
click at [105, 136] on link "2023 Business Tax Return 2023 Business Tax Return I G" at bounding box center [144, 142] width 203 height 25
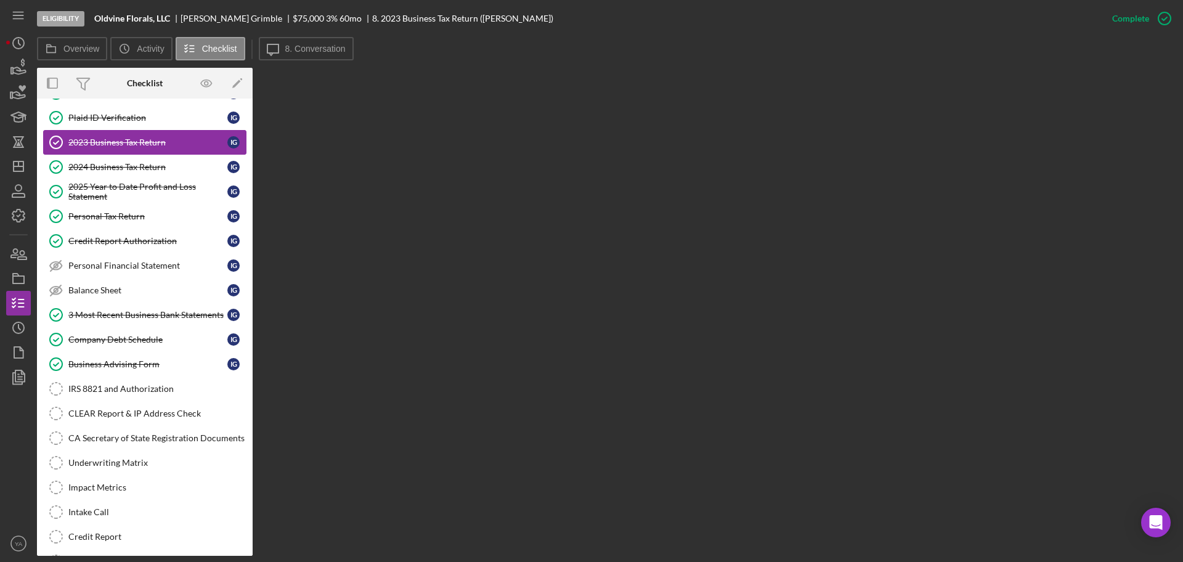
click at [142, 140] on div "2023 Business Tax Return" at bounding box center [147, 142] width 159 height 10
click at [322, 47] on label "8. Conversation" at bounding box center [315, 49] width 60 height 10
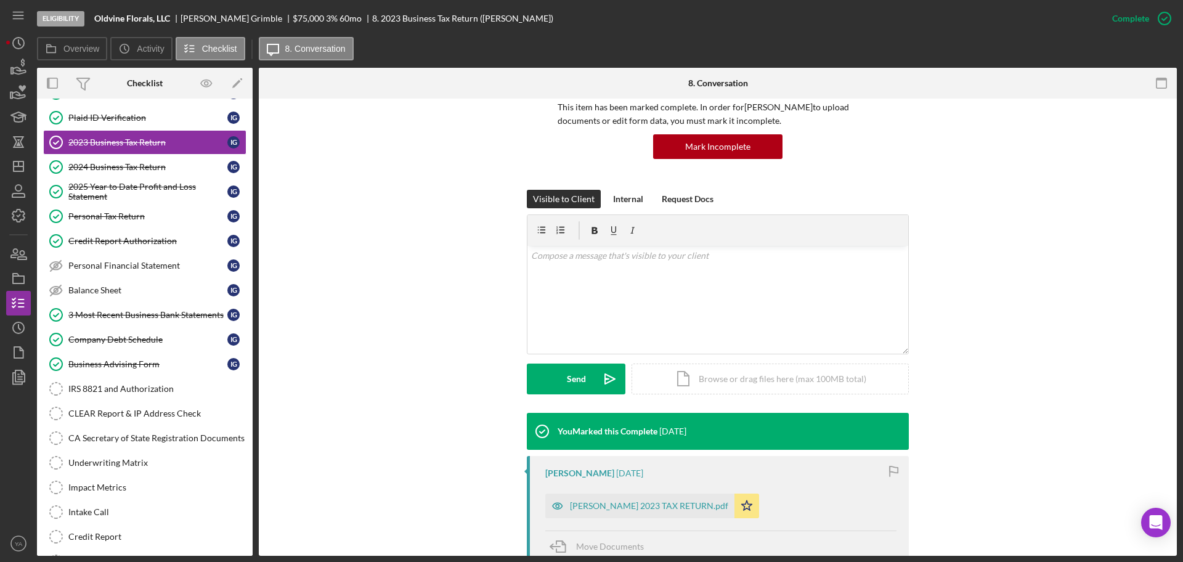
scroll to position [280, 0]
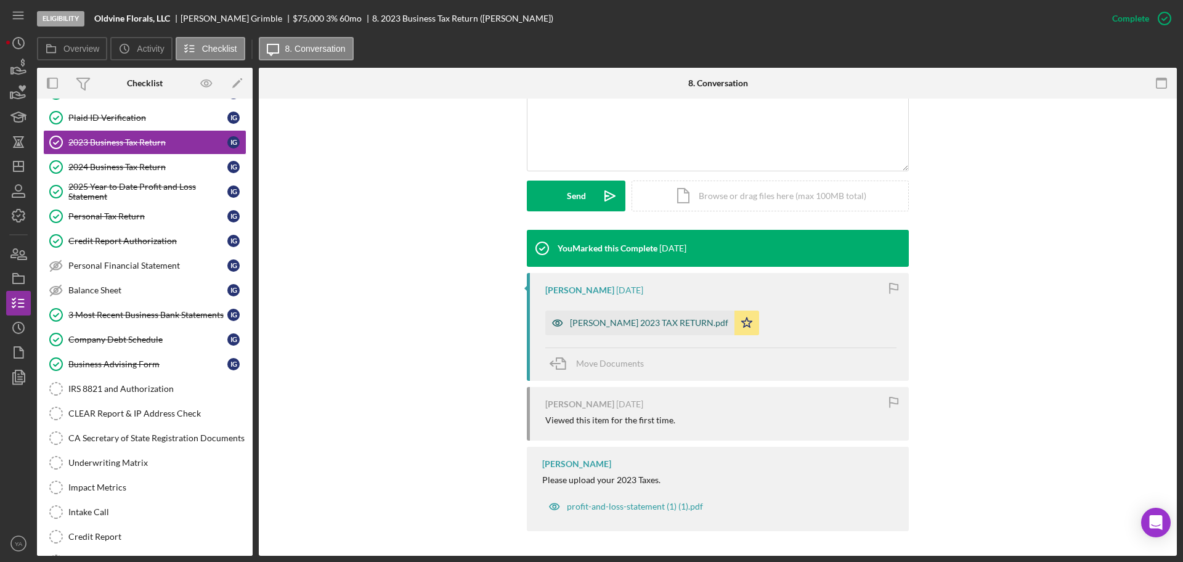
click at [661, 314] on div "[PERSON_NAME] 2023 TAX RETURN.pdf" at bounding box center [639, 323] width 189 height 25
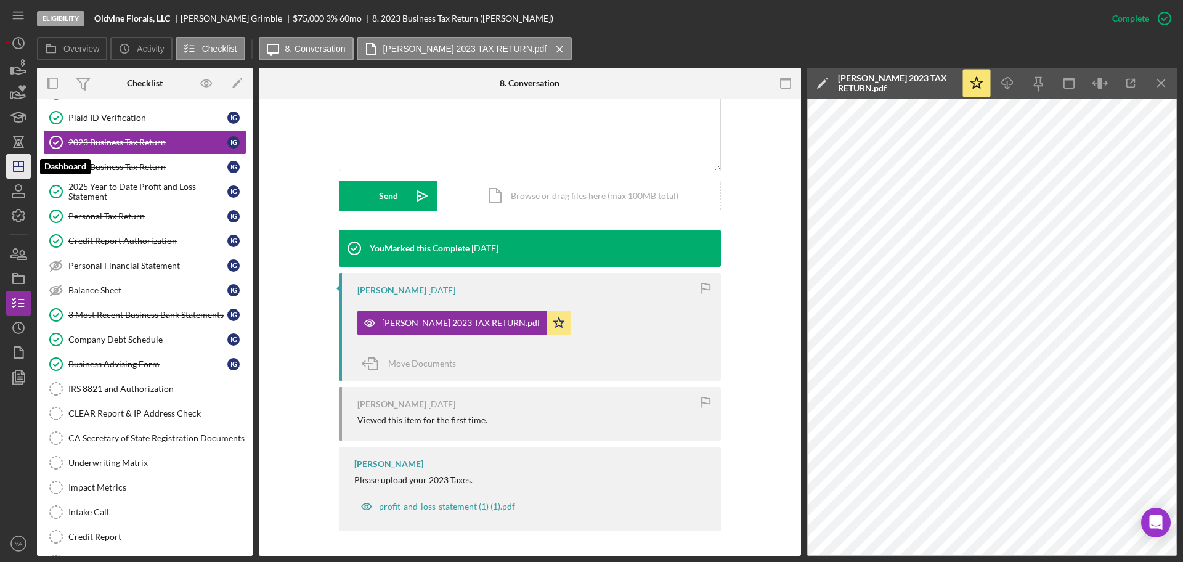
click at [10, 166] on icon "Icon/Dashboard" at bounding box center [18, 166] width 31 height 31
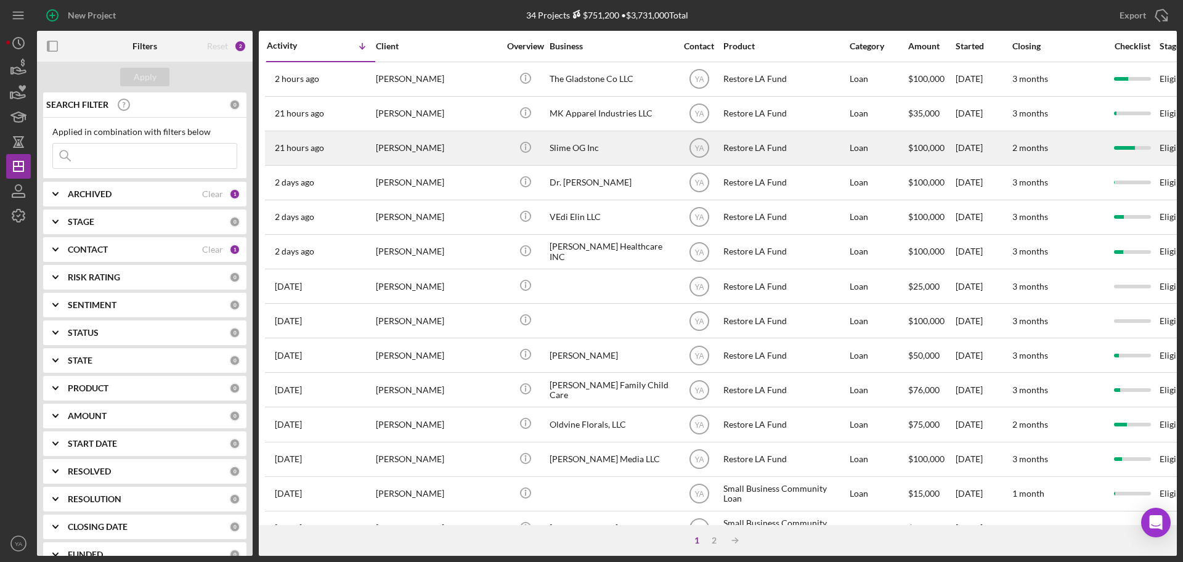
click at [594, 152] on div "Slime OG Inc" at bounding box center [611, 148] width 123 height 33
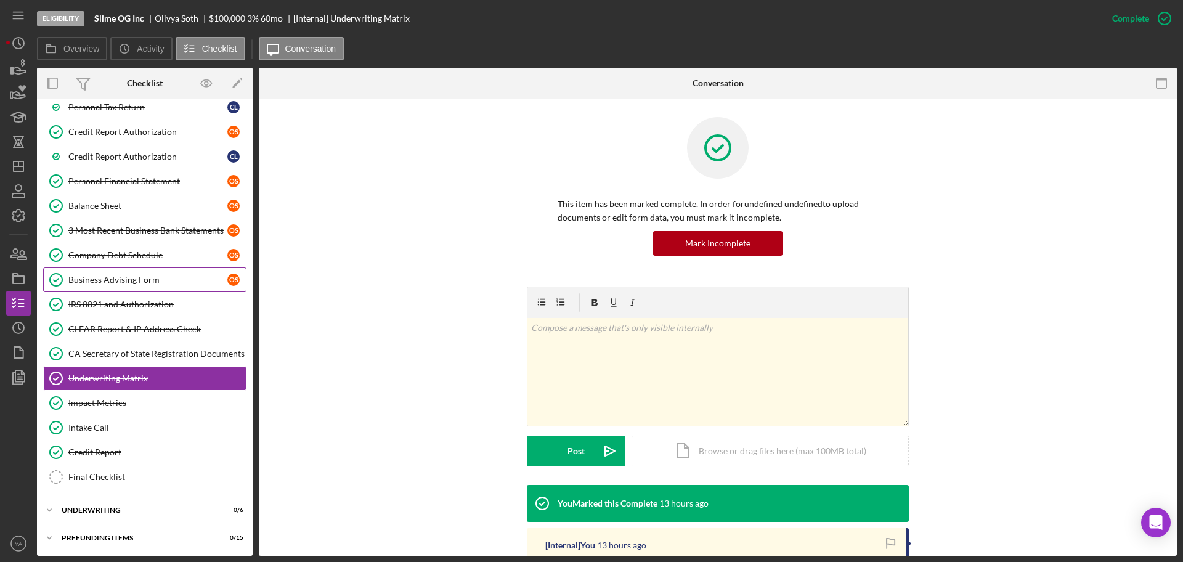
scroll to position [239, 0]
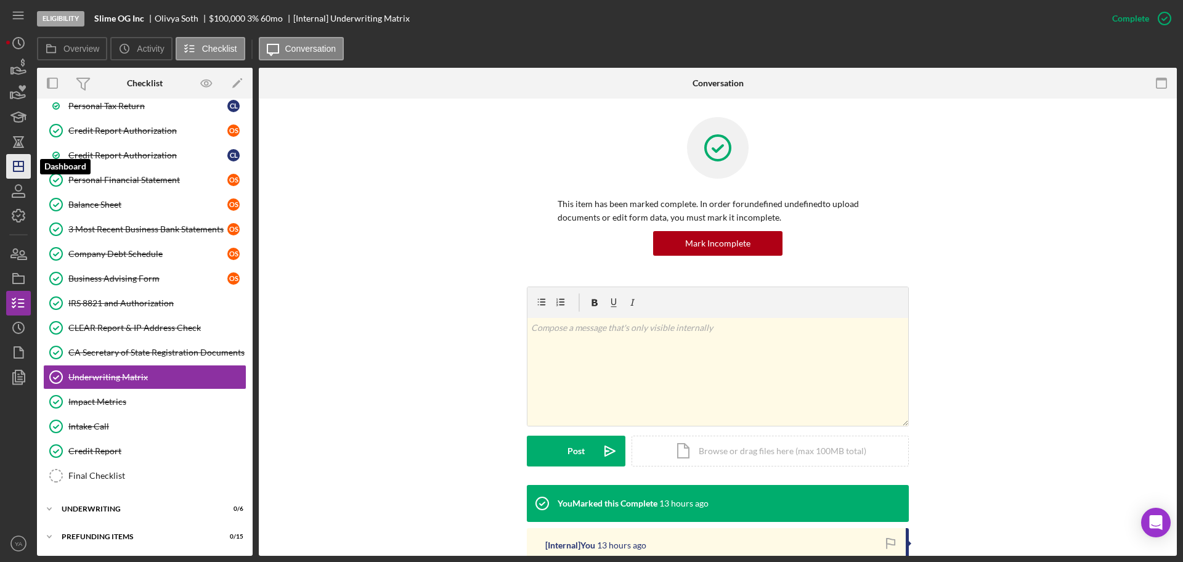
click at [16, 161] on polygon "button" at bounding box center [19, 166] width 10 height 10
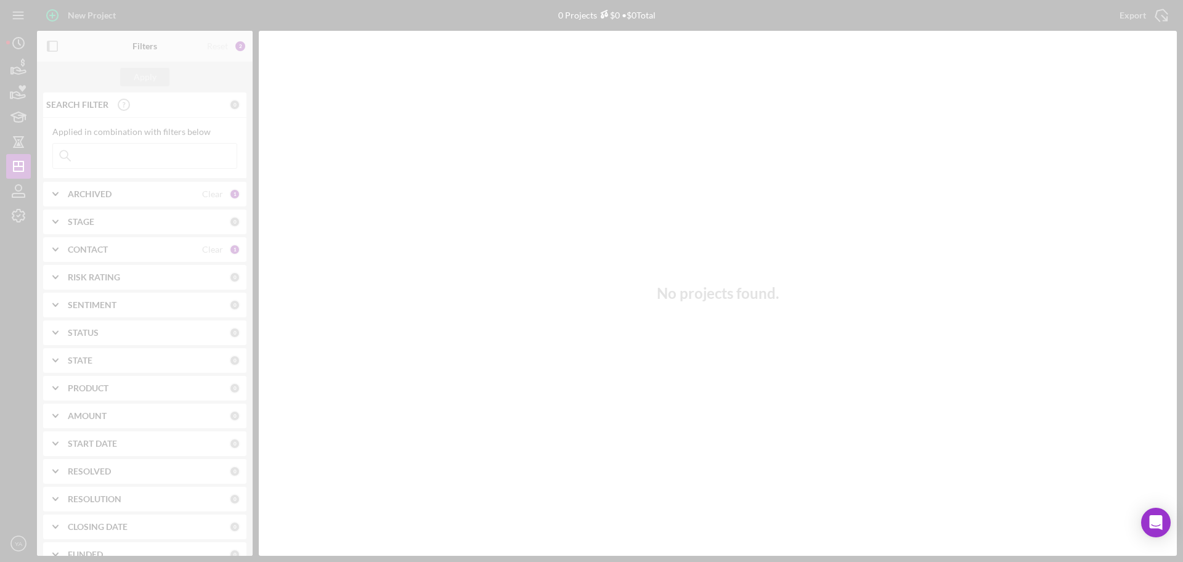
click at [134, 193] on div at bounding box center [591, 281] width 1183 height 562
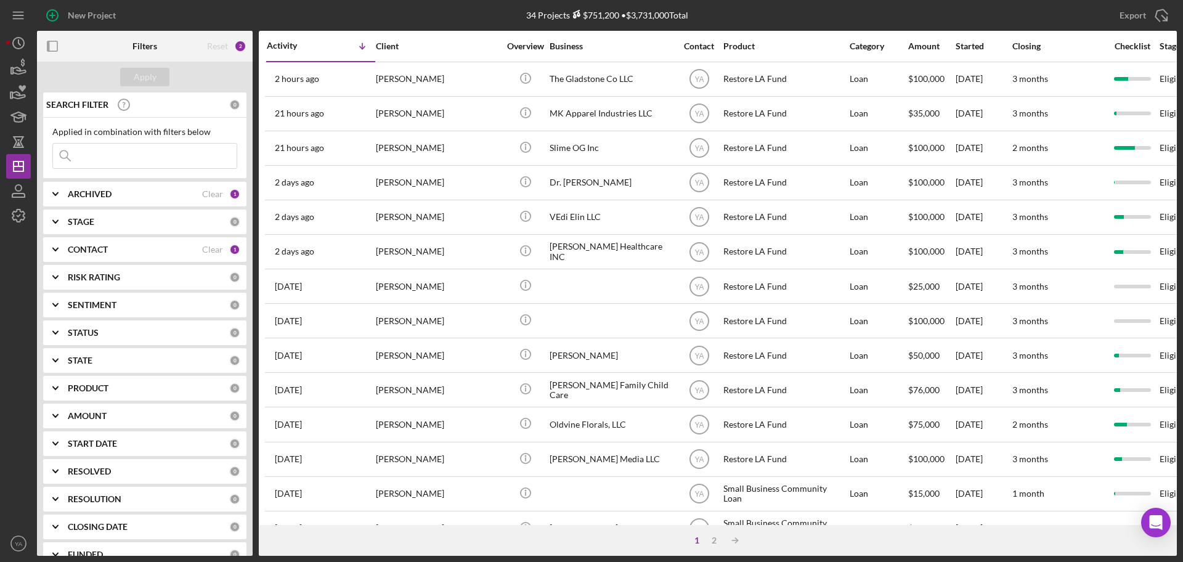
click at [53, 195] on icon "Icon/Expander" at bounding box center [55, 194] width 31 height 31
click at [64, 264] on input "Archived" at bounding box center [59, 264] width 12 height 12
checkbox input "true"
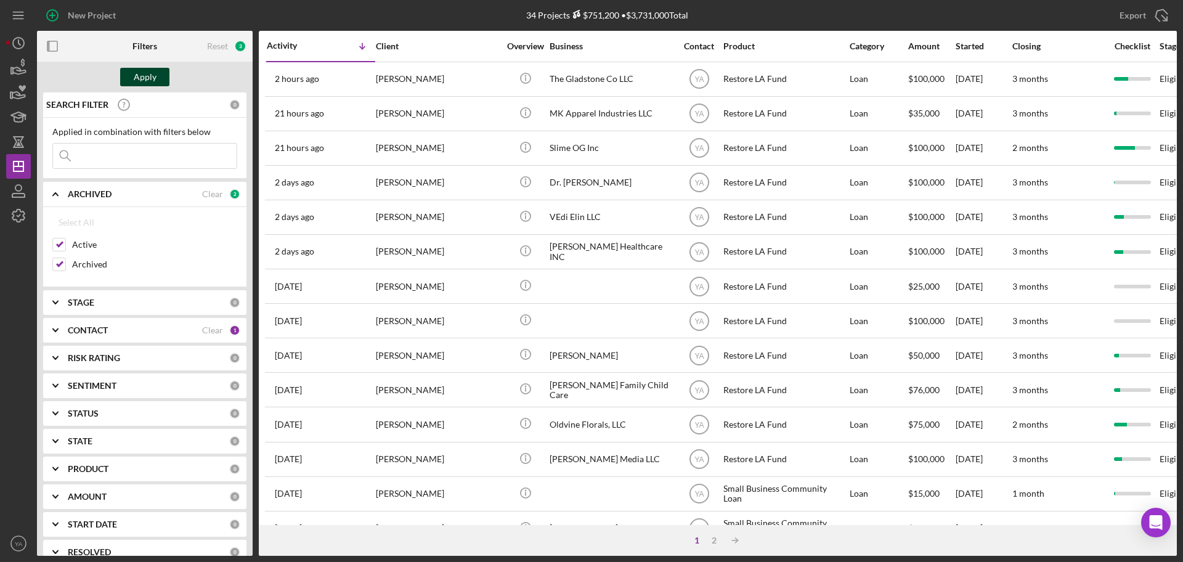
click at [155, 84] on div "Apply" at bounding box center [145, 77] width 23 height 18
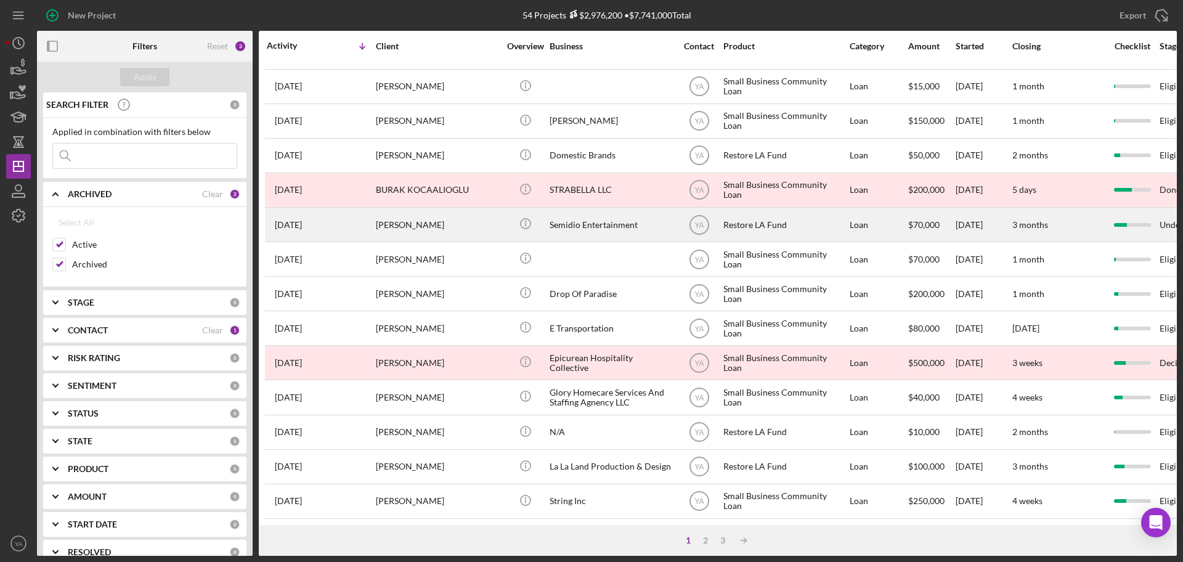
scroll to position [419, 0]
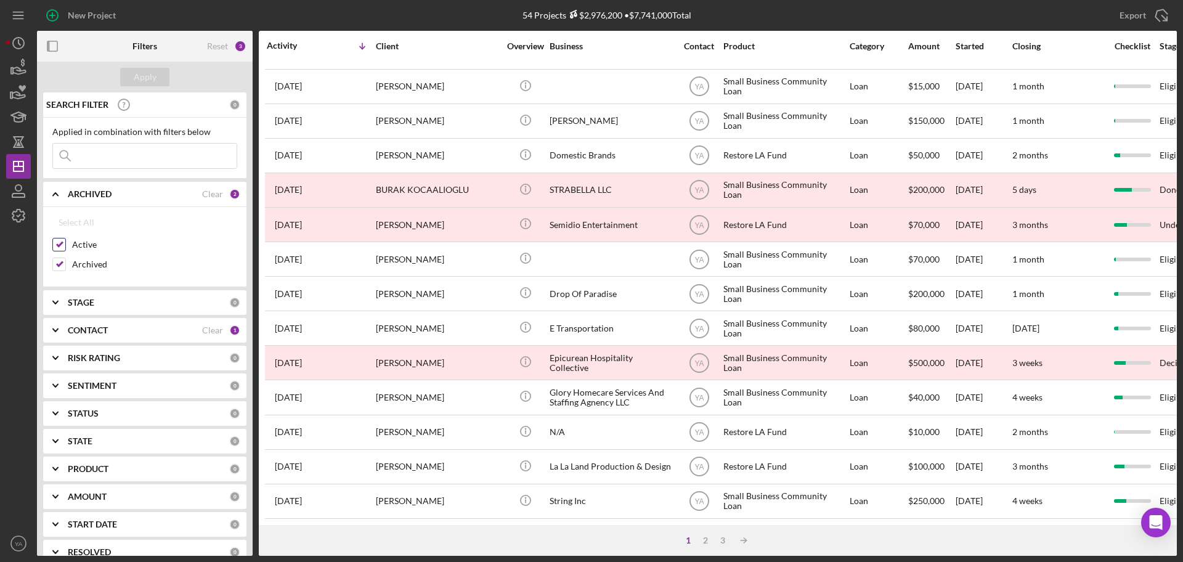
drag, startPoint x: 59, startPoint y: 255, endPoint x: 62, endPoint y: 248, distance: 7.8
click at [59, 255] on div "Active" at bounding box center [144, 248] width 185 height 20
click at [62, 246] on input "Active" at bounding box center [59, 245] width 12 height 12
checkbox input "false"
click at [154, 75] on div "Apply" at bounding box center [145, 77] width 23 height 18
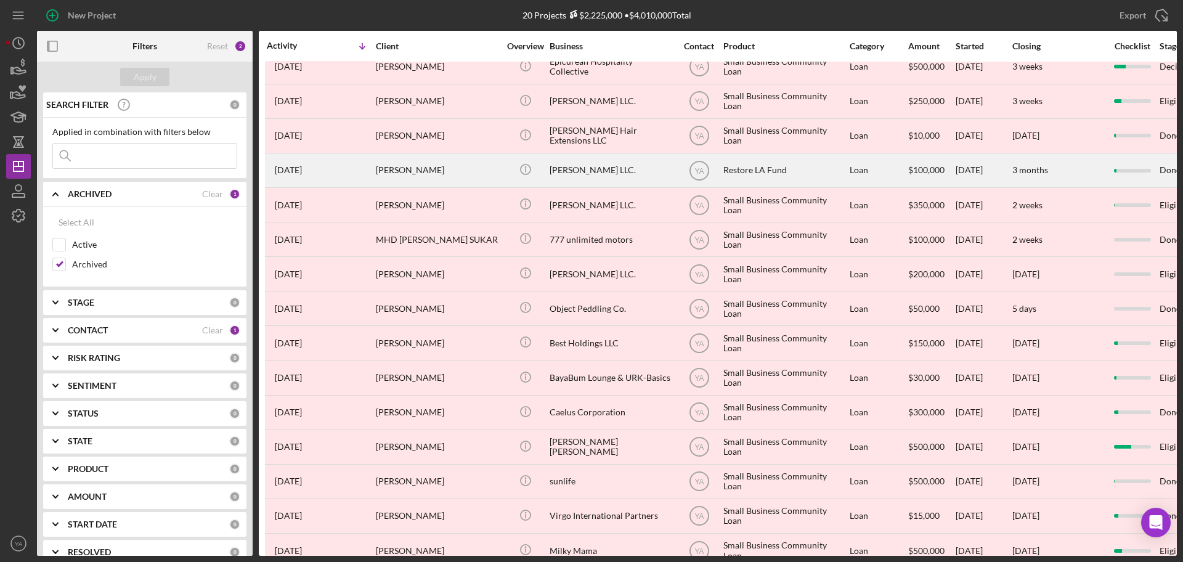
scroll to position [0, 0]
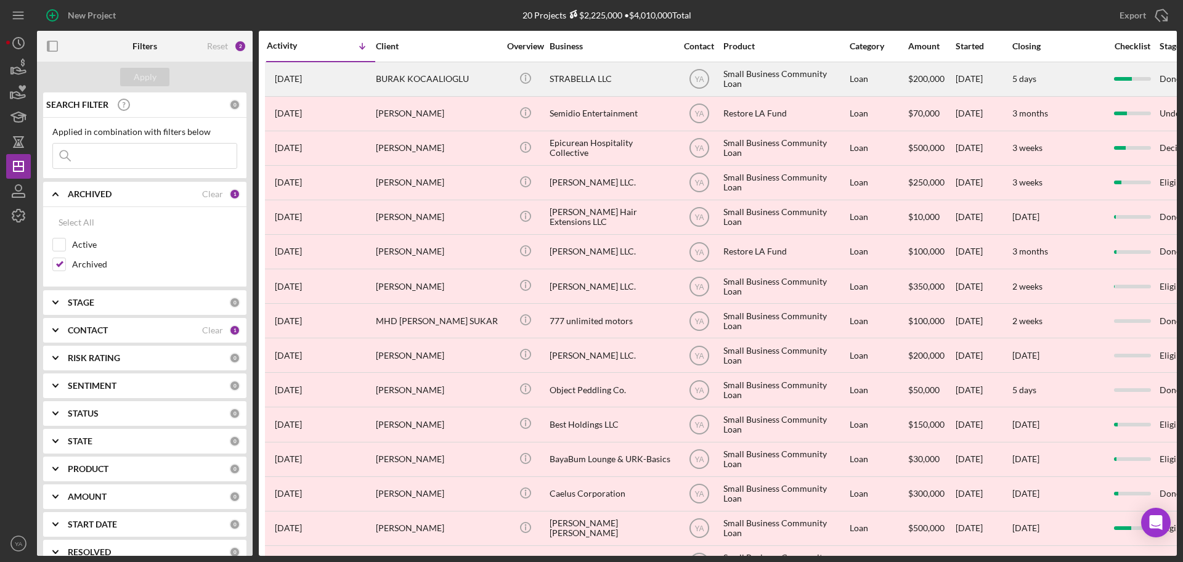
click at [598, 79] on div "STRABELLA LLC" at bounding box center [611, 79] width 123 height 33
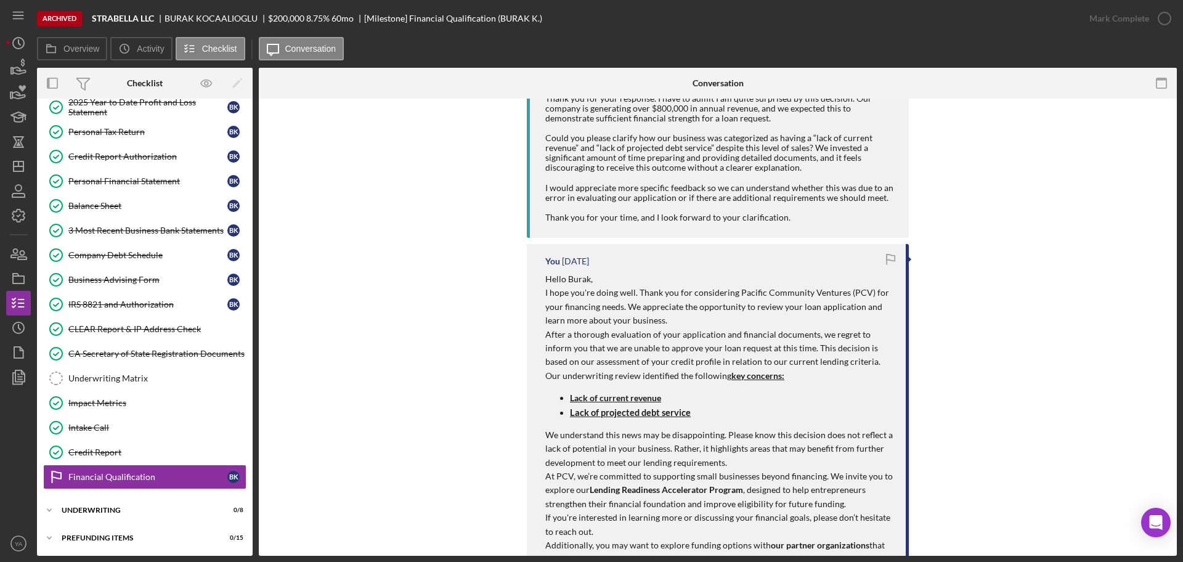
scroll to position [925, 0]
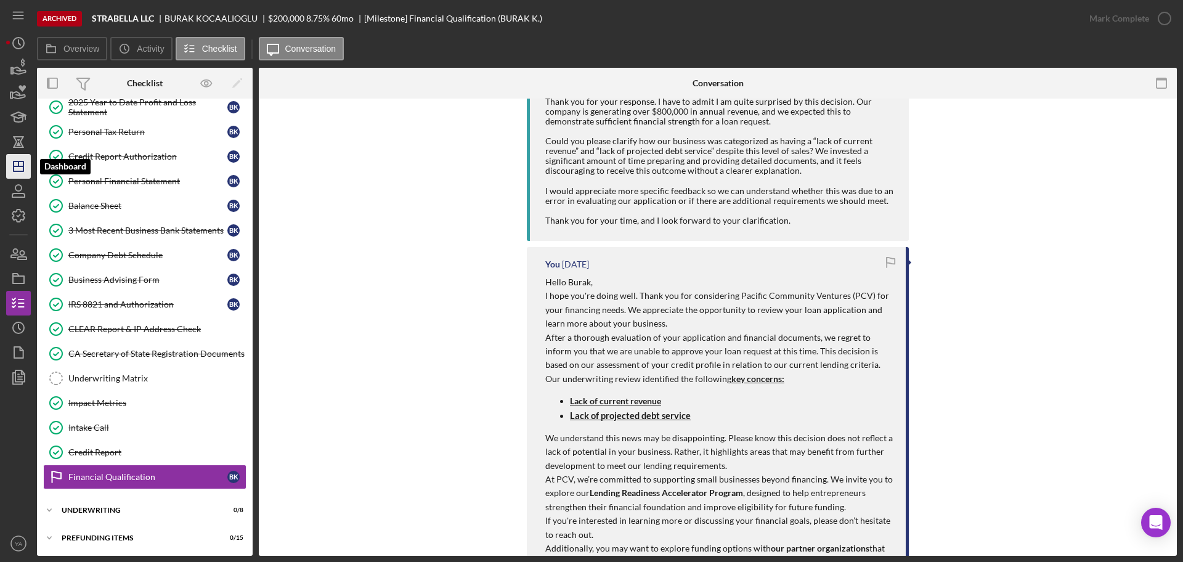
click at [25, 161] on icon "Icon/Dashboard" at bounding box center [18, 166] width 31 height 31
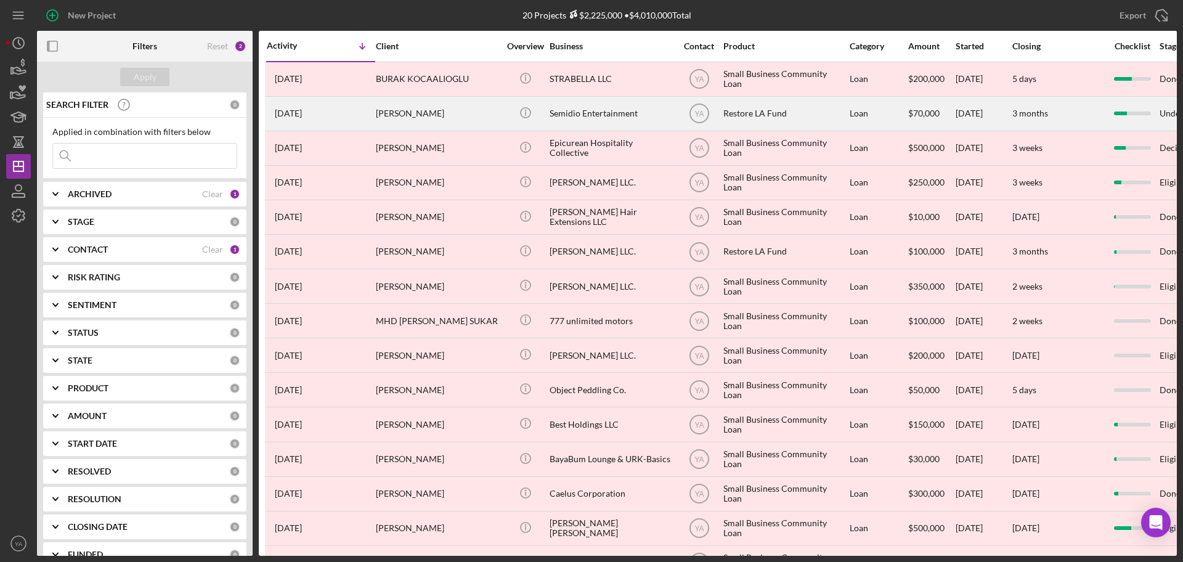
click at [621, 123] on div "Semidio Entertainment" at bounding box center [611, 113] width 123 height 33
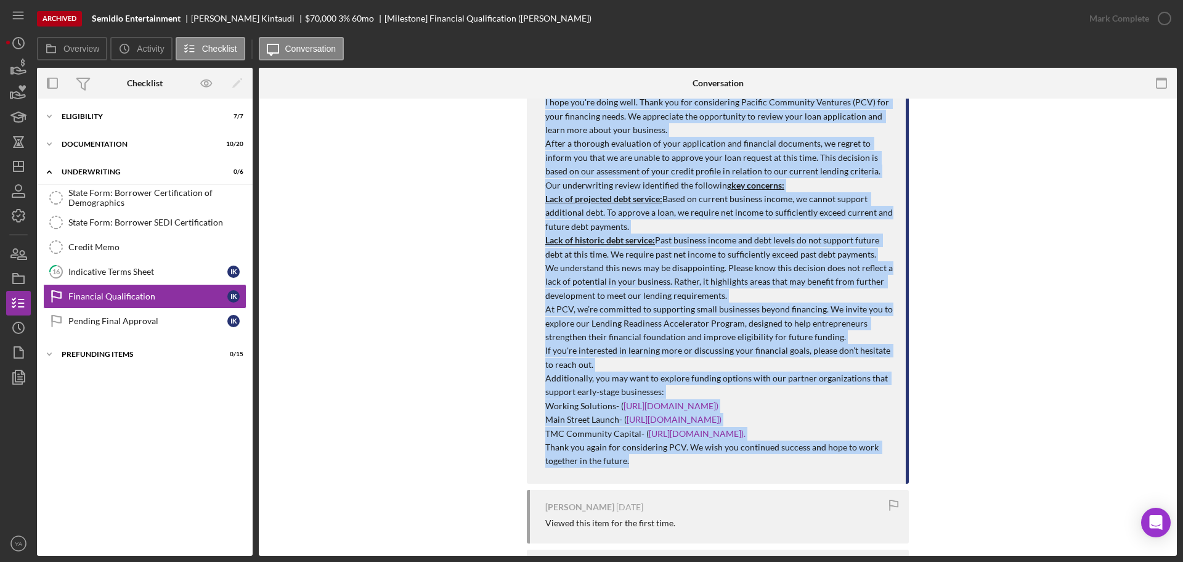
scroll to position [231, 0]
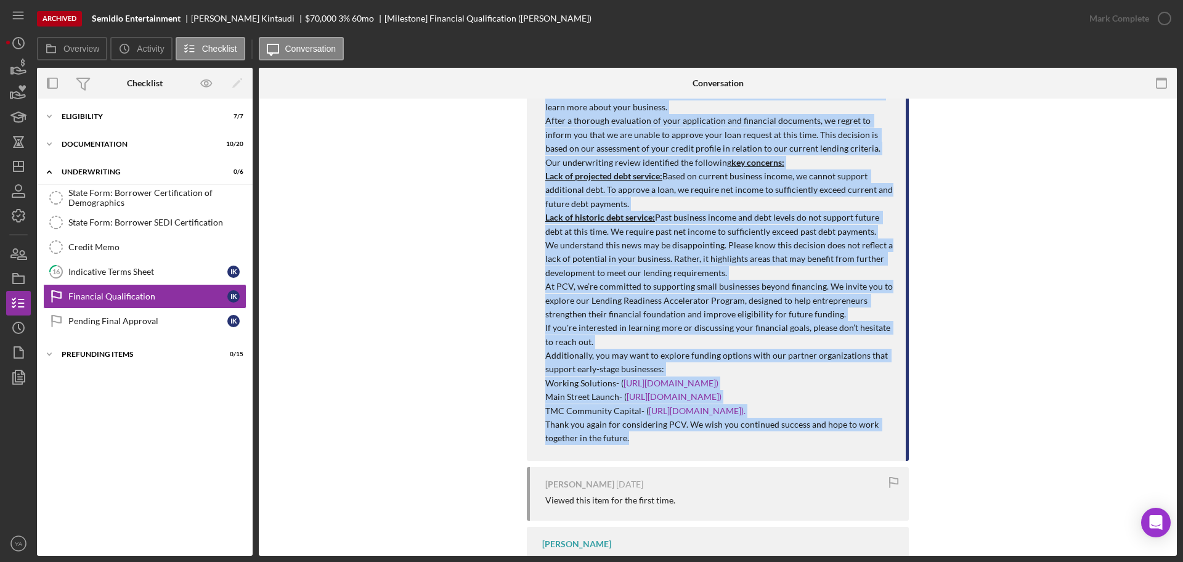
drag, startPoint x: 541, startPoint y: 212, endPoint x: 691, endPoint y: 437, distance: 270.3
click at [692, 441] on div "You [DATE] Hello [PERSON_NAME], I hope you're doing well. Thank you for conside…" at bounding box center [718, 246] width 382 height 430
copy div "Hello [PERSON_NAME], I hope you're doing well. Thank you for considering Pacifi…"
click at [29, 173] on icon "Icon/Dashboard" at bounding box center [18, 166] width 31 height 31
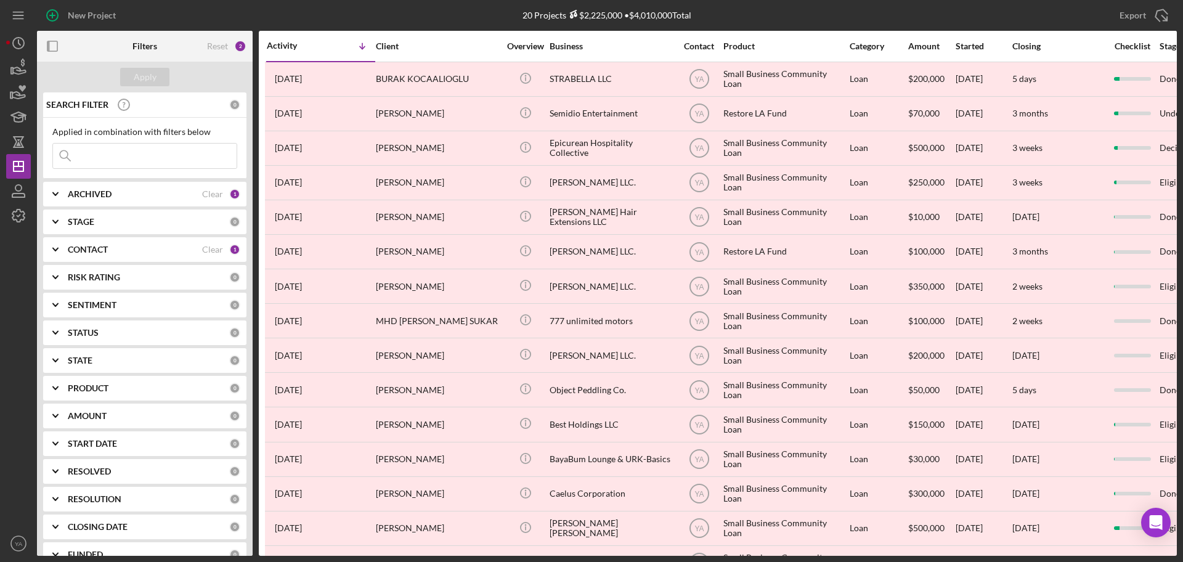
click at [125, 198] on div "ARCHIVED" at bounding box center [135, 194] width 134 height 10
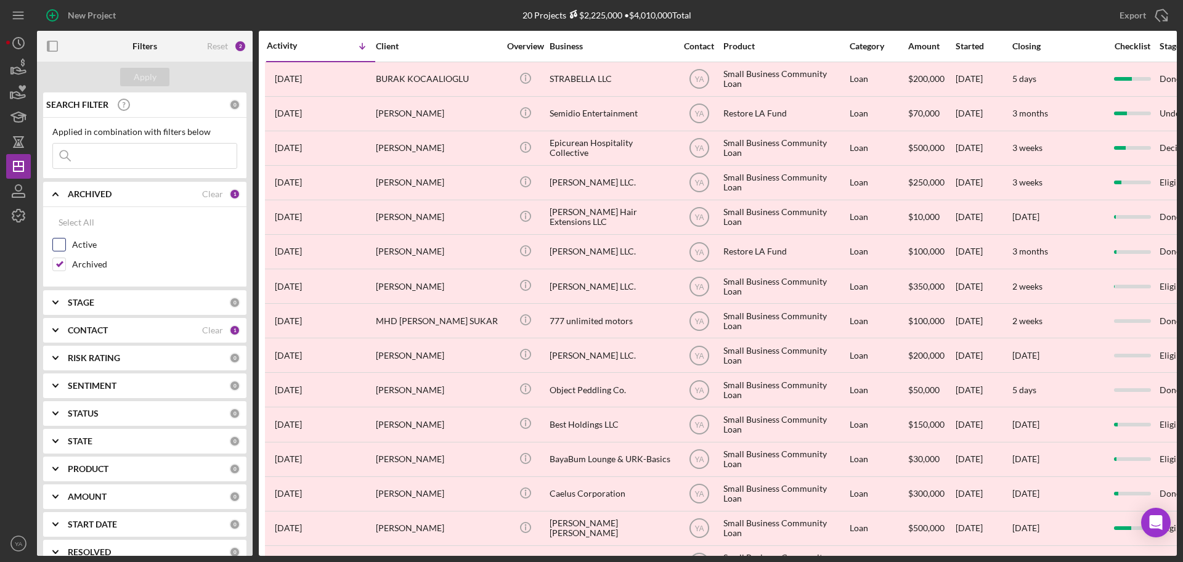
click at [60, 247] on input "Active" at bounding box center [59, 245] width 12 height 12
checkbox input "true"
click at [62, 266] on input "Archived" at bounding box center [59, 264] width 12 height 12
checkbox input "false"
click at [162, 78] on button "Apply" at bounding box center [144, 77] width 49 height 18
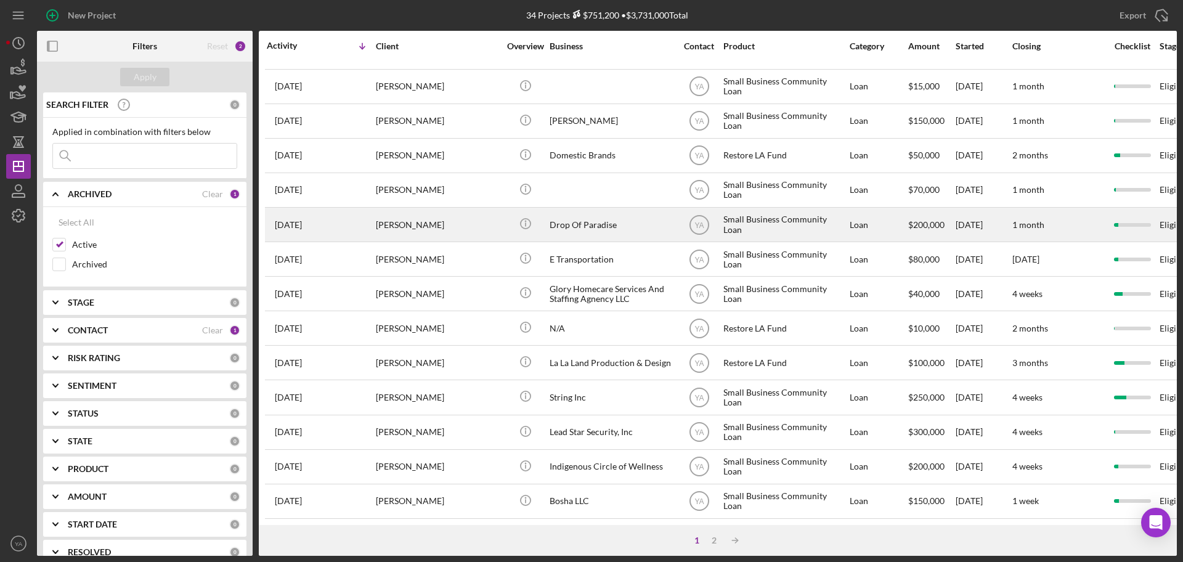
scroll to position [419, 0]
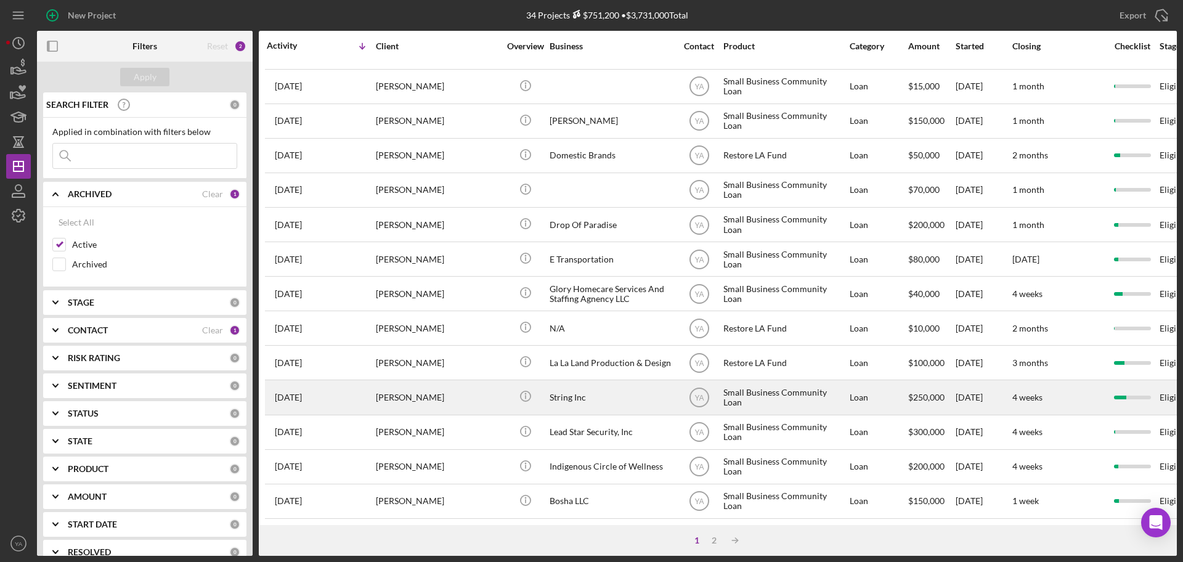
click at [584, 391] on div "String Inc" at bounding box center [611, 397] width 123 height 33
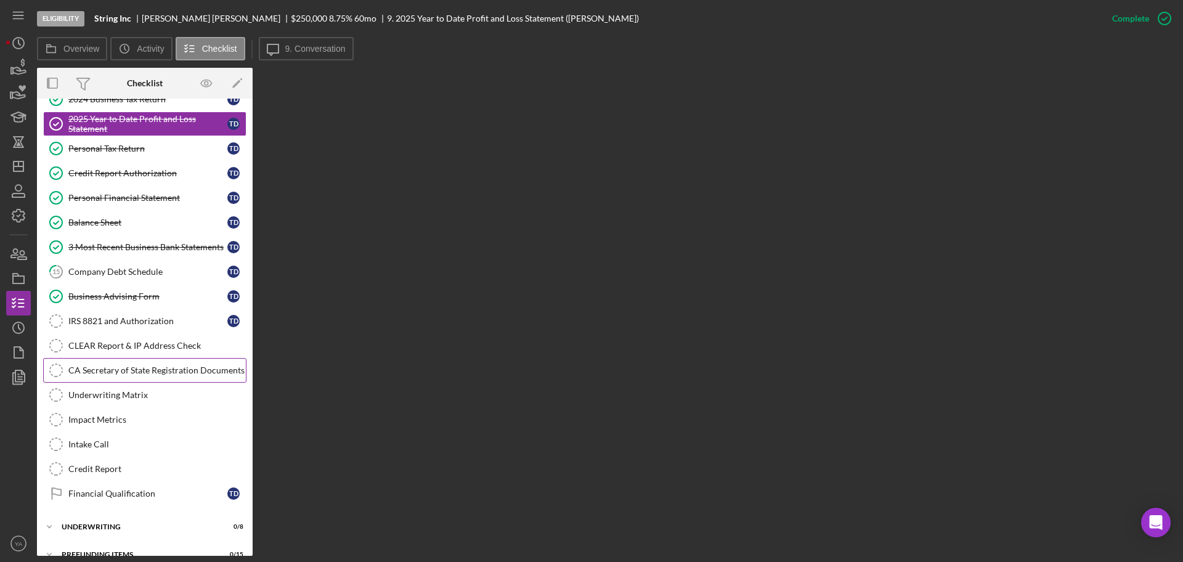
scroll to position [154, 0]
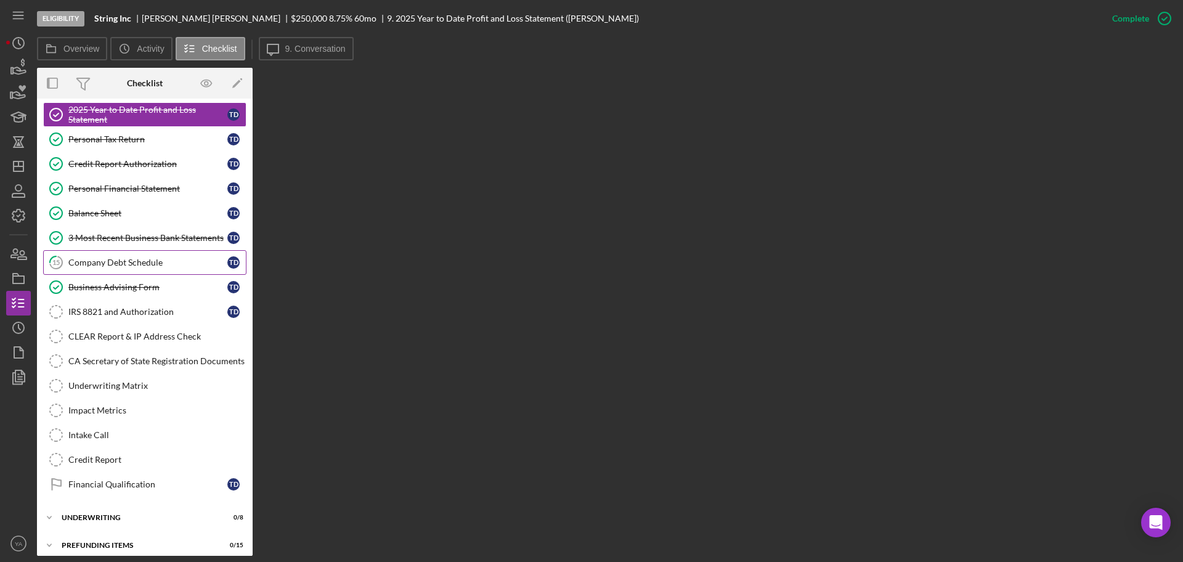
click at [131, 258] on div "Company Debt Schedule" at bounding box center [147, 263] width 159 height 10
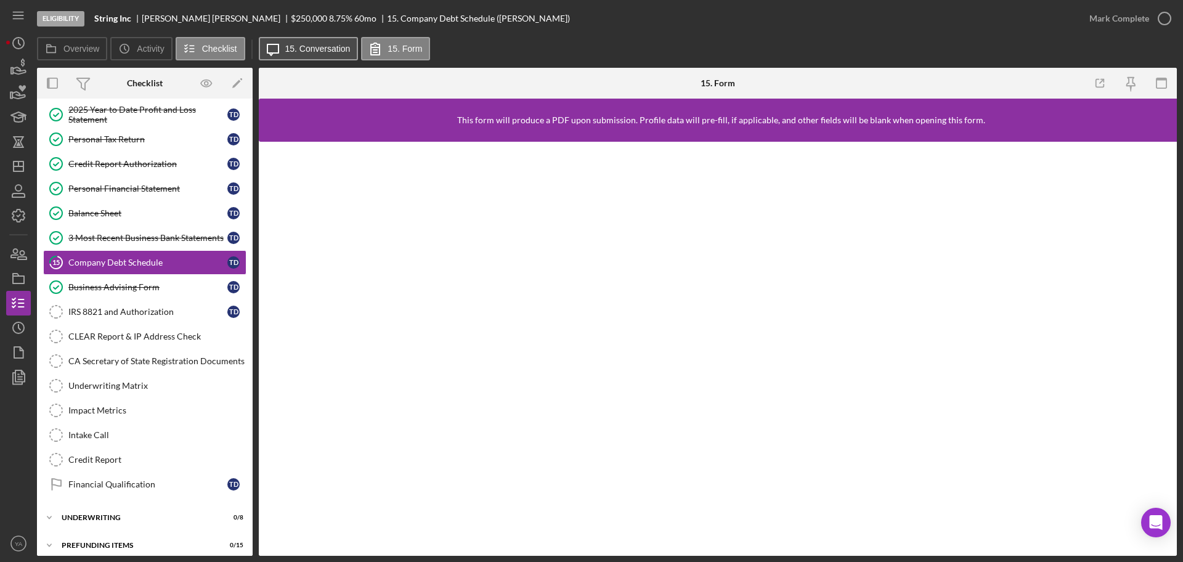
click at [339, 55] on button "Icon/Message 15. Conversation" at bounding box center [309, 48] width 100 height 23
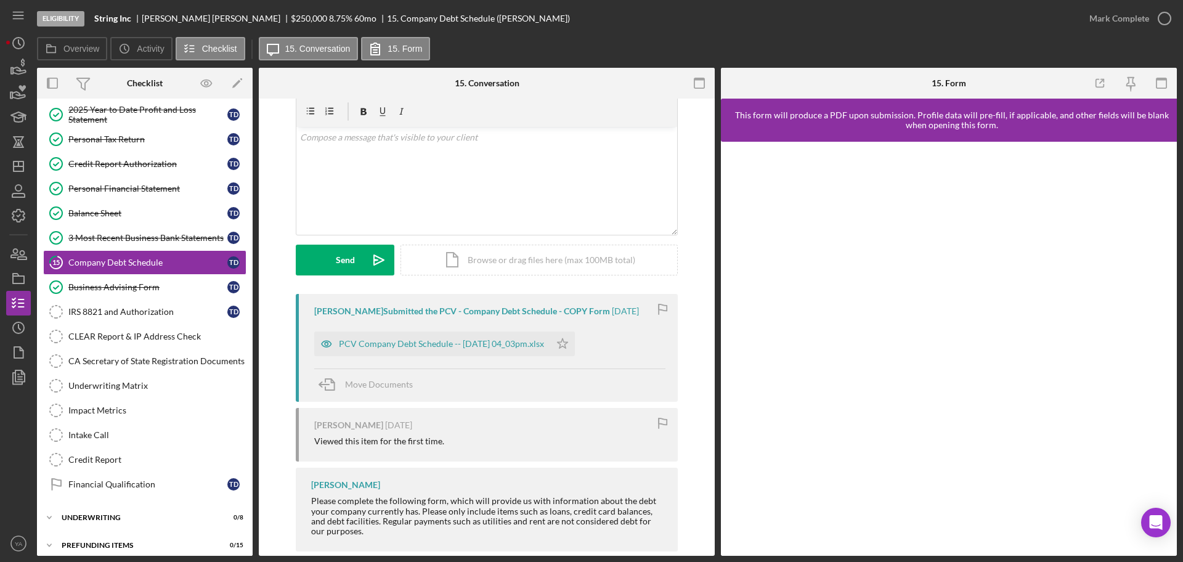
scroll to position [67, 0]
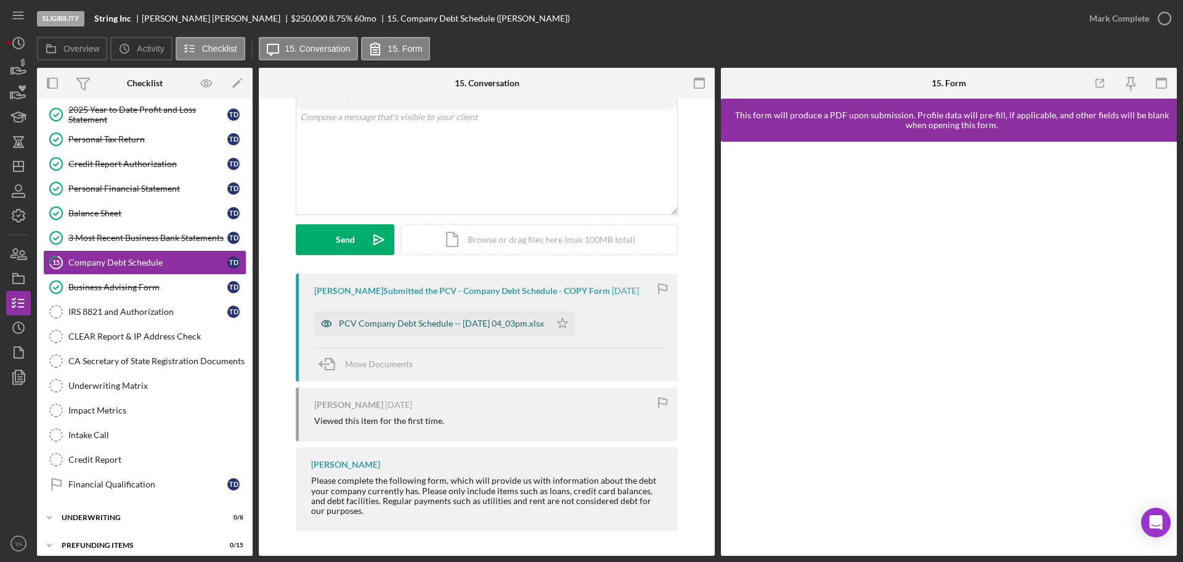
click at [512, 325] on div "PCV Company Debt Schedule -- [DATE] 04_03pm.xlsx" at bounding box center [441, 324] width 205 height 10
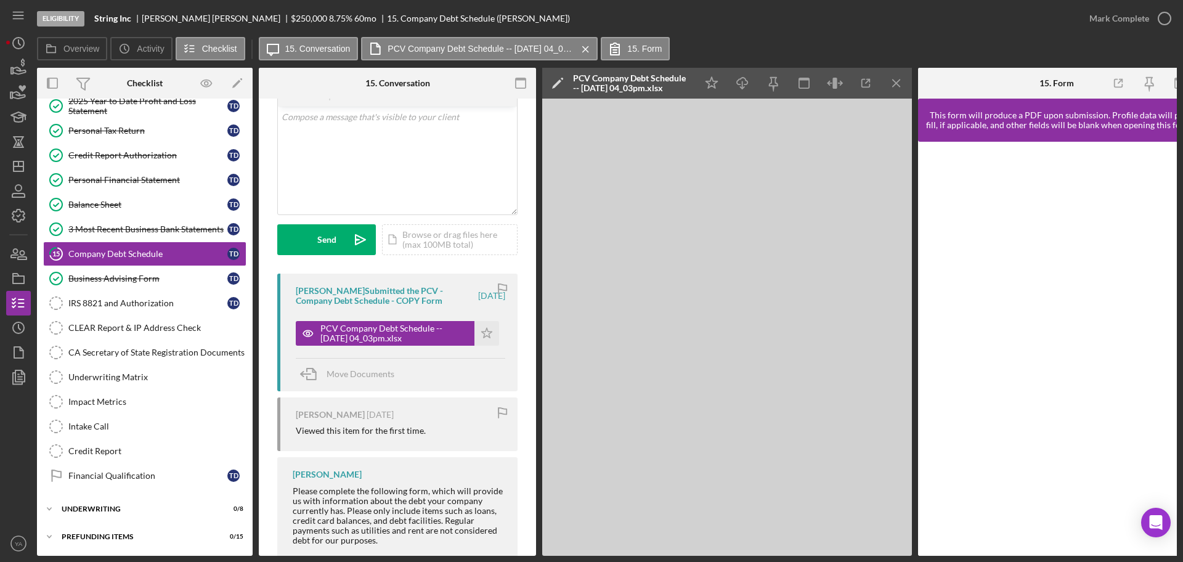
scroll to position [166, 0]
click at [481, 329] on icon "Icon/Star" at bounding box center [487, 333] width 25 height 25
click at [1138, 18] on div "Mark Complete" at bounding box center [1120, 18] width 60 height 25
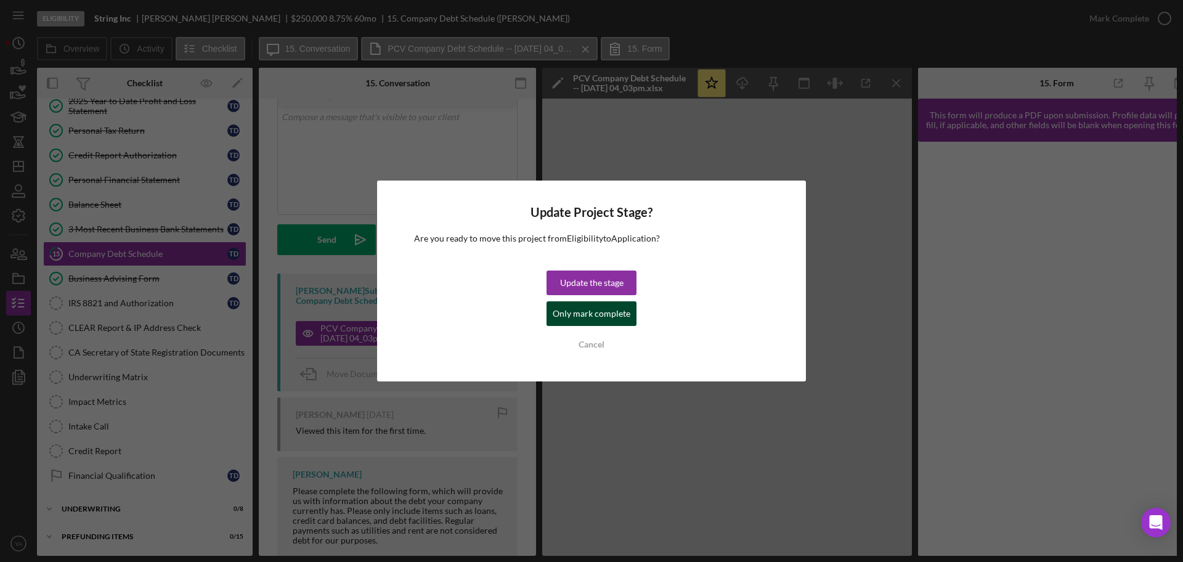
click at [613, 305] on div "Only mark complete" at bounding box center [592, 313] width 78 height 25
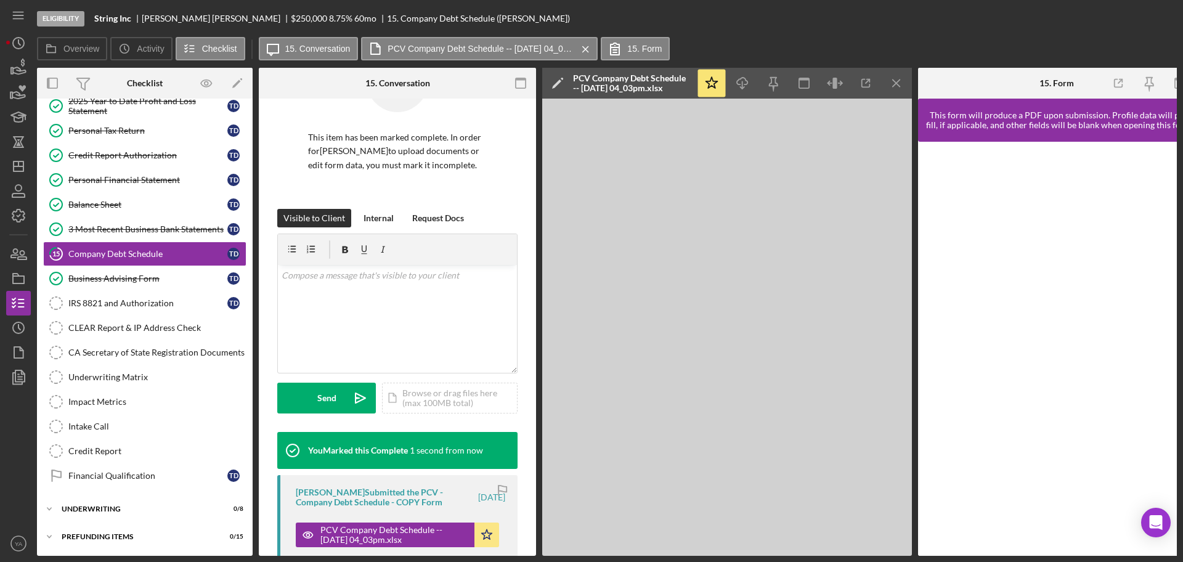
scroll to position [250, 0]
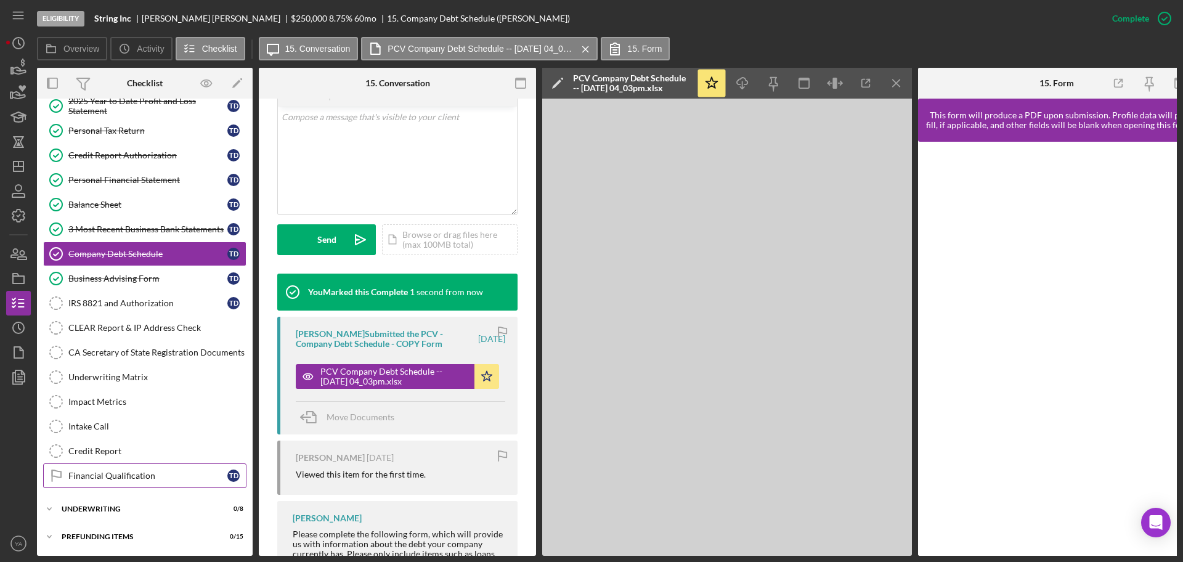
click at [148, 477] on link "Financial Qualification Financial Qualification T D" at bounding box center [144, 476] width 203 height 25
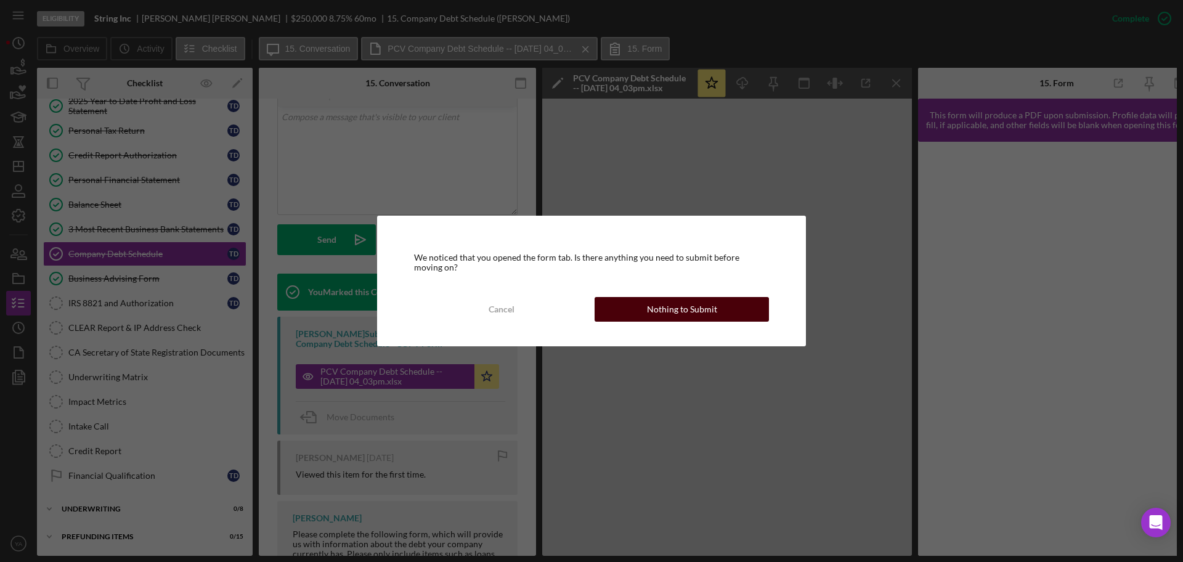
click at [682, 304] on div "Nothing to Submit" at bounding box center [682, 309] width 70 height 25
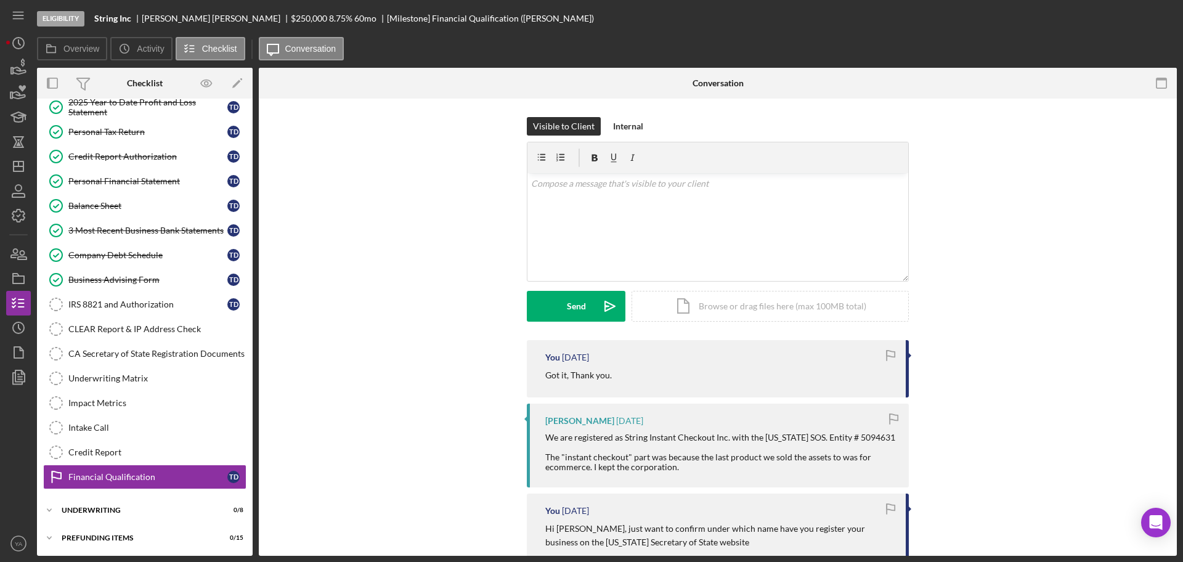
scroll to position [163, 0]
click at [598, 229] on div "v Color teal Color pink Remove color Add row above Add row below Add column bef…" at bounding box center [718, 227] width 381 height 108
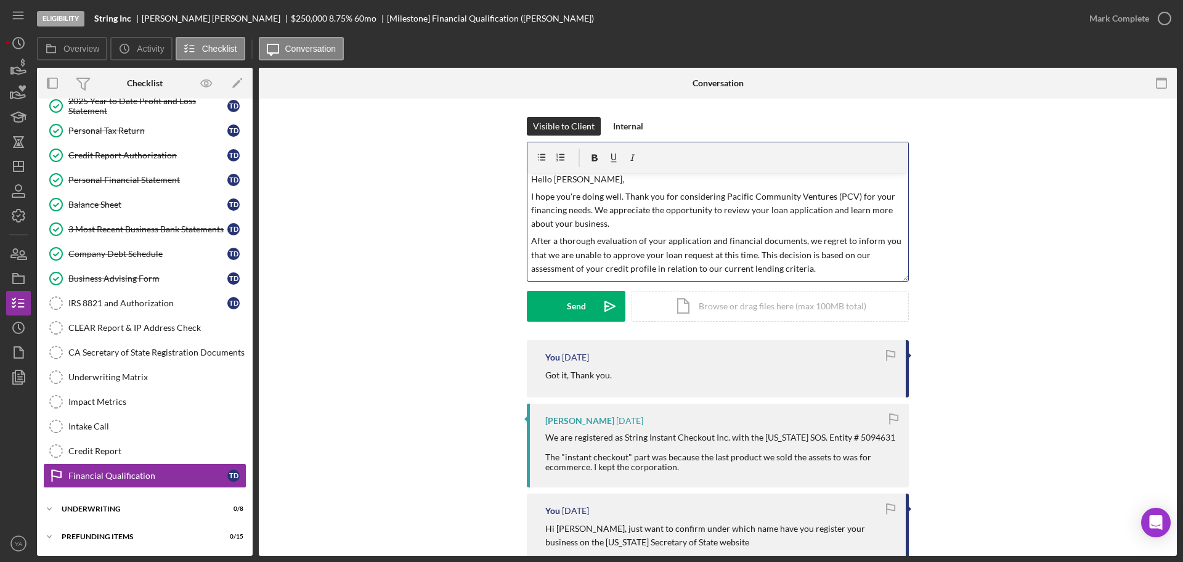
scroll to position [0, 0]
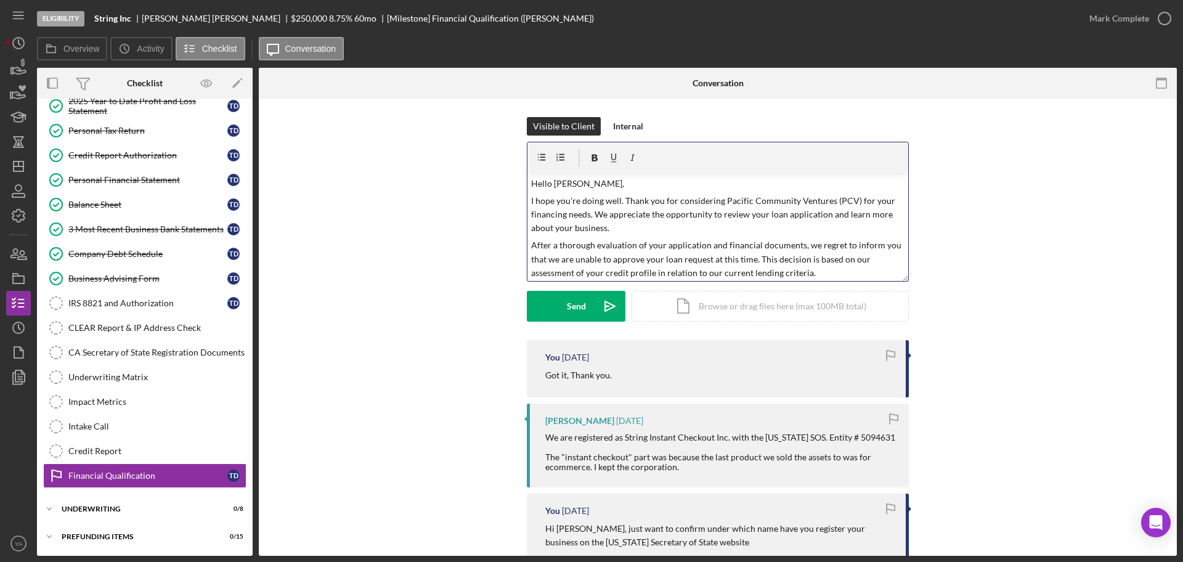
click at [615, 191] on div "v Color teal Color pink Remove color Add row above Add row below Add column bef…" at bounding box center [718, 227] width 381 height 108
click at [553, 186] on p "Hello [PERSON_NAME]," at bounding box center [718, 184] width 374 height 14
click at [627, 191] on div "v Color teal Color pink Remove color Add row above Add row below Add column bef…" at bounding box center [718, 227] width 381 height 108
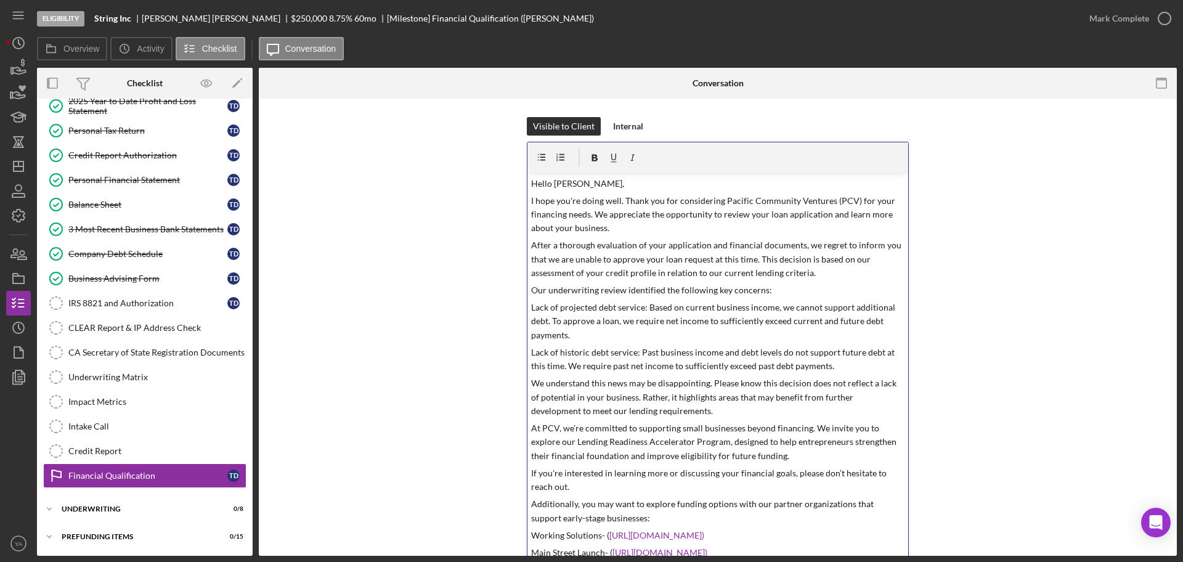
drag, startPoint x: 900, startPoint y: 279, endPoint x: 859, endPoint y: 591, distance: 314.6
click at [859, 562] on html "Eligibility String Inc [PERSON_NAME] $250,000 $50,000 8.75 % 60 mo [Milestone] …" at bounding box center [591, 281] width 1183 height 562
click at [684, 243] on p "After a thorough evaluation of your application and financial documents, we reg…" at bounding box center [718, 259] width 374 height 41
click at [155, 253] on div "Company Debt Schedule" at bounding box center [147, 254] width 159 height 10
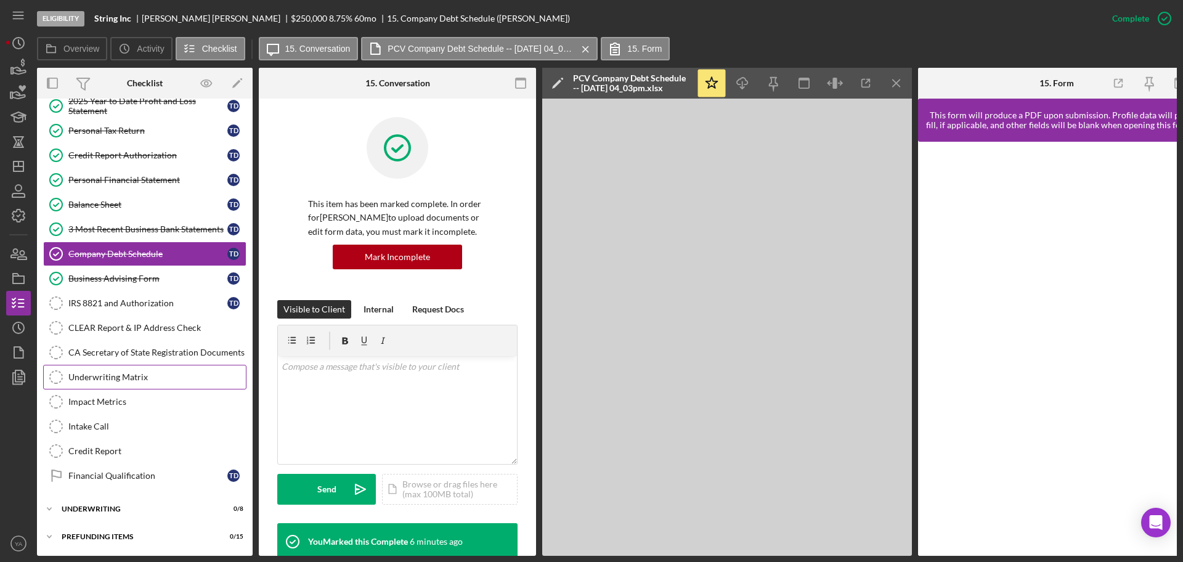
scroll to position [166, 0]
click at [128, 476] on div "Financial Qualification" at bounding box center [147, 476] width 159 height 10
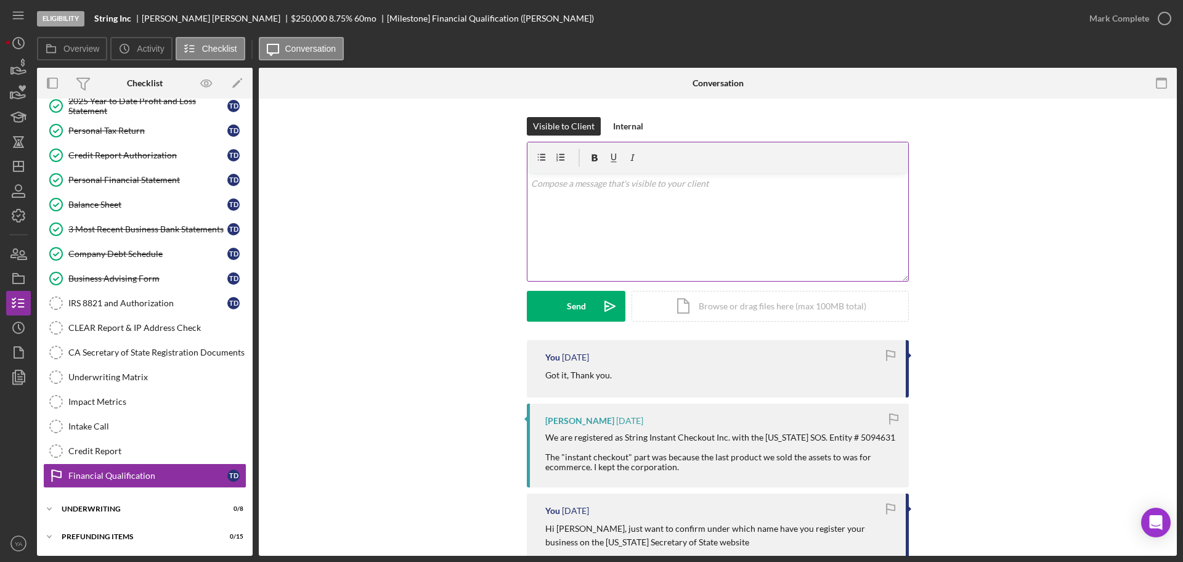
click at [679, 241] on div "v Color teal Color pink Remove color Add row above Add row below Add column bef…" at bounding box center [718, 227] width 381 height 108
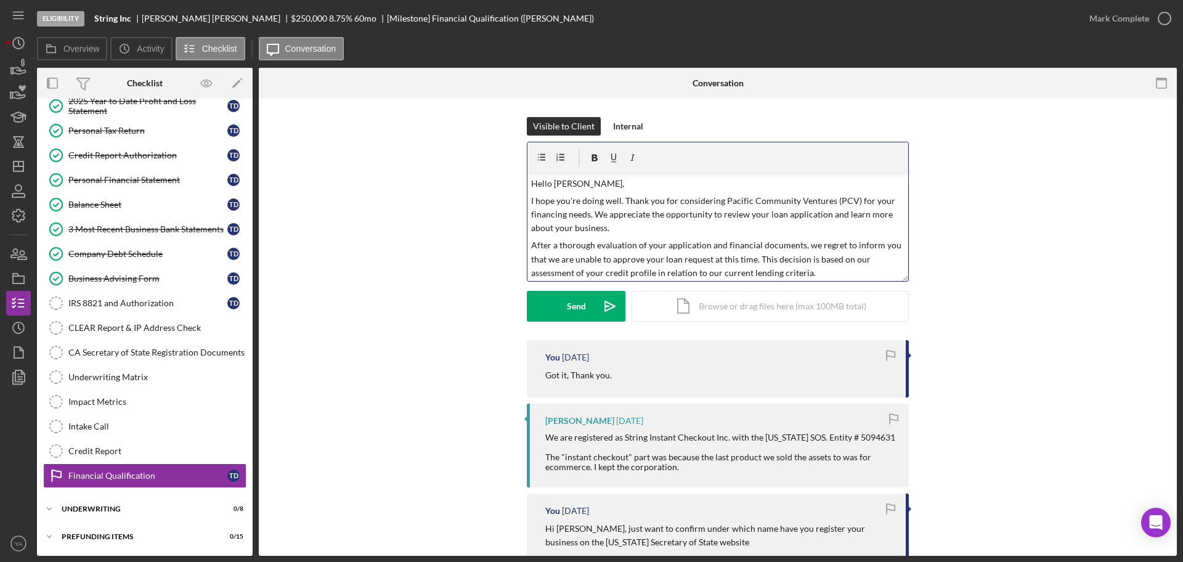
scroll to position [328, 0]
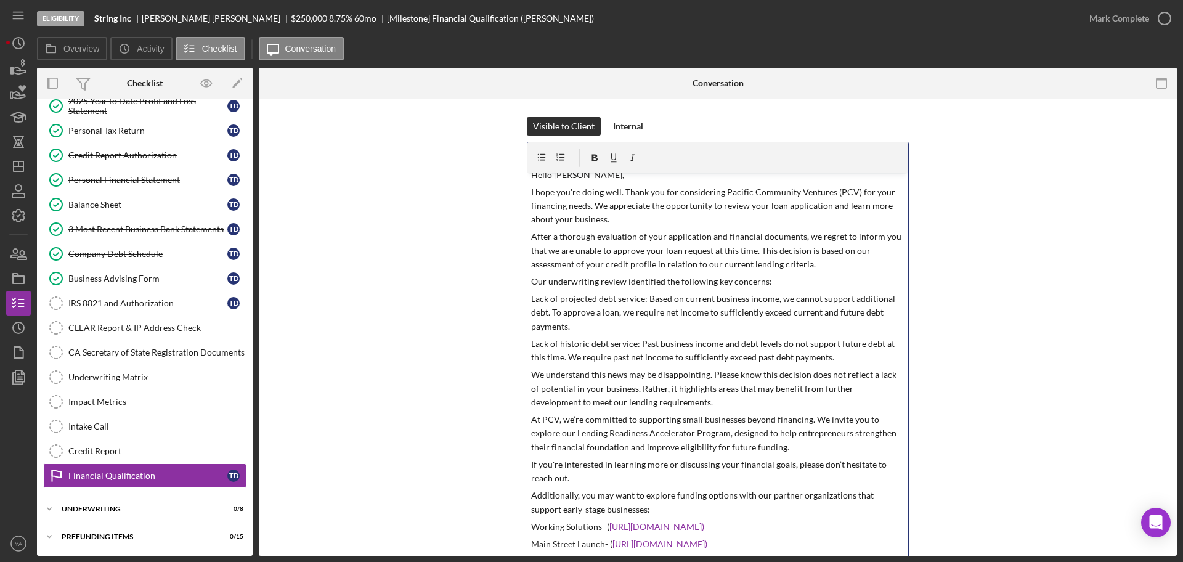
drag, startPoint x: 902, startPoint y: 276, endPoint x: 828, endPoint y: 460, distance: 198.2
click at [900, 562] on html "Eligibility String Inc [PERSON_NAME] $250,000 $50,000 8.75 % 60 mo [Milestone] …" at bounding box center [591, 281] width 1183 height 562
click at [557, 177] on p "Hello [PERSON_NAME]," at bounding box center [718, 175] width 374 height 14
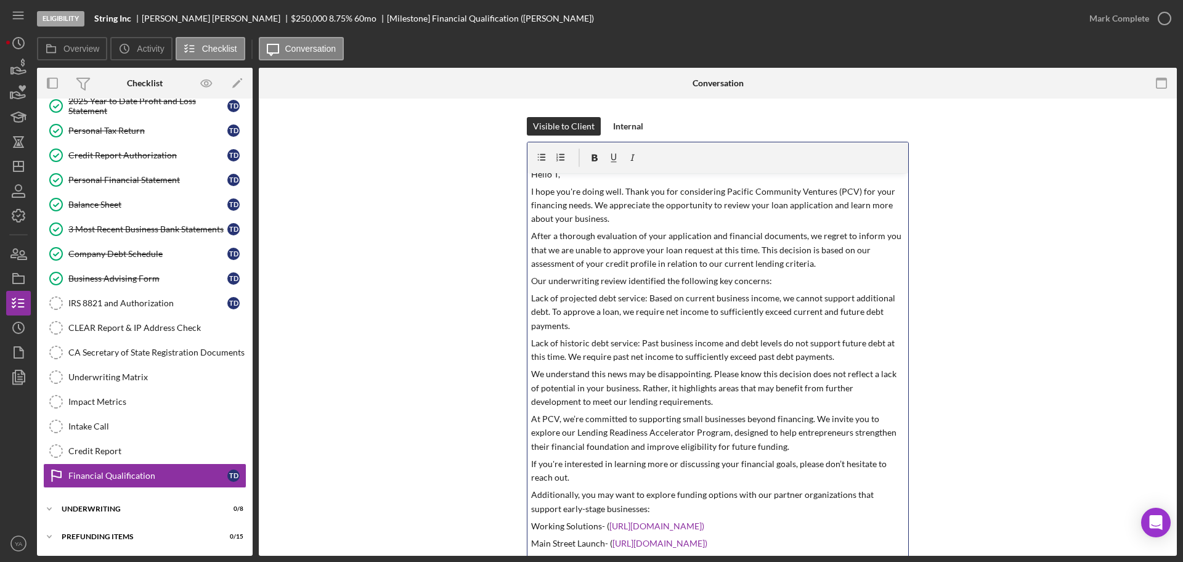
scroll to position [2, 0]
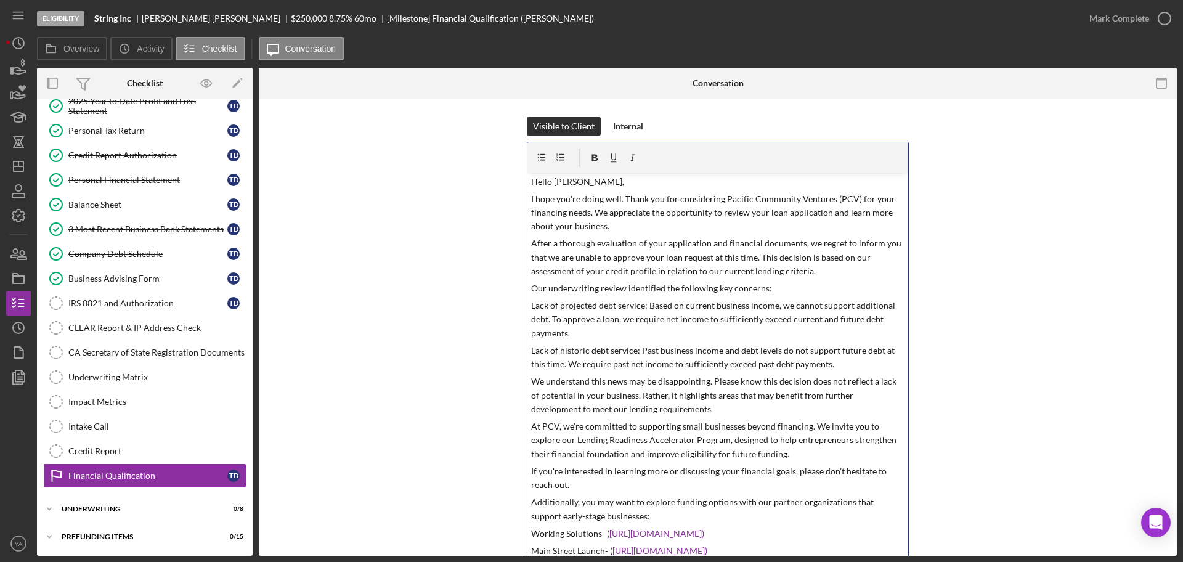
click at [718, 292] on p "Our underwriting review identified the following key concerns:" at bounding box center [718, 289] width 374 height 14
drag, startPoint x: 717, startPoint y: 295, endPoint x: 761, endPoint y: 291, distance: 43.9
click at [761, 291] on p "Our underwriting review identified the following key concerns:" at bounding box center [718, 289] width 374 height 14
click at [708, 308] on p "Lack of projected debt service: Based on current business income, we cannot sup…" at bounding box center [718, 319] width 374 height 41
click at [534, 308] on p "Lack of projected debt service: Based on current business income, we cannot sup…" at bounding box center [718, 319] width 374 height 41
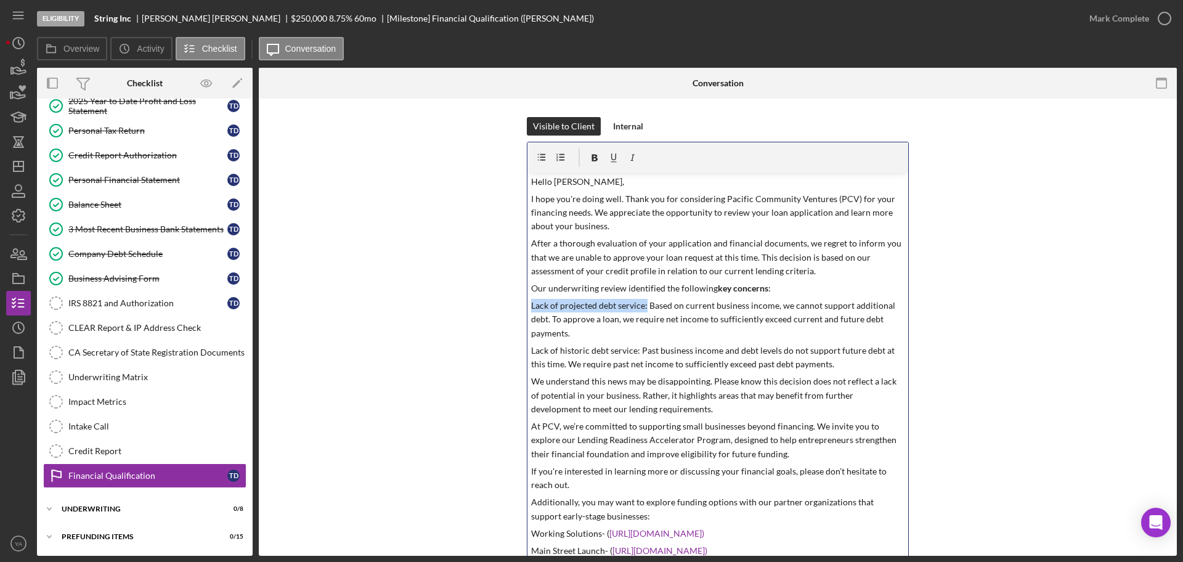
drag, startPoint x: 534, startPoint y: 308, endPoint x: 644, endPoint y: 303, distance: 109.8
click at [644, 303] on p "Lack of projected debt service: Based on current business income, we cannot sup…" at bounding box center [718, 319] width 374 height 41
click at [537, 348] on p "Lack of historic debt service: Past business income and debt levels do not supp…" at bounding box center [718, 358] width 374 height 28
drag, startPoint x: 537, startPoint y: 348, endPoint x: 635, endPoint y: 352, distance: 98.1
click at [635, 352] on p "Lack of historic debt service: Past business income and debt levels do not supp…" at bounding box center [718, 358] width 374 height 28
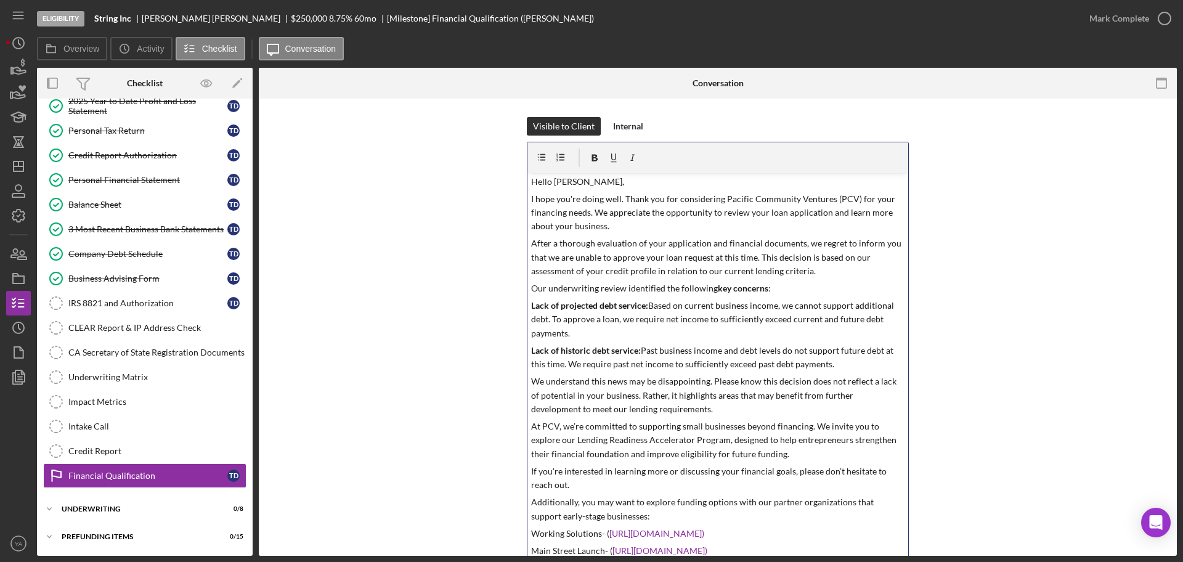
click at [661, 301] on p "Lack of projected debt service: Based on current business income, we cannot sup…" at bounding box center [718, 319] width 374 height 41
drag, startPoint x: 581, startPoint y: 332, endPoint x: 531, endPoint y: 304, distance: 57.4
click at [531, 304] on p "Lack of projected debt service: Based on current business income, we cannot sup…" at bounding box center [718, 319] width 374 height 41
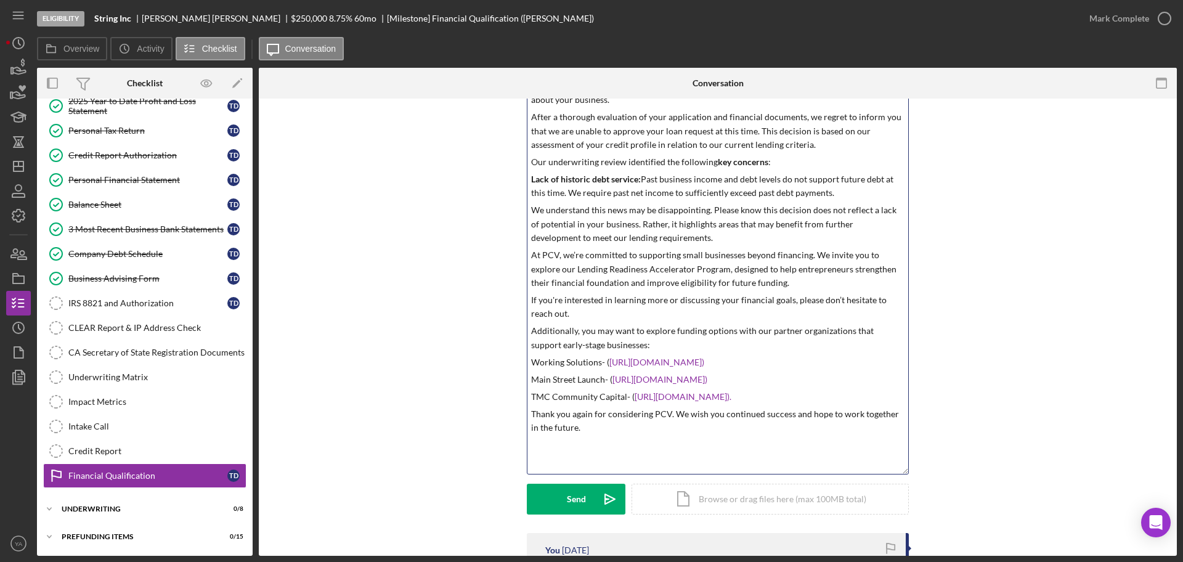
scroll to position [154, 0]
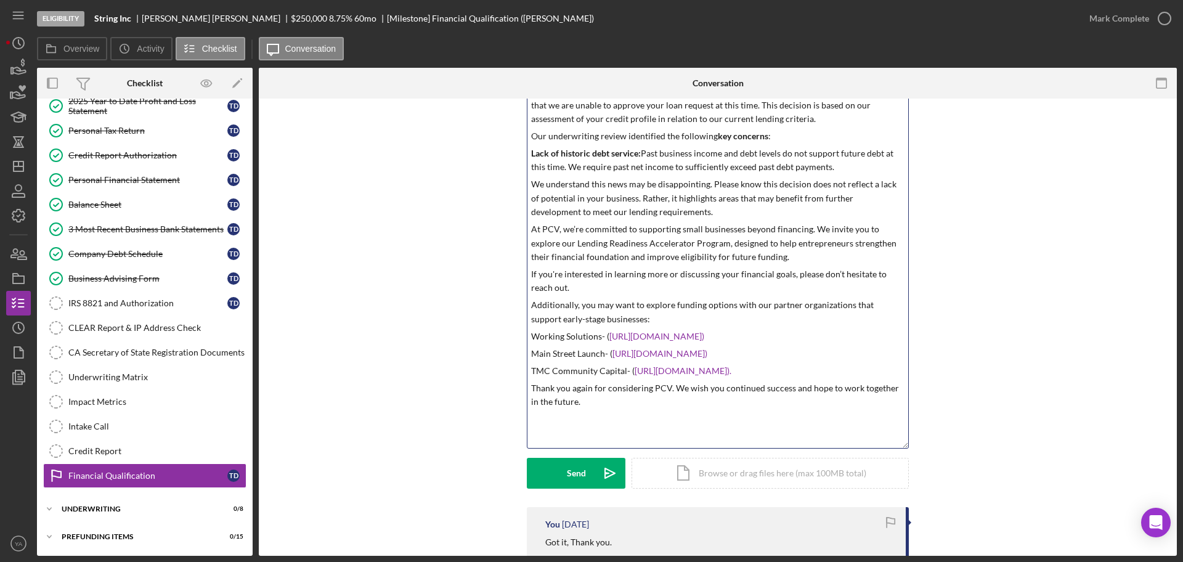
click at [823, 370] on p "TMC Community Capital- ( [URL][DOMAIN_NAME])." at bounding box center [718, 371] width 374 height 14
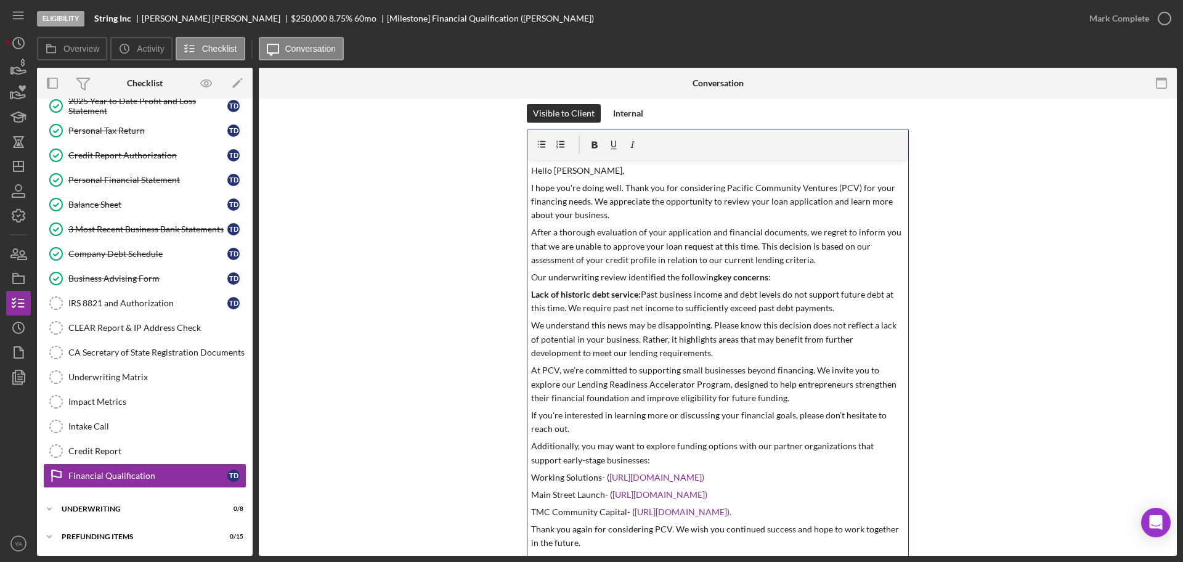
scroll to position [0, 0]
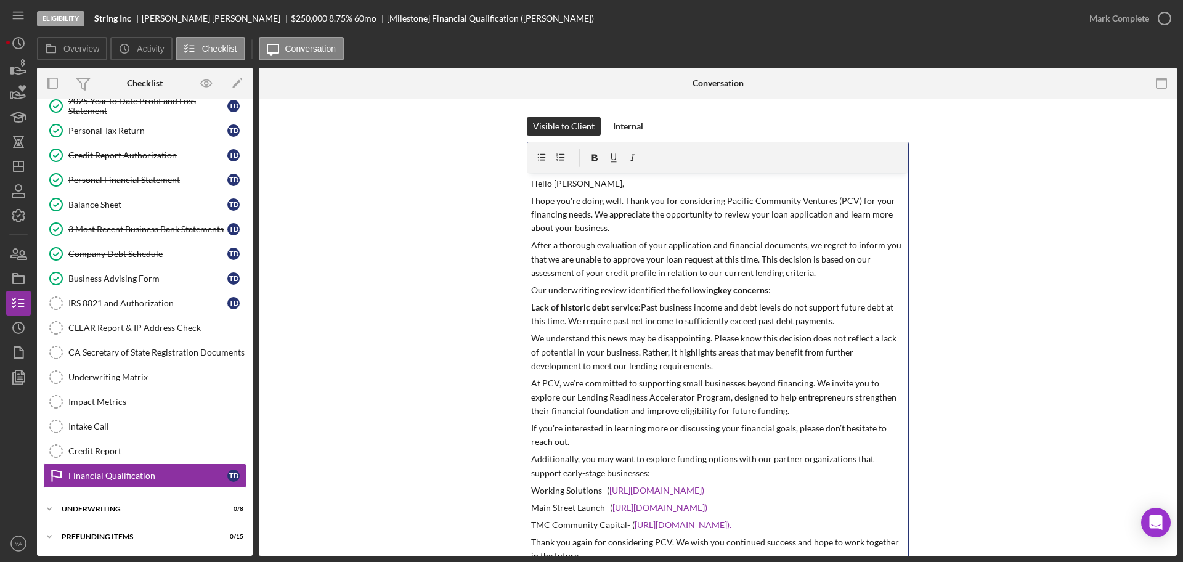
drag, startPoint x: 839, startPoint y: 319, endPoint x: 564, endPoint y: 325, distance: 275.0
click at [564, 325] on p "Lack of historic debt service: Past business income and debt levels do not supp…" at bounding box center [718, 315] width 374 height 28
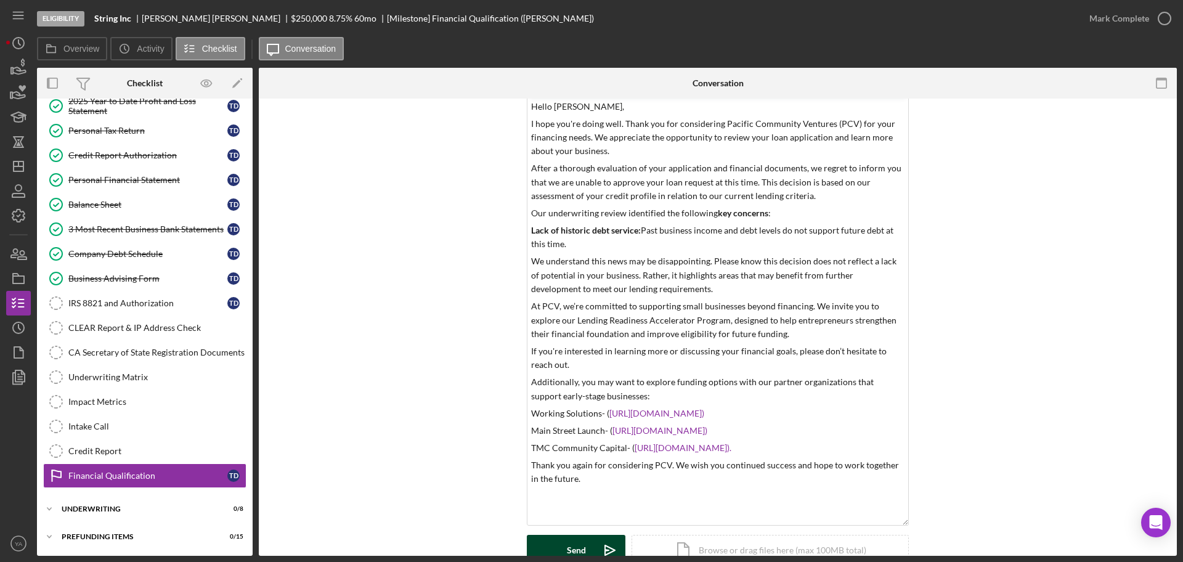
click at [573, 547] on div "Send" at bounding box center [576, 550] width 19 height 31
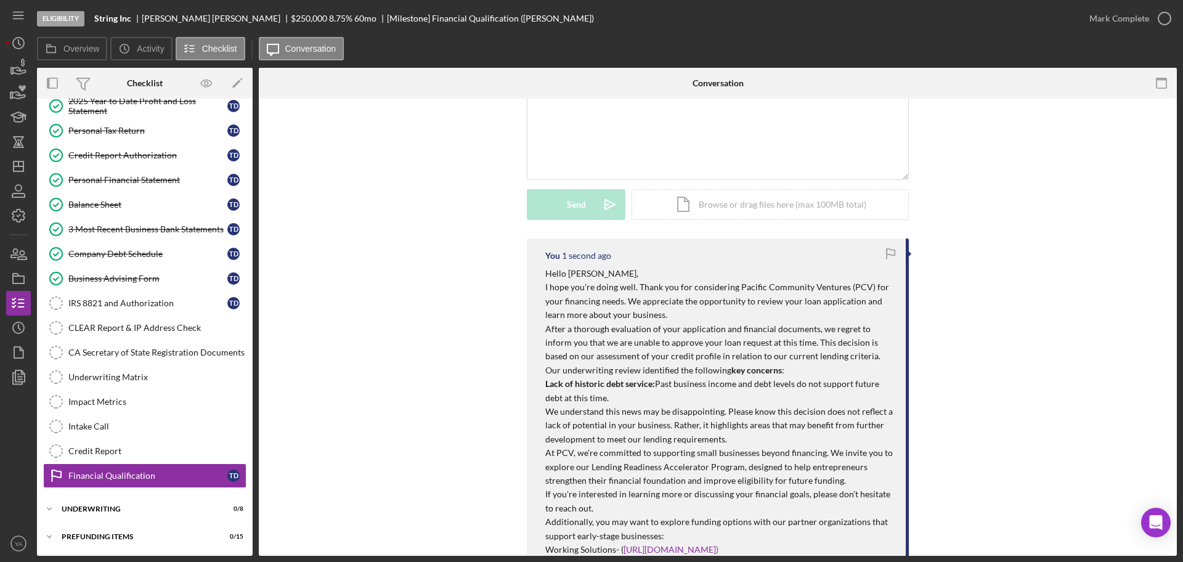
scroll to position [539, 0]
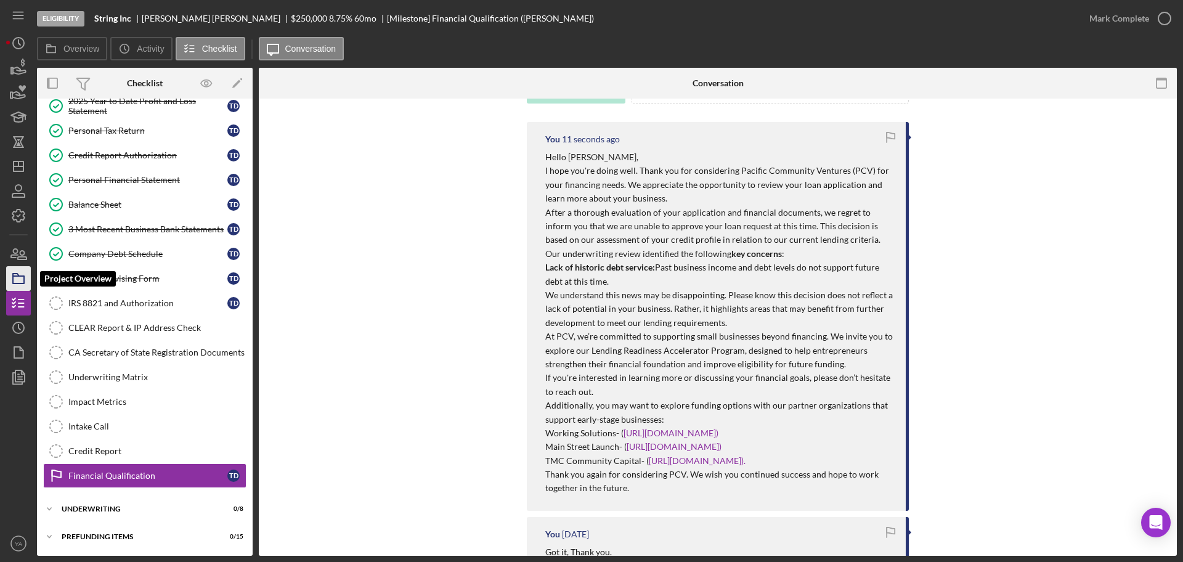
click at [19, 272] on icon "button" at bounding box center [18, 278] width 31 height 31
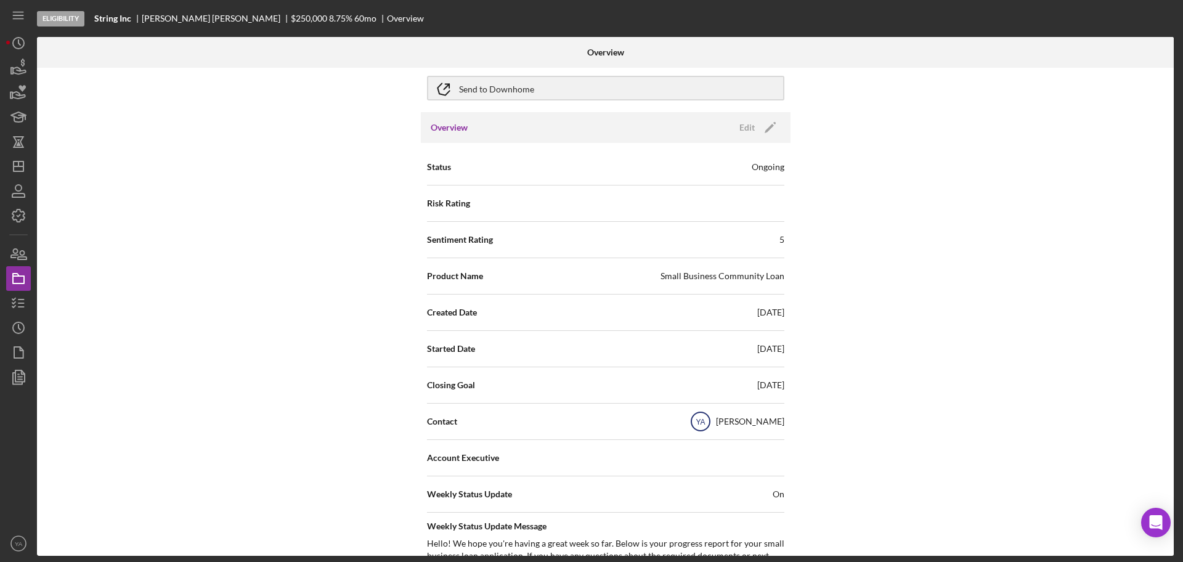
scroll to position [77, 0]
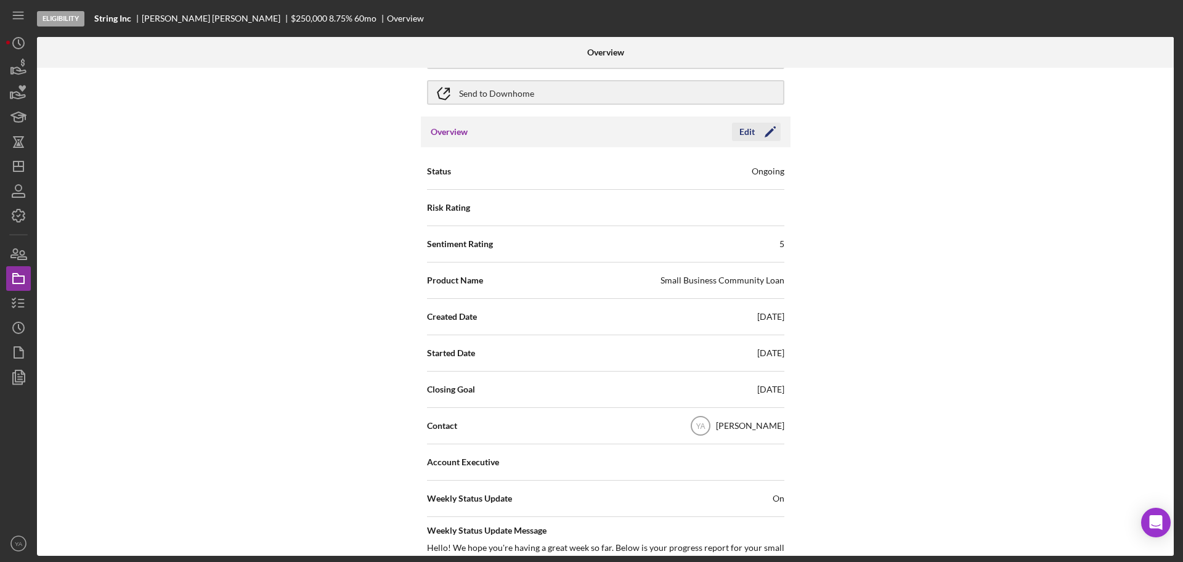
click at [762, 136] on icon "Icon/Edit" at bounding box center [770, 131] width 31 height 31
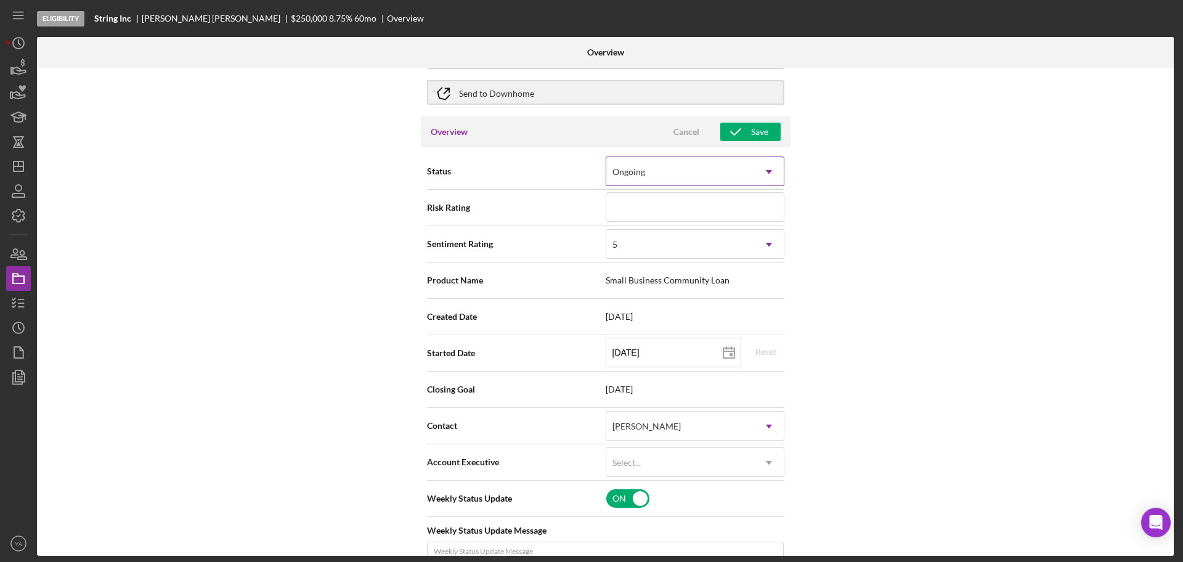
click at [708, 165] on div "Ongoing" at bounding box center [681, 172] width 148 height 28
click at [870, 231] on div "Internal Workflow Stage Eligibility Icon/Dropdown Arrow Archive (can unarchive …" at bounding box center [605, 312] width 1137 height 488
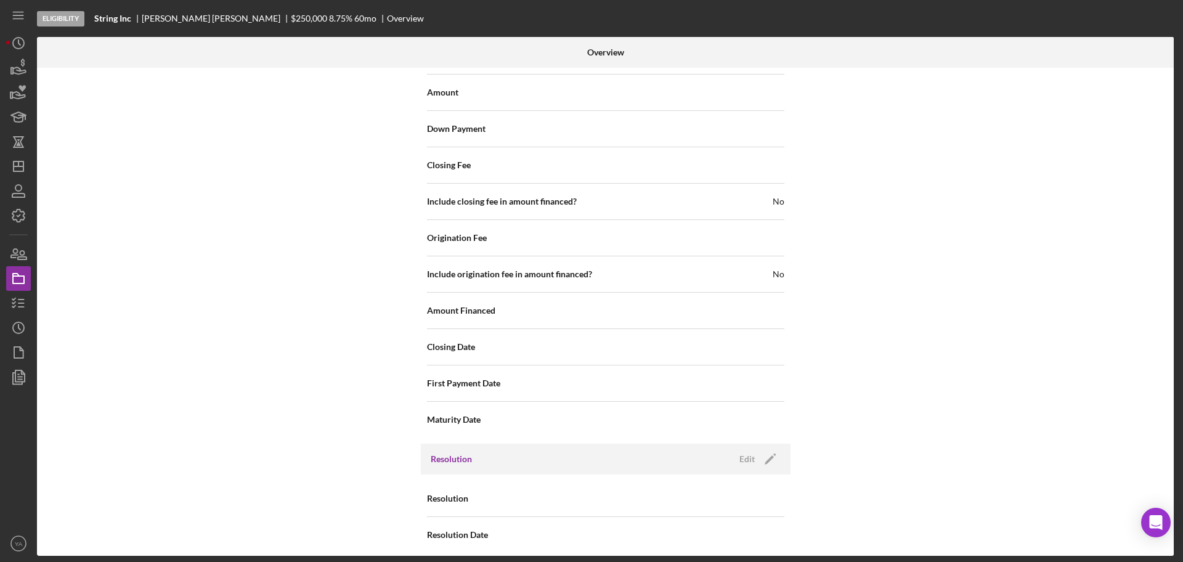
scroll to position [1416, 0]
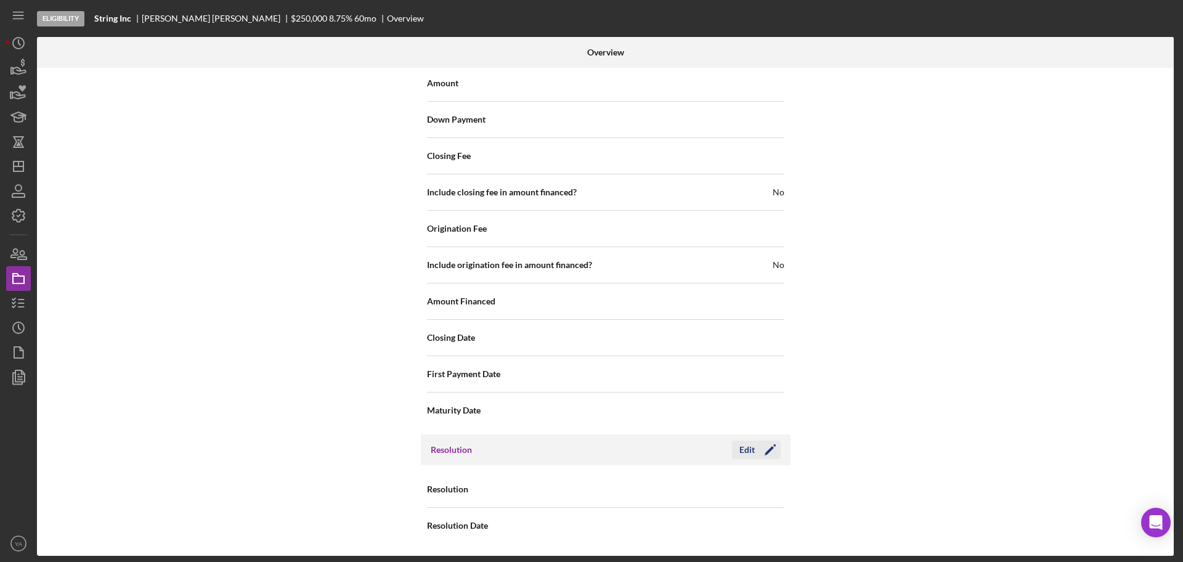
drag, startPoint x: 726, startPoint y: 449, endPoint x: 766, endPoint y: 456, distance: 40.0
click at [741, 454] on div "Resolution Edit Icon/Edit" at bounding box center [606, 450] width 370 height 31
click at [766, 456] on icon "Icon/Edit" at bounding box center [770, 450] width 31 height 31
click at [714, 481] on div "Select..." at bounding box center [681, 490] width 148 height 28
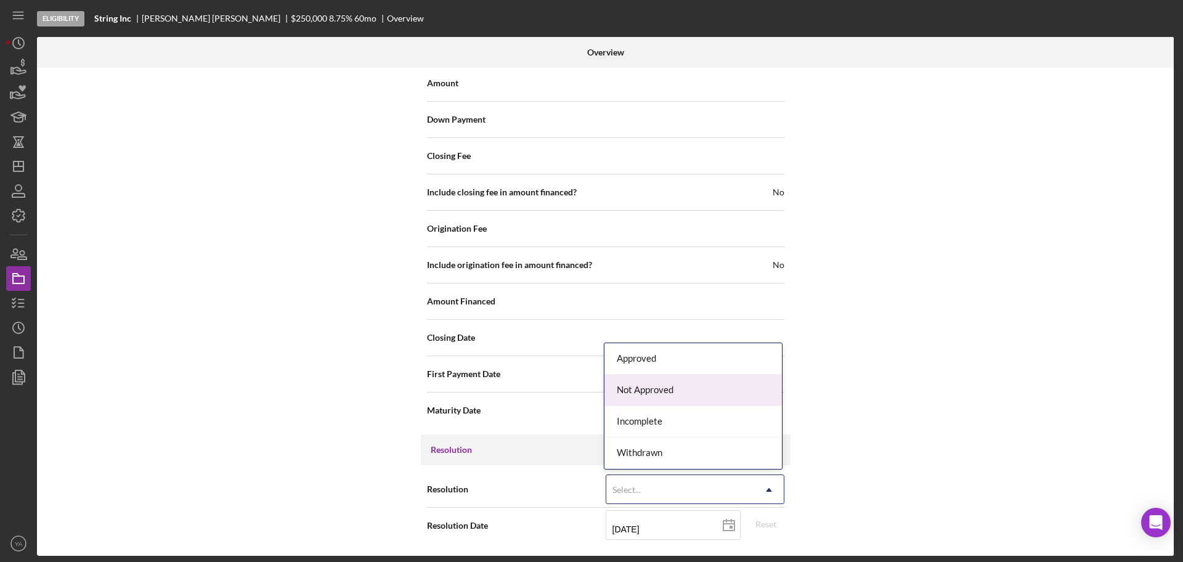
click at [672, 385] on div "Not Approved" at bounding box center [694, 390] width 178 height 31
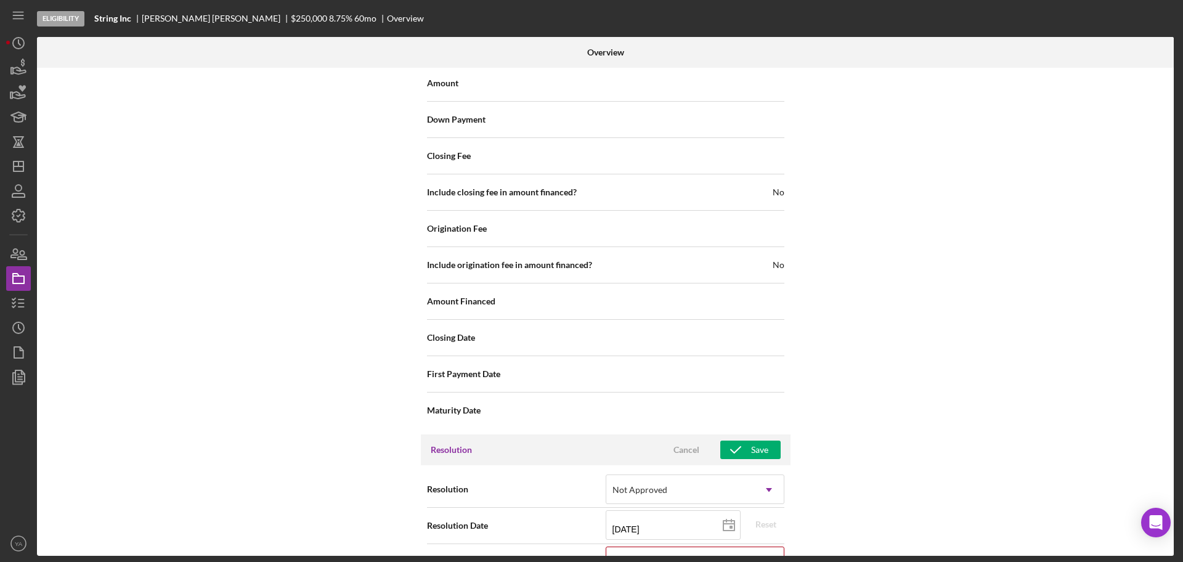
scroll to position [1495, 0]
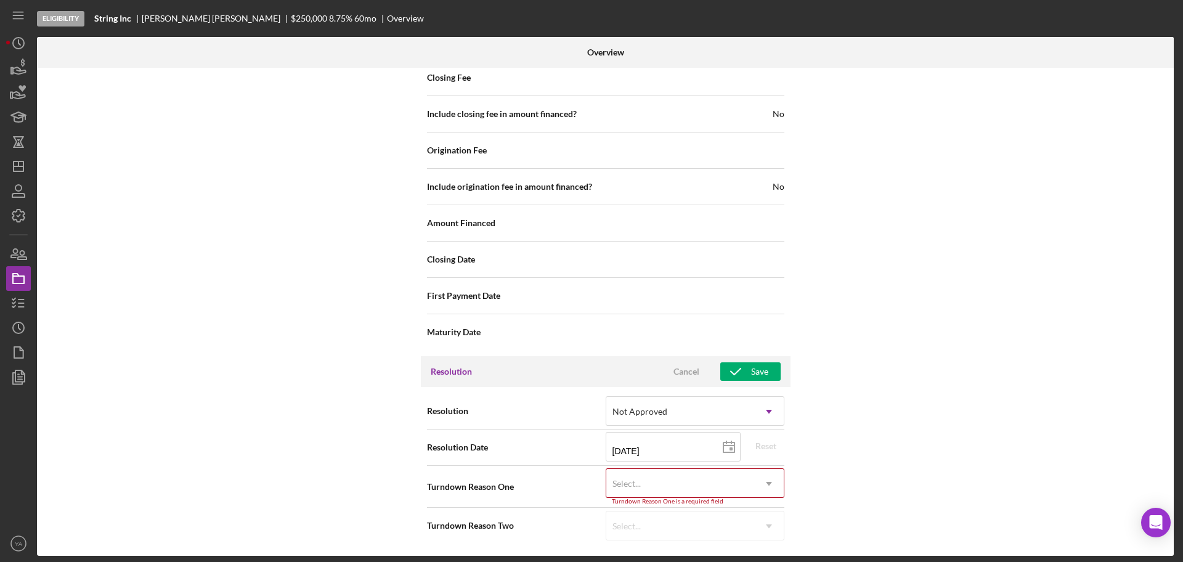
click at [695, 480] on div "Select..." at bounding box center [681, 484] width 148 height 28
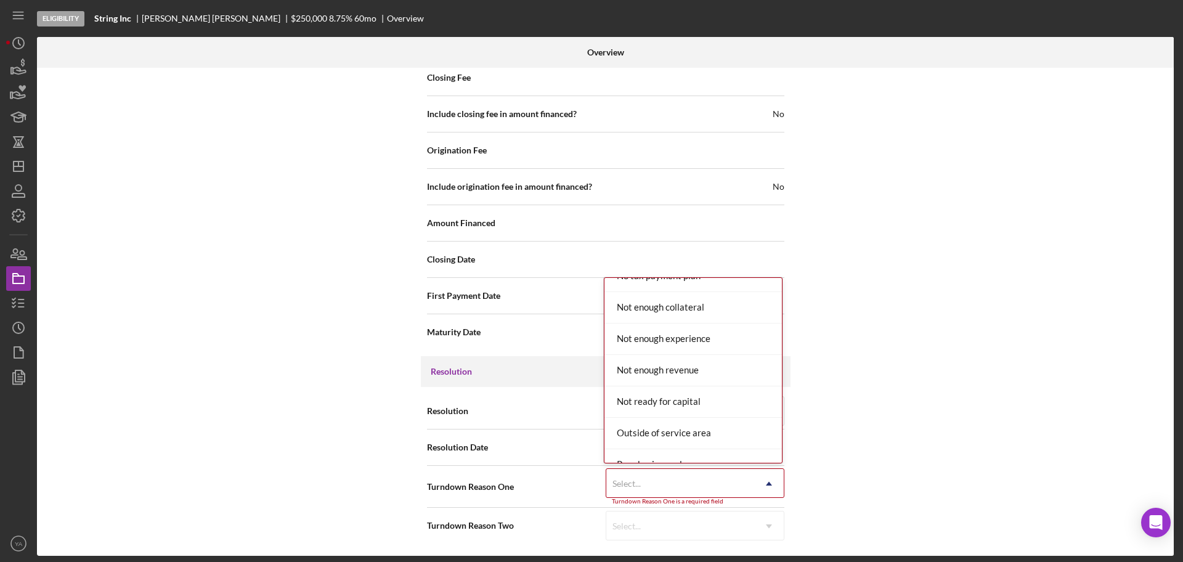
scroll to position [925, 0]
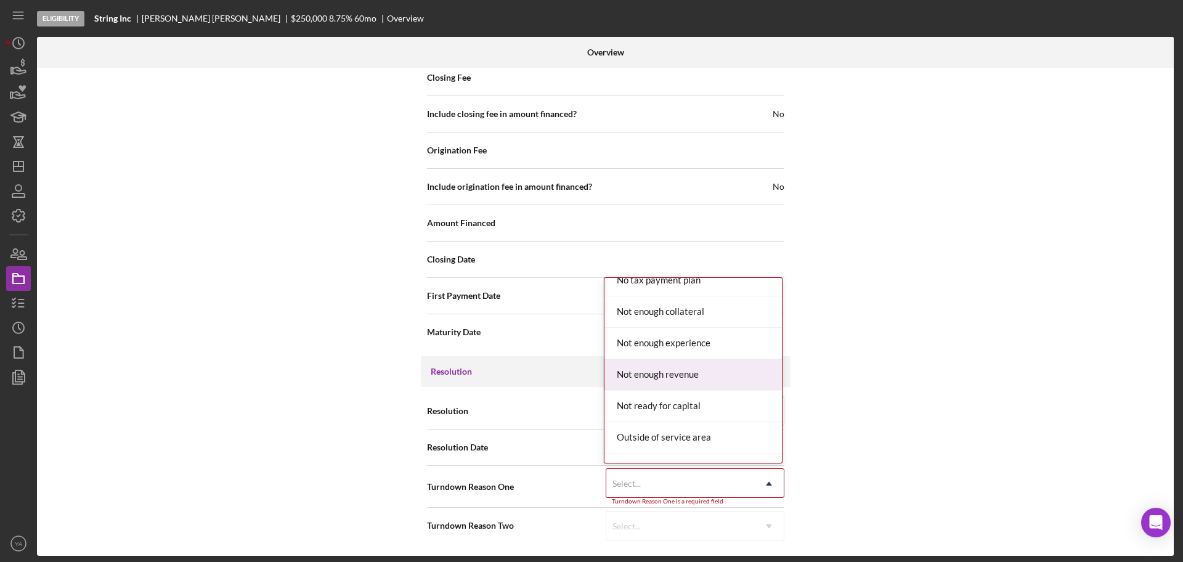
click at [684, 372] on div "Not enough revenue" at bounding box center [694, 374] width 178 height 31
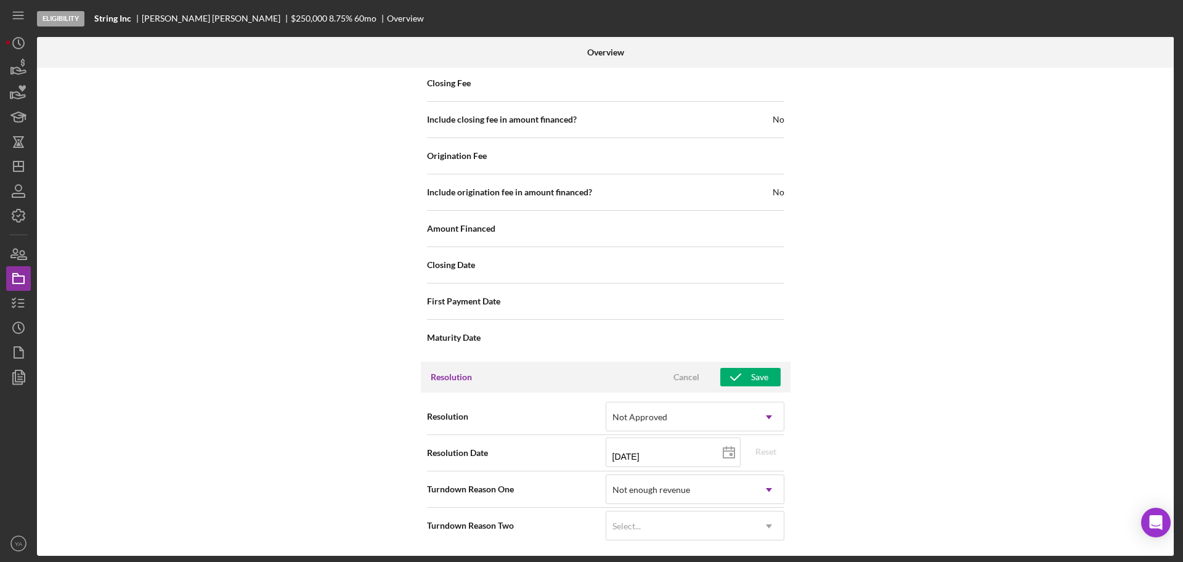
scroll to position [1489, 0]
click at [708, 513] on div "Select..." at bounding box center [681, 526] width 148 height 28
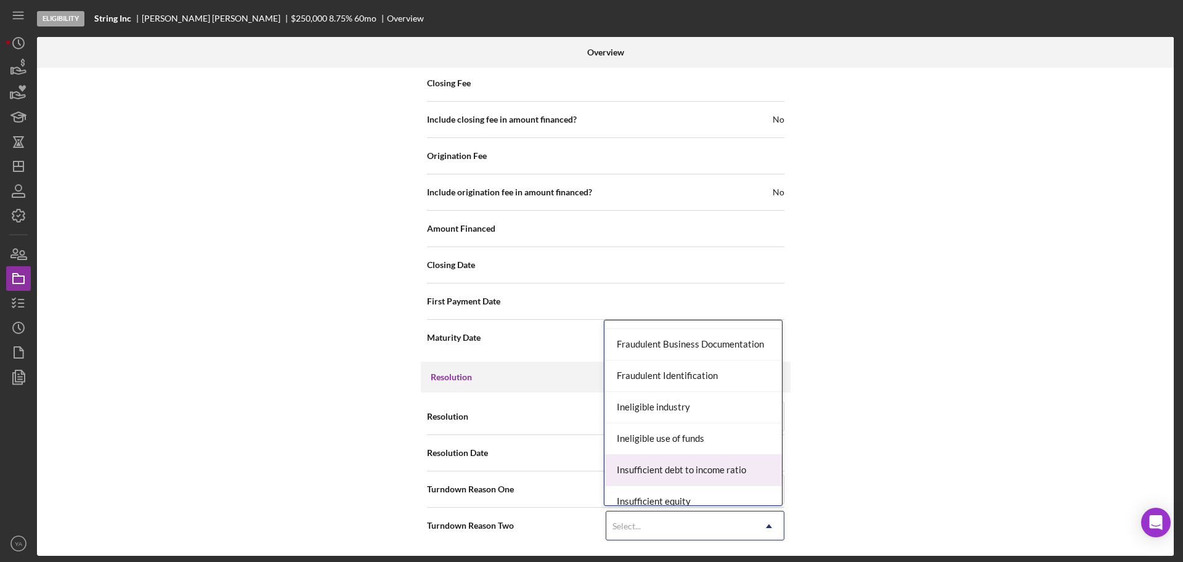
scroll to position [354, 0]
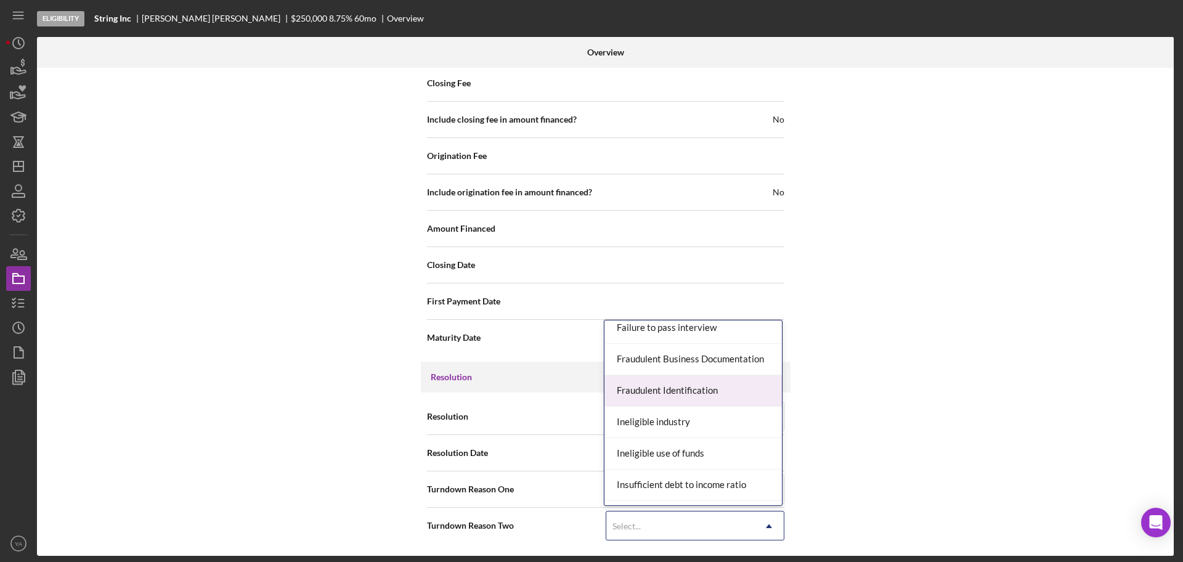
click at [878, 363] on div "Internal Workflow Stage Eligibility Icon/Dropdown Arrow Archive (can unarchive …" at bounding box center [605, 312] width 1137 height 488
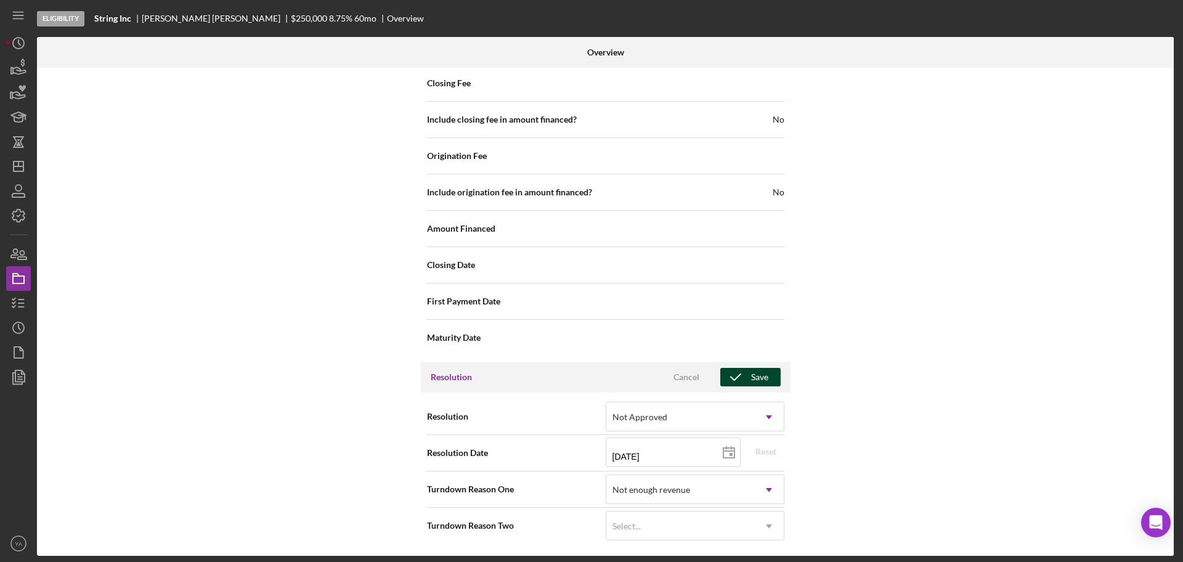
click at [752, 380] on div "Save" at bounding box center [759, 377] width 17 height 18
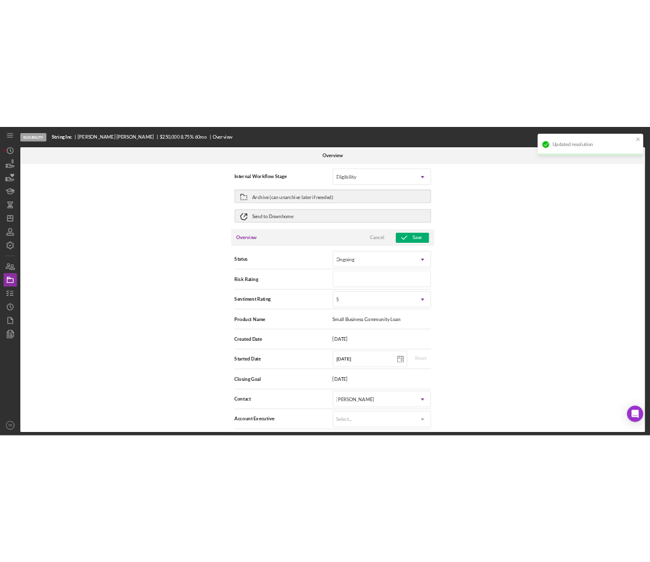
scroll to position [0, 0]
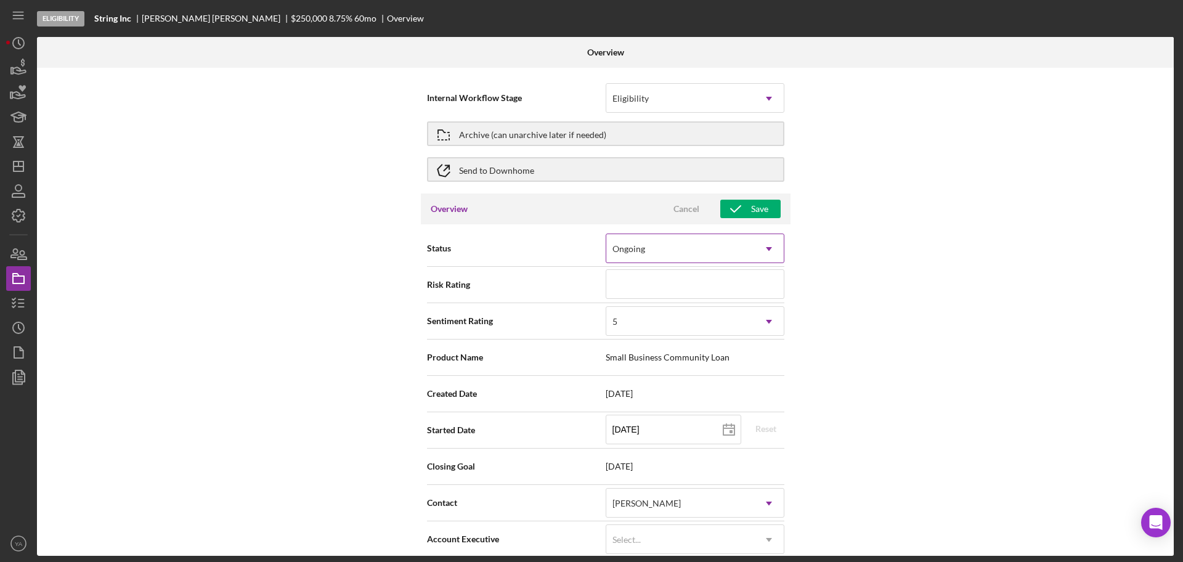
click at [681, 250] on div "Ongoing" at bounding box center [681, 249] width 148 height 28
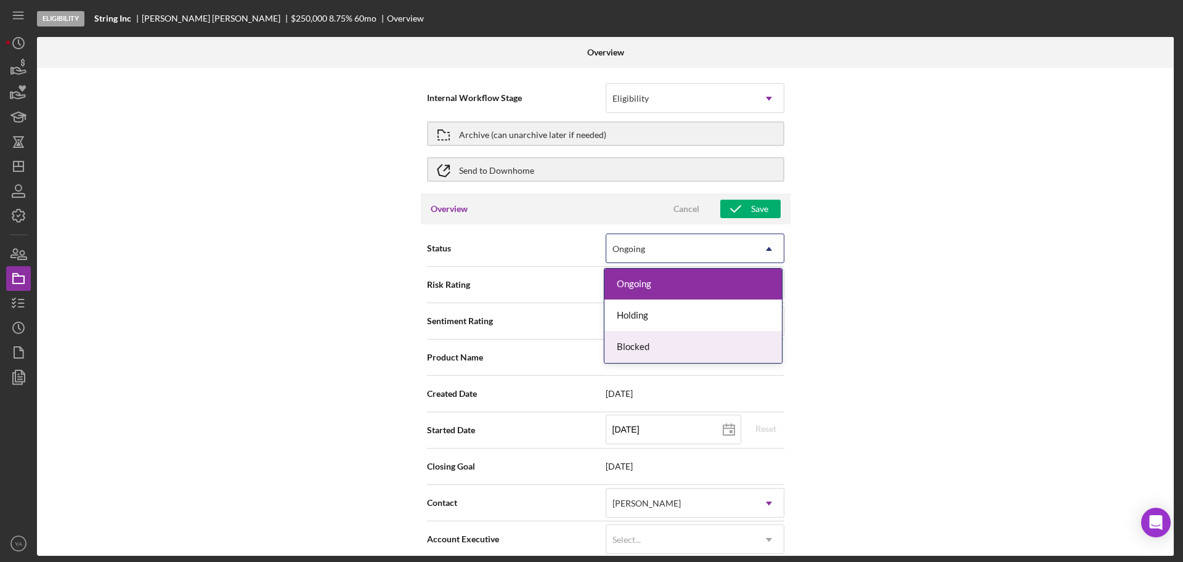
click at [671, 344] on div "Blocked" at bounding box center [694, 347] width 178 height 31
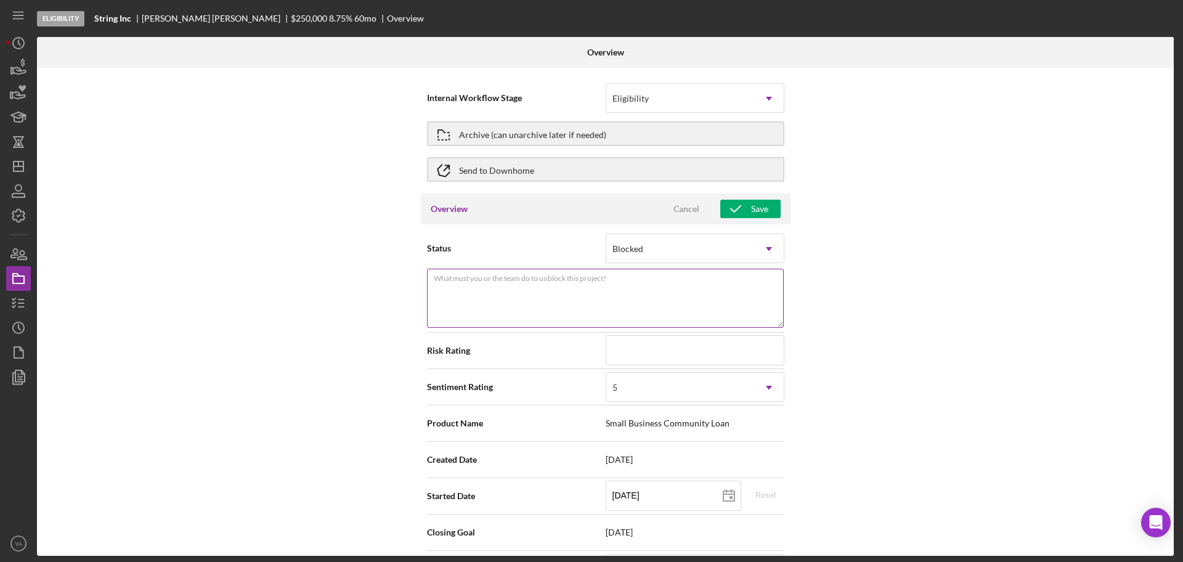
click at [621, 295] on textarea "What must you or the team do to unblock this project?" at bounding box center [605, 298] width 357 height 59
click at [437, 291] on textarea "negative DSRC" at bounding box center [605, 298] width 357 height 59
click at [589, 287] on textarea "Negative DSRC" at bounding box center [605, 298] width 357 height 59
click at [502, 284] on textarea "Negative DSRC & Income." at bounding box center [605, 298] width 357 height 59
type textarea "Negative DSRC & [MEDICAL_DATA]."
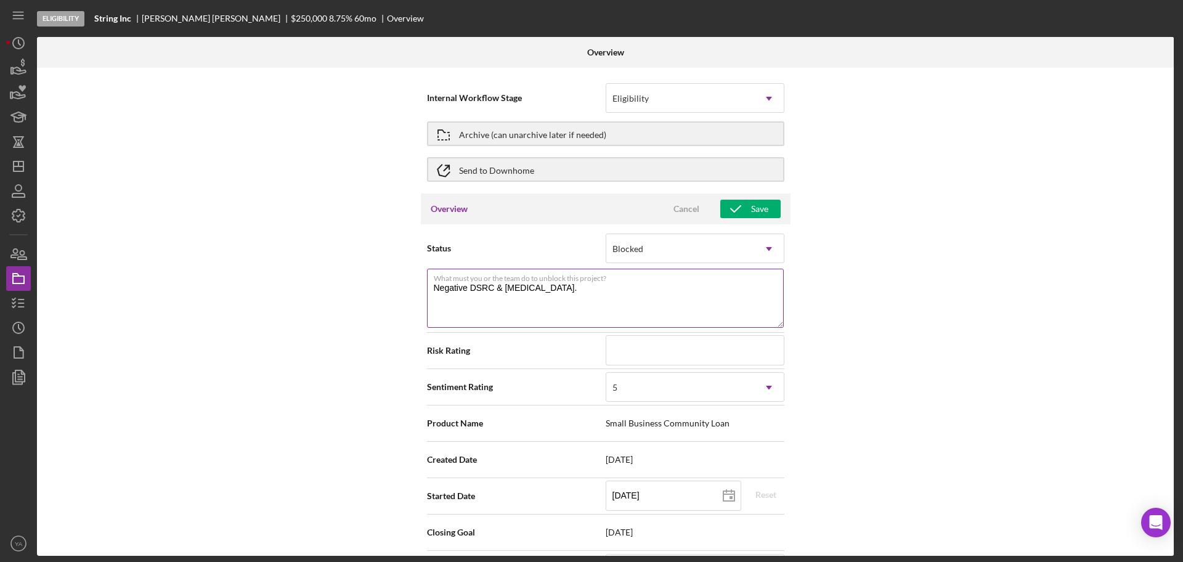
click at [631, 279] on label "What must you or the team do to unblock this project?" at bounding box center [609, 276] width 350 height 14
click at [631, 279] on textarea "Negative DSRC & [MEDICAL_DATA]." at bounding box center [605, 298] width 357 height 59
click at [607, 276] on label "What must you or the team do to unblock this project?" at bounding box center [609, 276] width 350 height 14
click at [607, 276] on textarea "Negative DSRC & [MEDICAL_DATA]." at bounding box center [605, 298] width 357 height 59
click at [594, 283] on textarea "Negative DSRC & [MEDICAL_DATA]." at bounding box center [605, 298] width 357 height 59
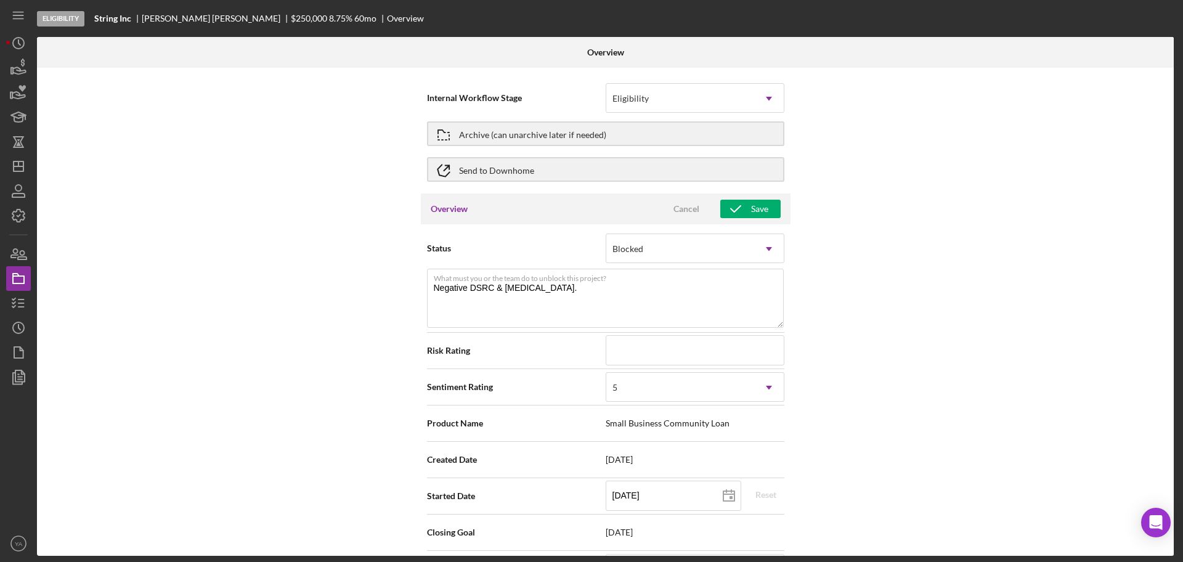
click at [751, 224] on div "Status Blocked Icon/Dropdown Arrow What must you or the team do to unblock this…" at bounding box center [606, 570] width 370 height 692
click at [759, 216] on div "Save" at bounding box center [759, 209] width 17 height 18
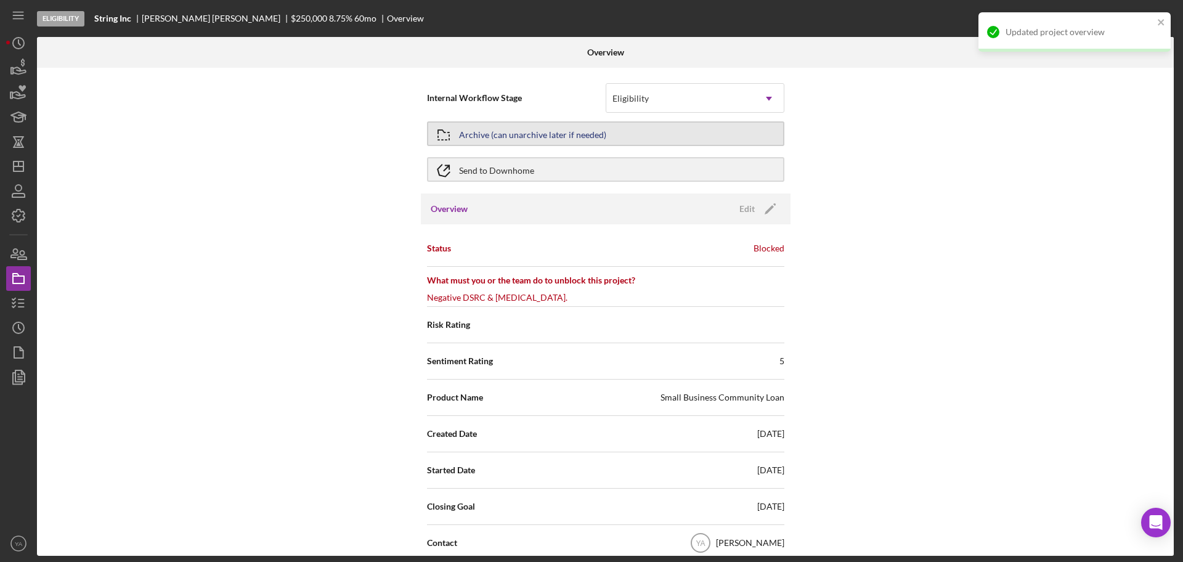
click at [631, 139] on button "Archive (can unarchive later if needed)" at bounding box center [605, 133] width 357 height 25
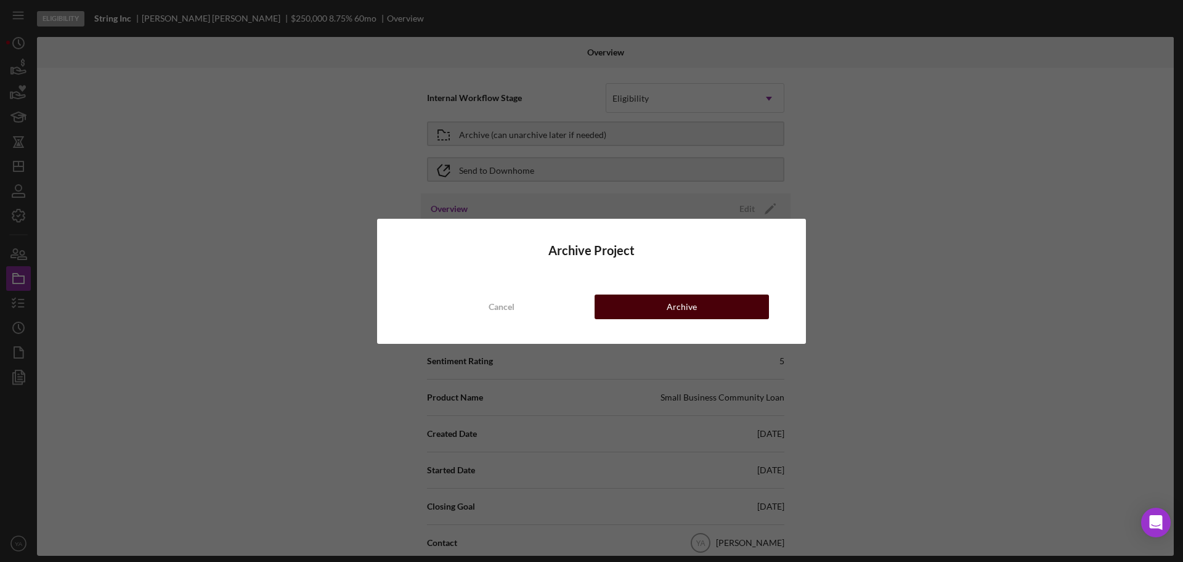
click at [647, 298] on button "Archive" at bounding box center [682, 307] width 174 height 25
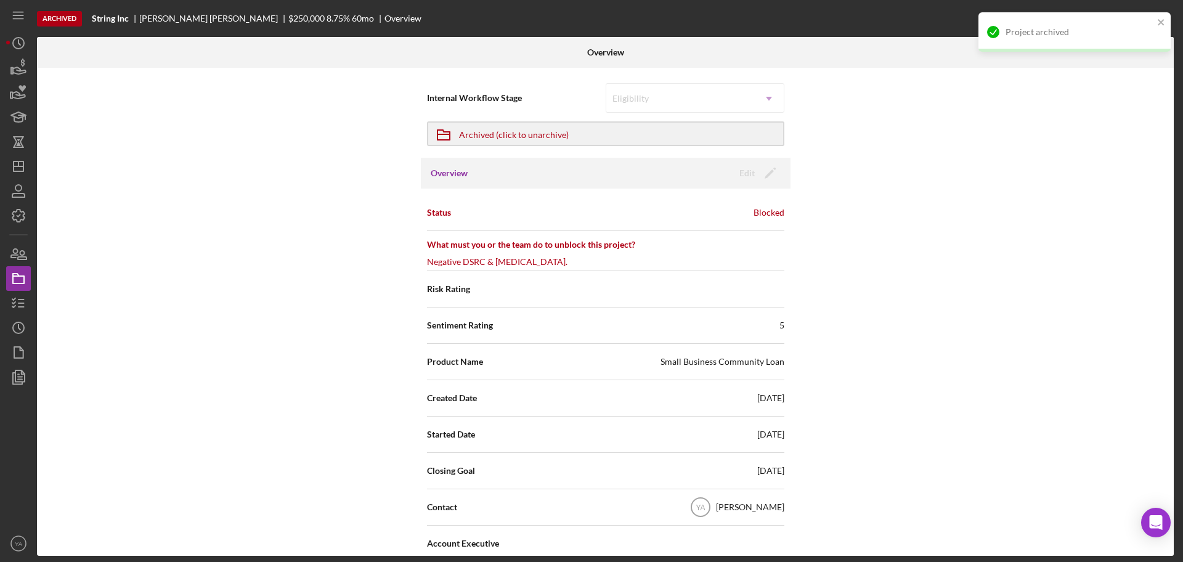
click at [6, 146] on div "Archived String Inc [PERSON_NAME] $250,000 8.75 % 60 mo Overview Overview Inter…" at bounding box center [591, 281] width 1183 height 562
click at [19, 158] on icon "Icon/Dashboard" at bounding box center [18, 166] width 31 height 31
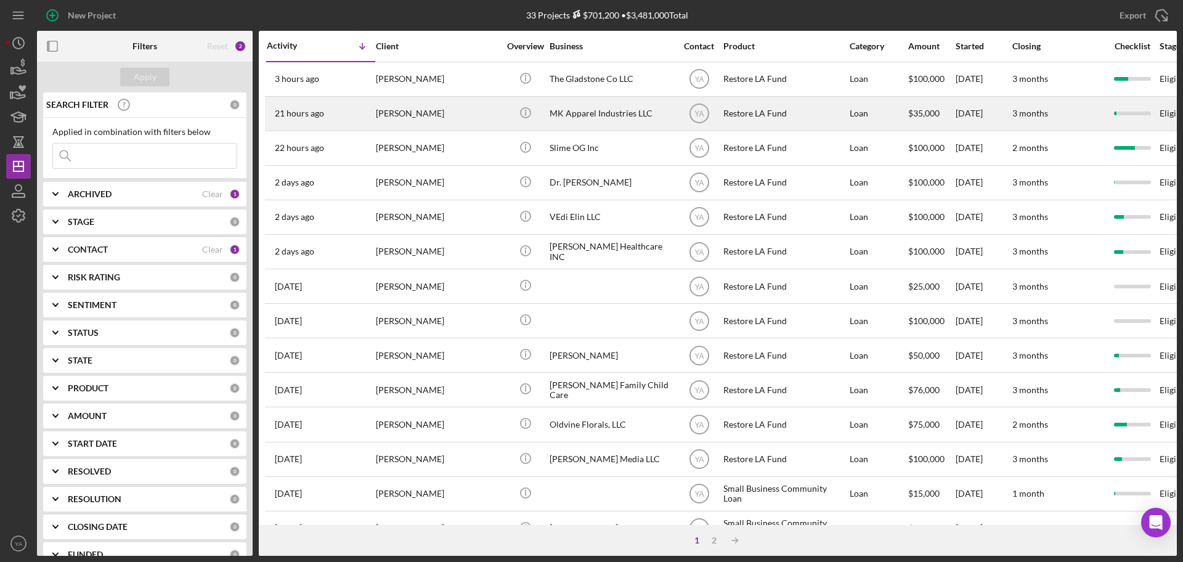
drag, startPoint x: 173, startPoint y: 9, endPoint x: 889, endPoint y: 105, distance: 722.6
click at [173, 9] on div "New Project" at bounding box center [227, 15] width 380 height 31
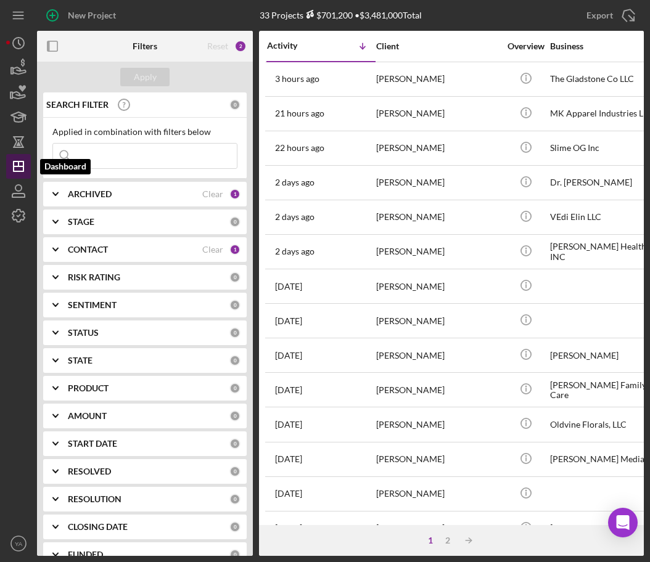
click at [10, 161] on icon "Icon/Dashboard" at bounding box center [18, 166] width 31 height 31
